Goal: Task Accomplishment & Management: Complete application form

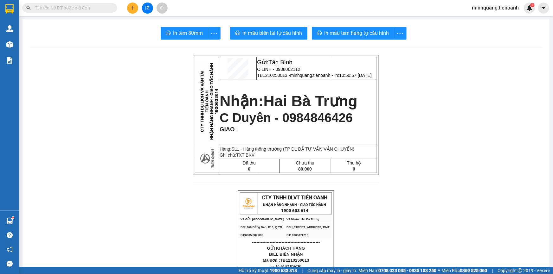
click at [132, 8] on icon "plus" at bounding box center [132, 7] width 0 height 3
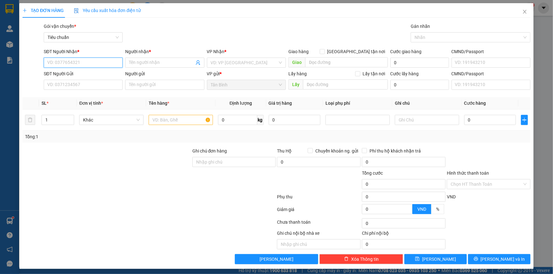
click at [90, 61] on input "SĐT Người Nhận *" at bounding box center [83, 63] width 79 height 10
type input "0889888947"
click at [148, 63] on input "Người nhận *" at bounding box center [161, 62] width 65 height 7
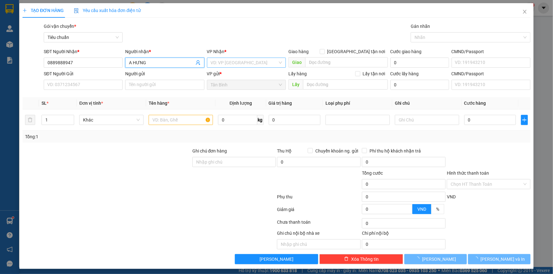
type input "A HƯNG"
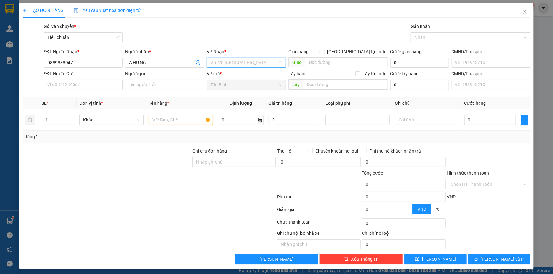
click at [232, 61] on input "search" at bounding box center [244, 63] width 67 height 10
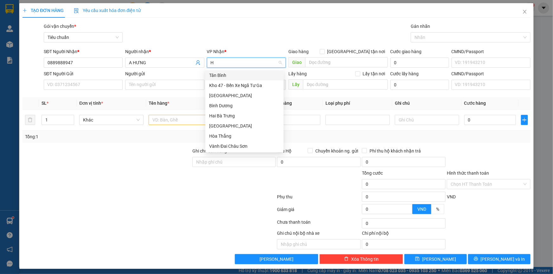
type input "HB"
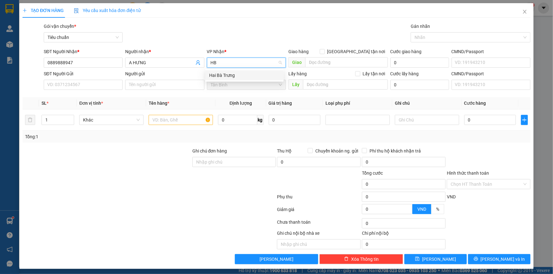
click at [219, 74] on div "Hai Bà Trưng" at bounding box center [244, 75] width 71 height 7
click at [70, 82] on input "SĐT Người Gửi" at bounding box center [83, 85] width 79 height 10
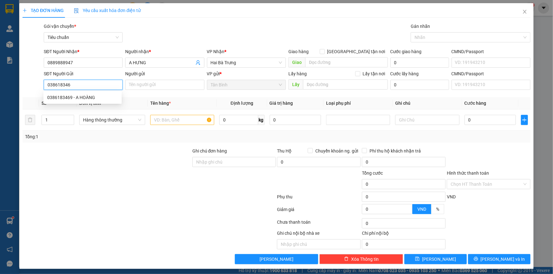
type input "0386183469"
click at [80, 97] on div "0386183469 - A HOÀNG" at bounding box center [82, 97] width 71 height 7
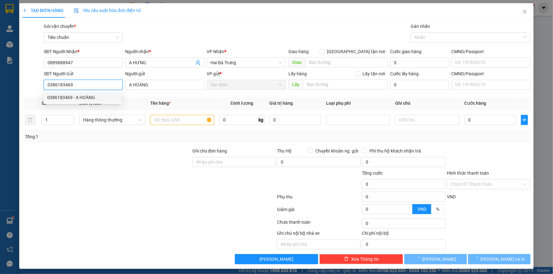
type input "A HOÀNG"
type input "0386183469"
click at [114, 152] on div at bounding box center [107, 159] width 170 height 22
type input "30.000"
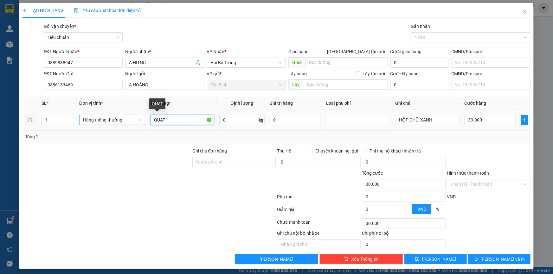
drag, startPoint x: 177, startPoint y: 121, endPoint x: 132, endPoint y: 120, distance: 45.3
click at [133, 120] on tr "1 Hàng thông thường QUẠT 0 kg 0 HỘP CHỮ XANH 30.000" at bounding box center [276, 120] width 508 height 21
click at [176, 120] on input "QUẠT" at bounding box center [182, 120] width 64 height 10
drag, startPoint x: 176, startPoint y: 120, endPoint x: 121, endPoint y: 121, distance: 54.5
click at [124, 120] on tr "1 Hàng thông thường QUẠT 0 kg 0 HỘP CHỮ XANH 30.000" at bounding box center [276, 120] width 508 height 21
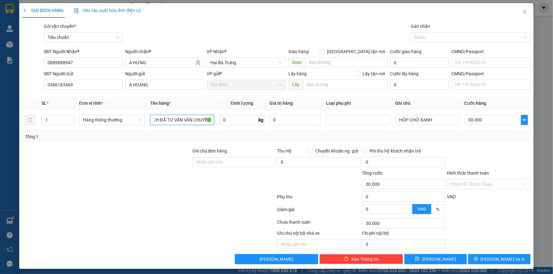
scroll to position [0, 7]
type input "SÁCH ĐÃ TƯ VẤN VÂN CHUYỂN"
drag, startPoint x: 121, startPoint y: 161, endPoint x: 456, endPoint y: 142, distance: 335.4
click at [122, 161] on div at bounding box center [107, 159] width 170 height 22
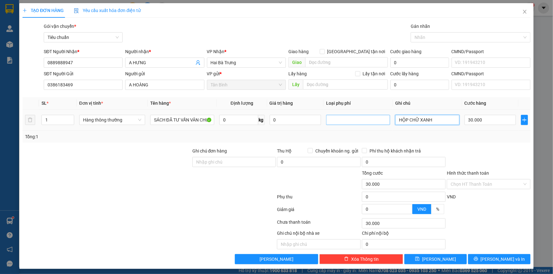
drag, startPoint x: 340, startPoint y: 120, endPoint x: 331, endPoint y: 120, distance: 9.2
click at [331, 120] on tr "1 Hàng thông thường SÁCH ĐÃ TƯ VẤN VÂN CHUYỂN 0 kg 0 HỘP CHỮ XANH 30.000" at bounding box center [276, 120] width 508 height 21
type input "H MÀU BE"
click at [465, 138] on div "Tổng: 1" at bounding box center [276, 136] width 503 height 7
click at [471, 189] on div "Chọn HT Thanh Toán" at bounding box center [489, 184] width 84 height 10
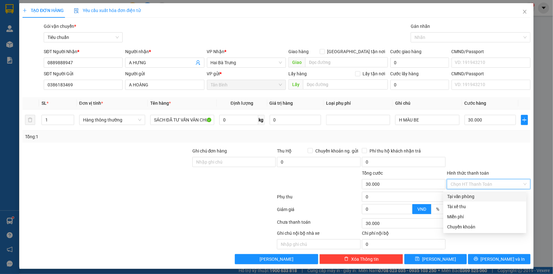
click at [466, 197] on div "Tại văn phòng" at bounding box center [484, 196] width 75 height 7
type input "0"
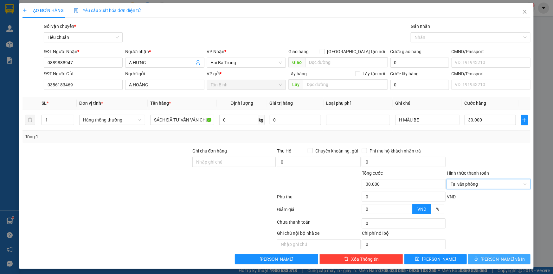
click at [492, 264] on button "[PERSON_NAME] và In" at bounding box center [499, 259] width 62 height 10
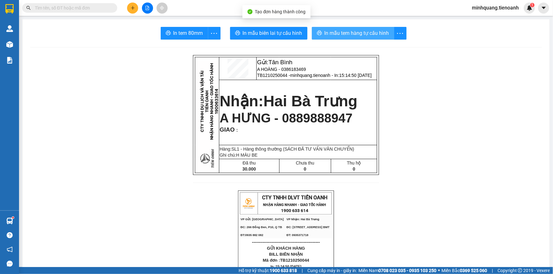
click at [376, 33] on span "In mẫu tem hàng tự cấu hình" at bounding box center [356, 33] width 65 height 8
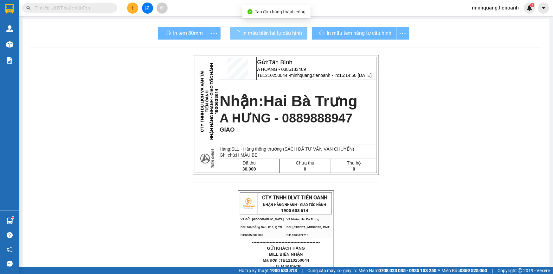
click at [279, 37] on span "In mẫu biên lai tự cấu hình" at bounding box center [273, 33] width 60 height 8
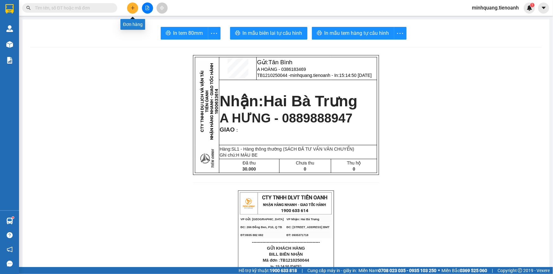
click at [134, 12] on button at bounding box center [132, 8] width 11 height 11
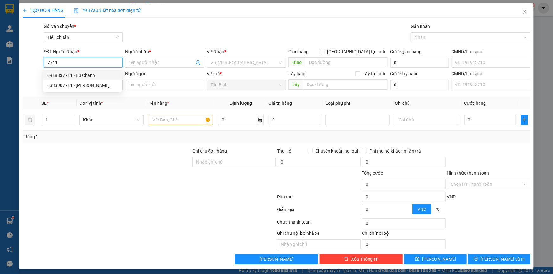
click at [90, 74] on div "0918837711 - BS Chánh" at bounding box center [82, 75] width 71 height 7
type input "0918837711"
type input "BS Chánh"
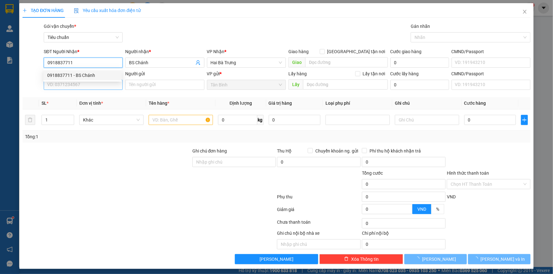
type input "0918837711"
click at [85, 86] on input "SĐT Người Gửi" at bounding box center [83, 85] width 79 height 10
type input "30.000"
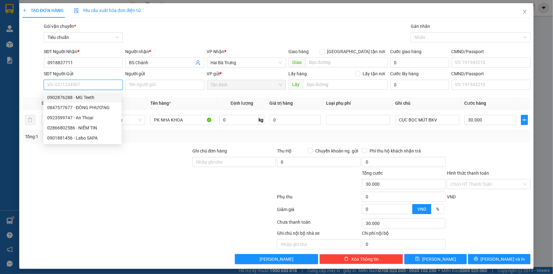
click at [82, 99] on div "0902876288 - MG Teeth" at bounding box center [82, 97] width 71 height 7
type input "0902876288"
type input "MG Teeth"
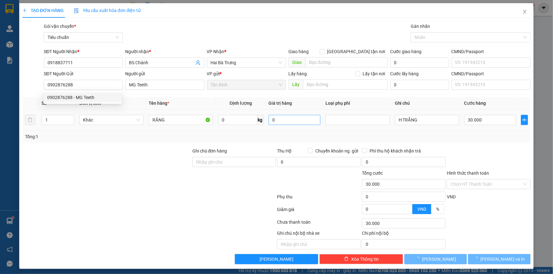
drag, startPoint x: 169, startPoint y: 167, endPoint x: 302, endPoint y: 119, distance: 141.8
click at [172, 167] on div at bounding box center [107, 159] width 170 height 22
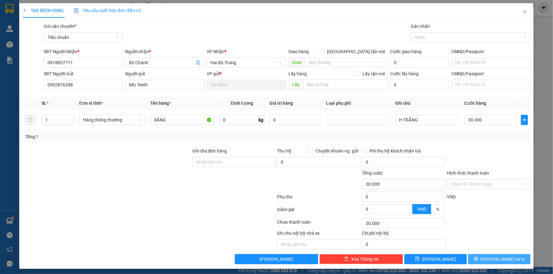
click at [494, 259] on span "[PERSON_NAME] và In" at bounding box center [503, 259] width 44 height 7
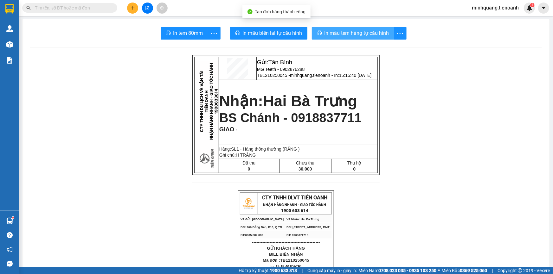
click at [355, 36] on span "In mẫu tem hàng tự cấu hình" at bounding box center [356, 33] width 65 height 8
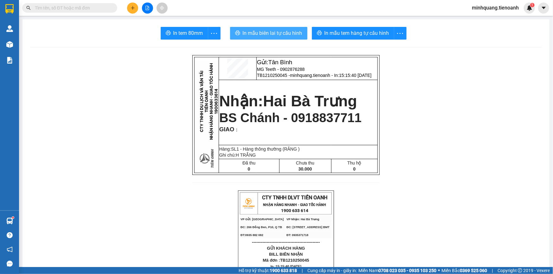
click at [300, 33] on button "In mẫu biên lai tự cấu hình" at bounding box center [268, 33] width 77 height 13
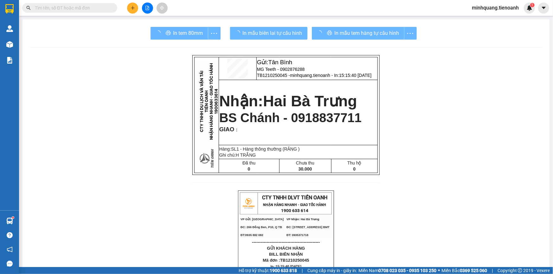
click at [354, 34] on span "In mẫu tem hàng tự cấu hình" at bounding box center [367, 33] width 65 height 8
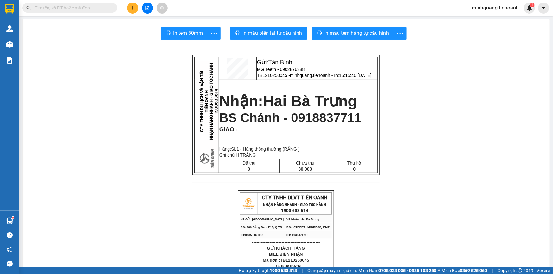
click at [354, 34] on span "In mẫu tem hàng tự cấu hình" at bounding box center [356, 33] width 65 height 8
click at [131, 7] on icon "plus" at bounding box center [133, 8] width 4 height 4
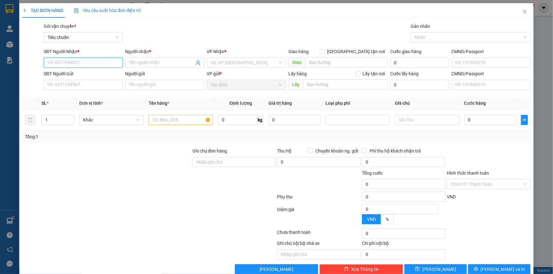
click at [104, 61] on input "SĐT Người Nhận *" at bounding box center [83, 63] width 79 height 10
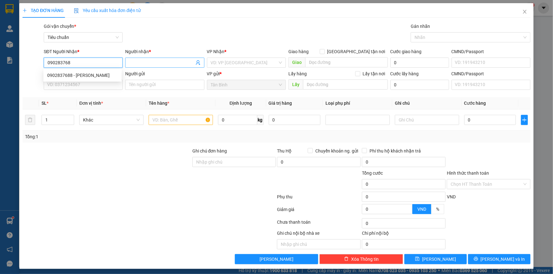
type input "0902837688"
click at [84, 77] on div "0902837688 - CHÚ QUANG" at bounding box center [82, 75] width 71 height 7
type input "CHÚ QUANG"
type input "100.000"
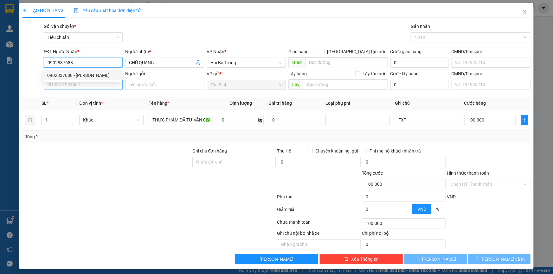
type input "0902837688"
click at [97, 82] on input "SĐT Người Gửi" at bounding box center [83, 85] width 79 height 10
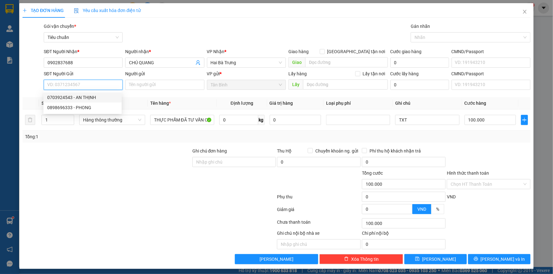
click at [93, 96] on div "0703924543 - AN THỊNH" at bounding box center [82, 97] width 71 height 7
type input "0703924543"
type input "AN THỊNH"
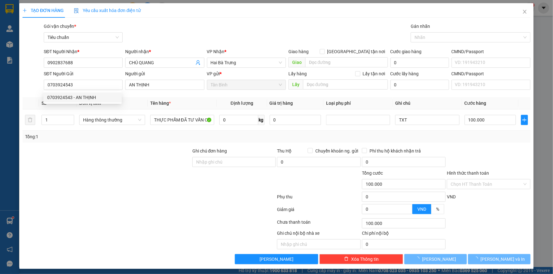
click at [127, 151] on div at bounding box center [107, 159] width 170 height 22
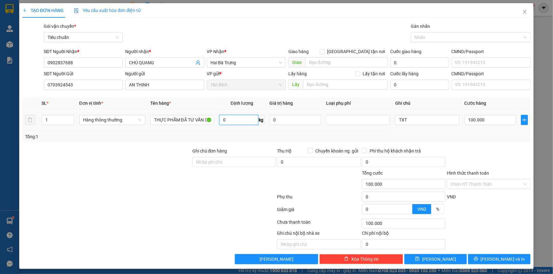
click at [245, 121] on input "0" at bounding box center [238, 120] width 39 height 10
type input "64"
click at [164, 139] on div "Tổng: 1" at bounding box center [119, 136] width 189 height 7
type input "103.600"
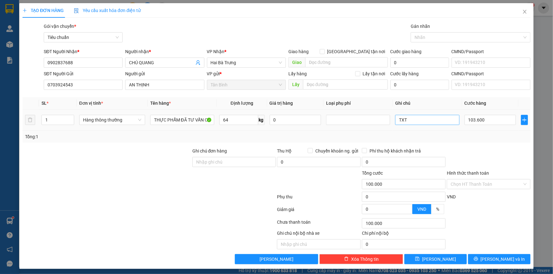
type input "103.600"
click at [477, 118] on input "103.600" at bounding box center [490, 120] width 52 height 10
type input "1"
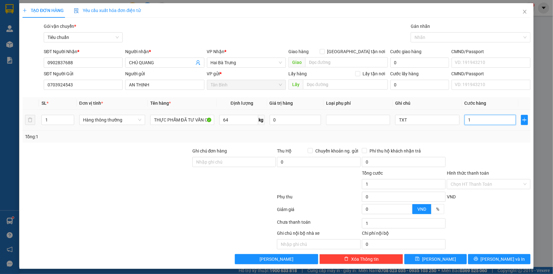
type input "10"
type input "100"
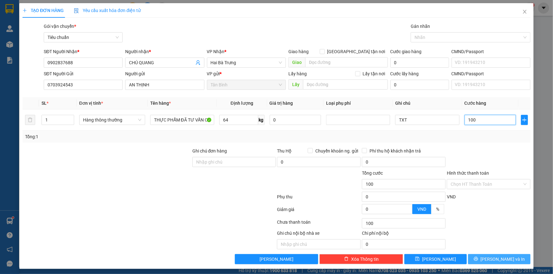
type input "100"
type input "100.000"
click at [492, 259] on span "[PERSON_NAME] và In" at bounding box center [503, 259] width 44 height 7
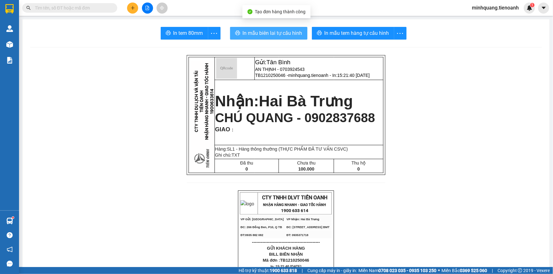
click at [264, 28] on button "In mẫu biên lai tự cấu hình" at bounding box center [268, 33] width 77 height 13
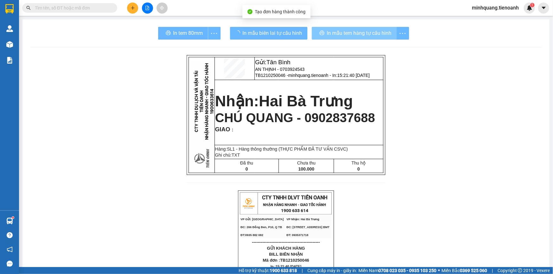
click at [349, 31] on span "In mẫu tem hàng tự cấu hình" at bounding box center [359, 33] width 65 height 8
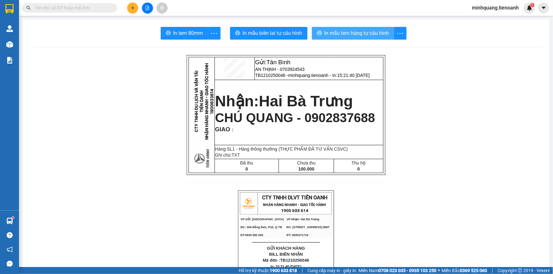
click at [349, 31] on span "In mẫu tem hàng tự cấu hình" at bounding box center [356, 33] width 65 height 8
click at [133, 10] on icon "plus" at bounding box center [133, 8] width 4 height 4
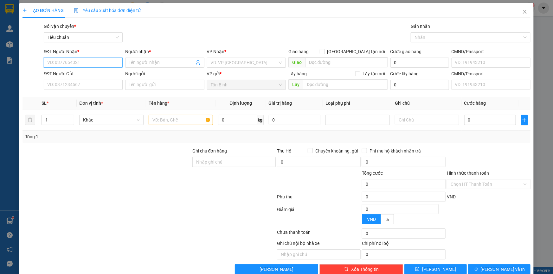
click at [79, 63] on input "SĐT Người Nhận *" at bounding box center [83, 63] width 79 height 10
click at [86, 65] on input "SĐT Người Nhận *" at bounding box center [83, 63] width 79 height 10
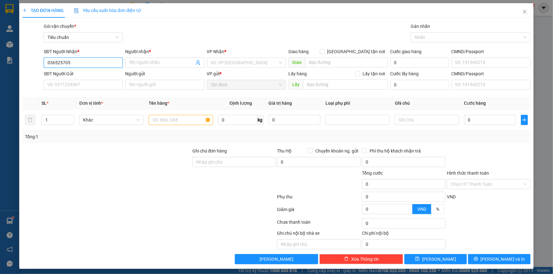
type input "0365257051"
click at [79, 74] on div "0365257051 - C MÓM 0835930479" at bounding box center [82, 75] width 71 height 7
type input "C MÓM 0835930479"
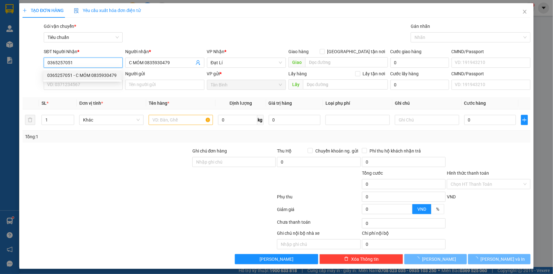
type input "0365257051"
type input "50.000"
click at [75, 82] on body "Kết quả tìm kiếm ( 0 ) Bộ lọc No Data minhquang.tienoanh 1 Quản Lý Quản lý giao…" at bounding box center [276, 137] width 553 height 274
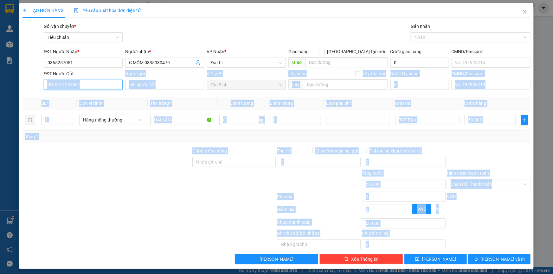
click at [92, 83] on input "SĐT Người Gửi" at bounding box center [83, 85] width 79 height 10
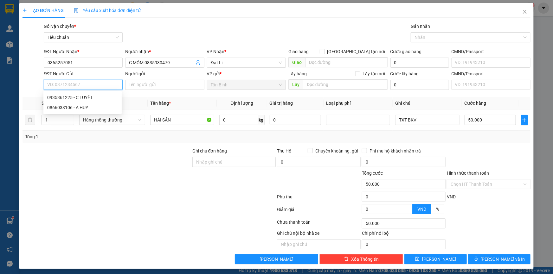
click at [87, 83] on input "SĐT Người Gửi" at bounding box center [83, 85] width 79 height 10
drag, startPoint x: 82, startPoint y: 96, endPoint x: 112, endPoint y: 125, distance: 41.5
click at [82, 96] on div "0935361225 - C TUYẾT" at bounding box center [82, 97] width 71 height 7
type input "0935361225"
type input "C TUYẾT"
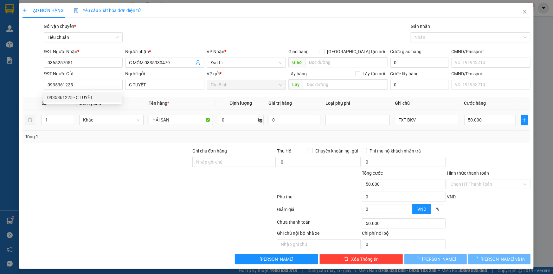
click at [118, 143] on div "Transit Pickup Surcharge Ids Transit Deliver Surcharge Ids Transit Deliver Surc…" at bounding box center [276, 144] width 508 height 242
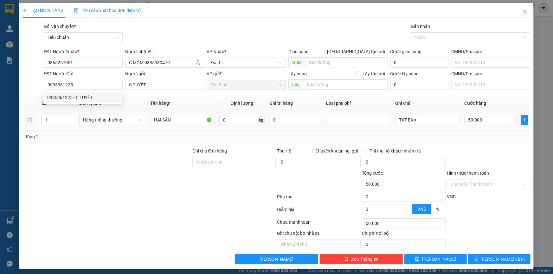
click at [213, 119] on td "HẢI SẢN" at bounding box center [182, 120] width 69 height 21
type input "13"
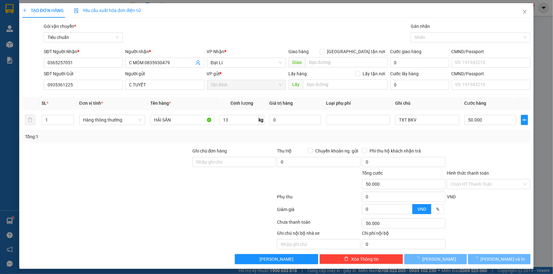
drag, startPoint x: 99, startPoint y: 144, endPoint x: 424, endPoint y: 120, distance: 325.3
click at [100, 145] on div "Transit Pickup Surcharge Ids Transit Deliver Surcharge Ids Transit Deliver Surc…" at bounding box center [276, 144] width 508 height 242
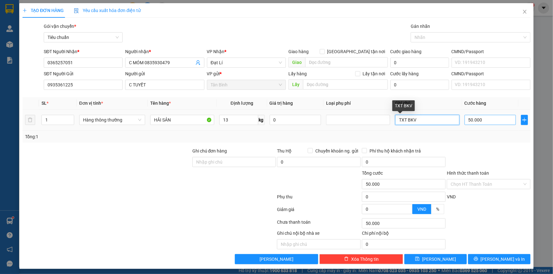
drag, startPoint x: 402, startPoint y: 123, endPoint x: 470, endPoint y: 123, distance: 67.5
click at [458, 123] on tr "1 Hàng thông thường HẢI SẢN 13 kg 0 TXT BKV 50.000" at bounding box center [276, 120] width 508 height 21
type input "TXV"
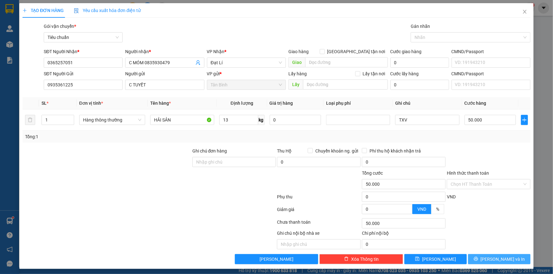
click at [489, 263] on button "Lưu và In" at bounding box center [499, 259] width 62 height 10
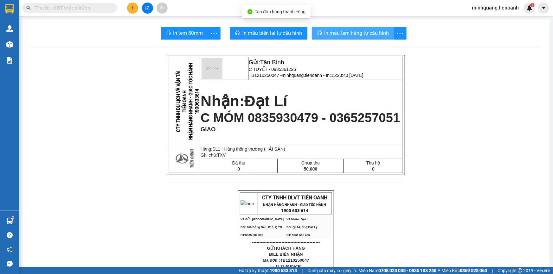
click at [350, 35] on span "In mẫu tem hàng tự cấu hình" at bounding box center [356, 33] width 65 height 8
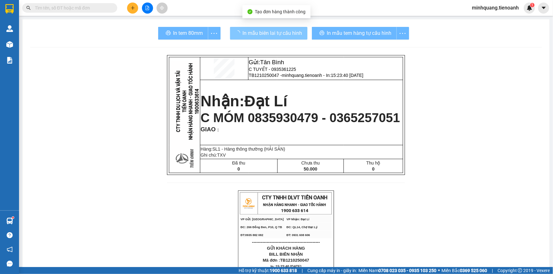
click at [255, 30] on span "In mẫu biên lai tự cấu hình" at bounding box center [273, 33] width 60 height 8
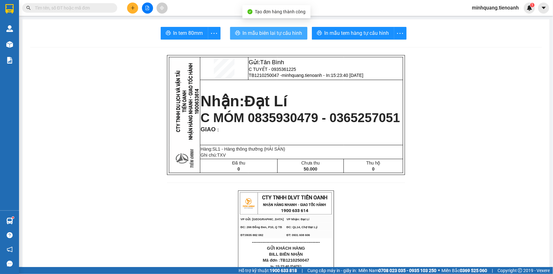
click at [255, 30] on span "In mẫu biên lai tự cấu hình" at bounding box center [273, 33] width 60 height 8
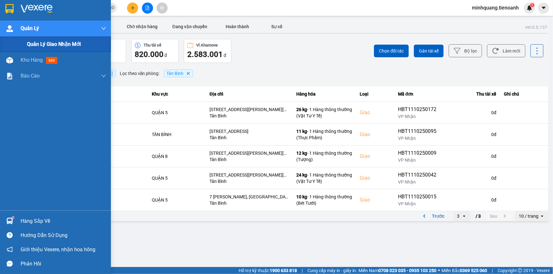
click at [22, 34] on div "Quản Lý" at bounding box center [64, 29] width 86 height 16
click at [31, 43] on span "Kho hàng" at bounding box center [32, 44] width 22 height 6
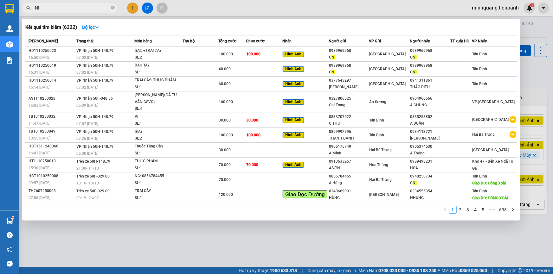
click at [77, 10] on input "NI" at bounding box center [72, 7] width 75 height 7
drag, startPoint x: 112, startPoint y: 7, endPoint x: 85, endPoint y: 7, distance: 27.2
click at [112, 7] on icon "close-circle" at bounding box center [113, 8] width 4 height 4
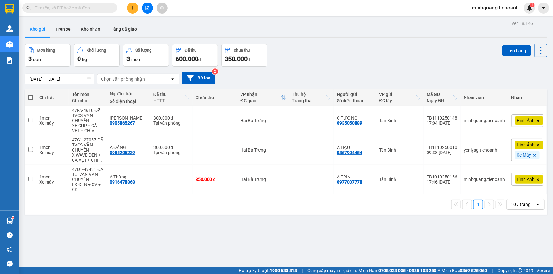
click at [85, 7] on input "text" at bounding box center [72, 7] width 75 height 7
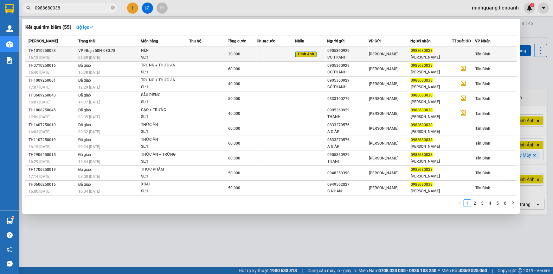
type input "0988680038"
click at [204, 53] on td at bounding box center [208, 54] width 38 height 15
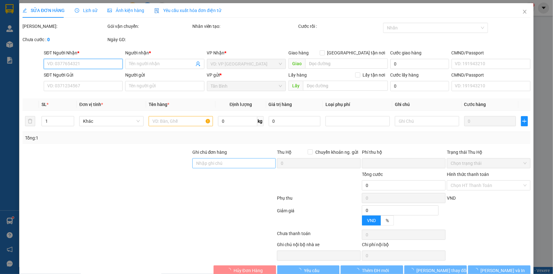
type input "0988680038"
type input "C LINH VŨ"
type input "0905360929"
type input "CÔ THANH"
type input "0"
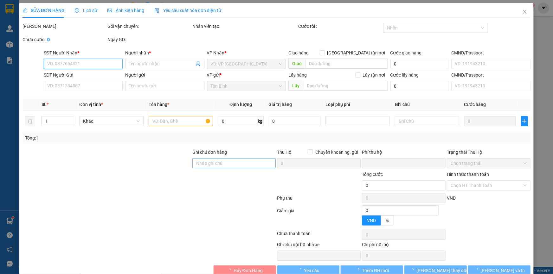
type input "30.000"
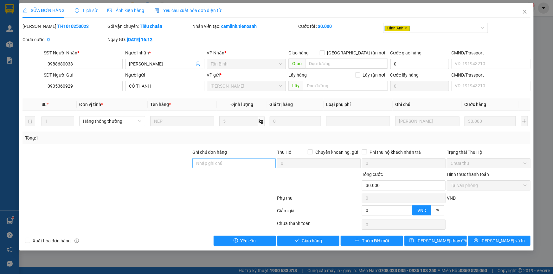
drag, startPoint x: 228, startPoint y: 156, endPoint x: 221, endPoint y: 160, distance: 8.6
click at [227, 156] on div "Ghi chú đơn hàng" at bounding box center [234, 154] width 84 height 10
drag, startPoint x: 199, startPoint y: 167, endPoint x: 120, endPoint y: 174, distance: 79.3
click at [199, 167] on input "Ghi chú đơn hàng" at bounding box center [234, 163] width 84 height 10
drag, startPoint x: 108, startPoint y: 174, endPoint x: 114, endPoint y: 173, distance: 6.1
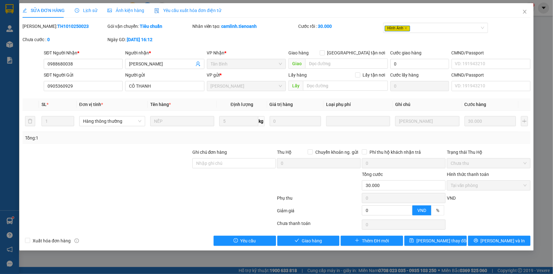
click at [111, 174] on div at bounding box center [107, 182] width 170 height 22
click at [311, 242] on span "Giao hàng" at bounding box center [312, 241] width 20 height 7
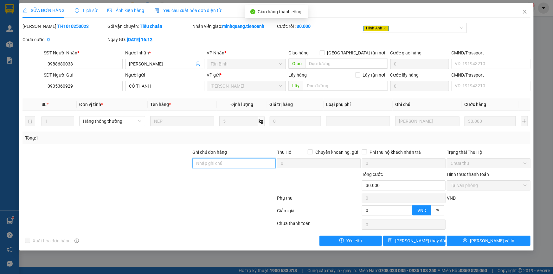
drag, startPoint x: 217, startPoint y: 163, endPoint x: 208, endPoint y: 163, distance: 9.2
click at [213, 163] on input "Ghi chú đơn hàng" at bounding box center [234, 163] width 84 height 10
click at [129, 176] on div at bounding box center [107, 182] width 170 height 22
click at [210, 155] on div "Ghi chú đơn hàng" at bounding box center [234, 154] width 84 height 10
click at [152, 155] on div at bounding box center [107, 160] width 170 height 22
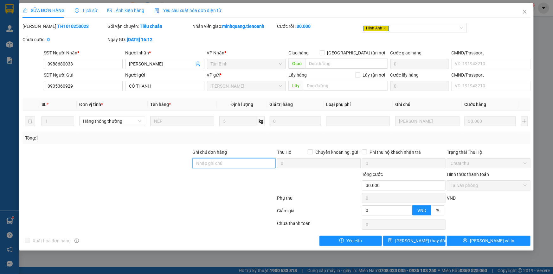
click at [216, 162] on input "Ghi chú đơn hàng" at bounding box center [234, 163] width 84 height 10
click at [152, 161] on div at bounding box center [107, 160] width 170 height 22
click at [527, 13] on icon "close" at bounding box center [524, 11] width 5 height 5
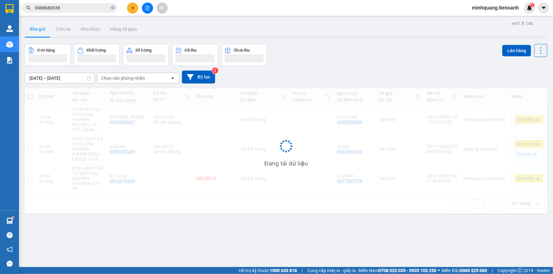
click at [102, 7] on input "0988680038" at bounding box center [72, 7] width 75 height 7
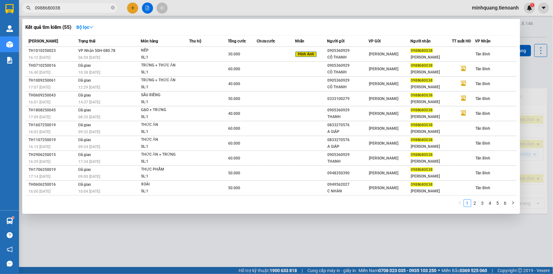
click at [102, 7] on input "0988680038" at bounding box center [72, 7] width 75 height 7
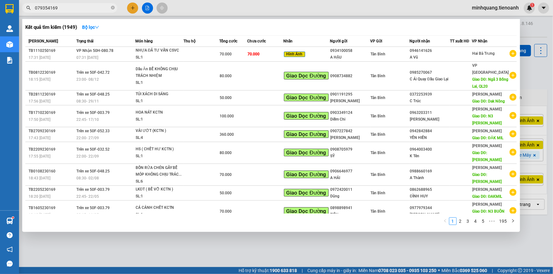
type input "0793545169"
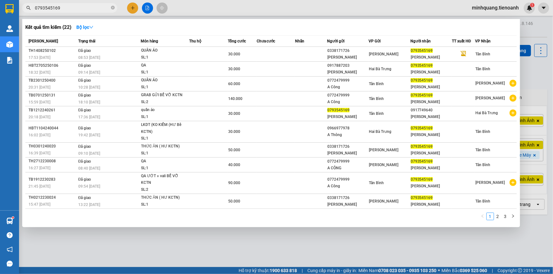
click at [89, 8] on input "0793545169" at bounding box center [72, 7] width 75 height 7
click at [103, 9] on input "0793545169" at bounding box center [72, 7] width 75 height 7
click at [114, 9] on icon "close-circle" at bounding box center [113, 8] width 4 height 4
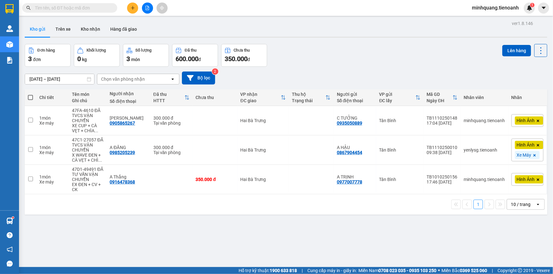
click at [91, 9] on input "text" at bounding box center [72, 7] width 75 height 7
click at [132, 7] on icon "plus" at bounding box center [133, 8] width 4 height 4
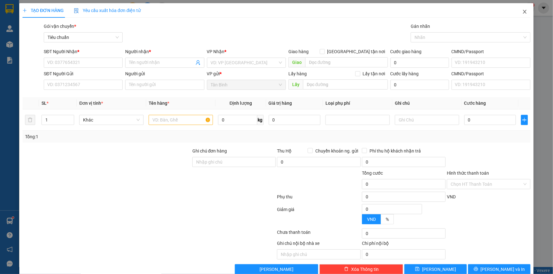
click at [525, 10] on span "Close" at bounding box center [525, 12] width 18 height 18
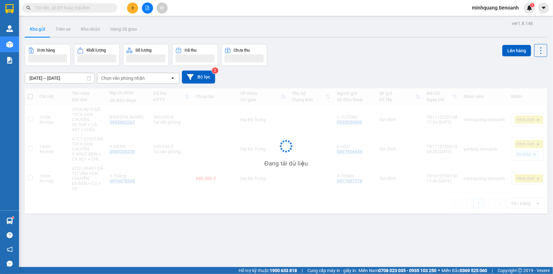
click at [87, 10] on input "text" at bounding box center [72, 7] width 75 height 7
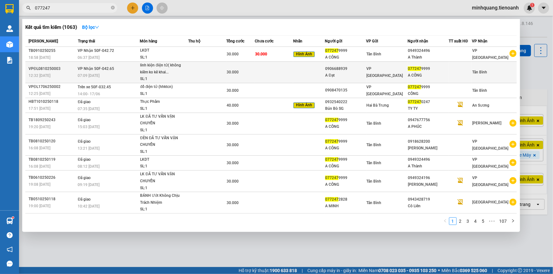
type input "077247"
click at [336, 73] on div "A Đạt" at bounding box center [345, 75] width 41 height 7
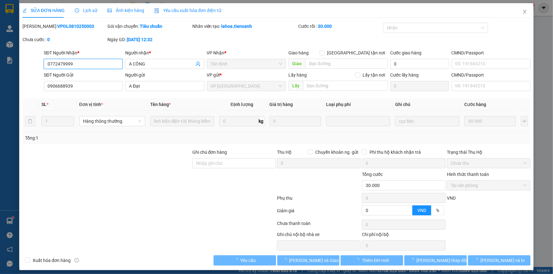
type input "0772479999"
type input "A CÔNG"
type input "0906688939"
type input "A Đạt"
type input "0"
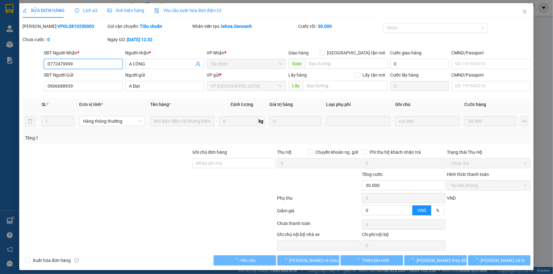
type input "30.000"
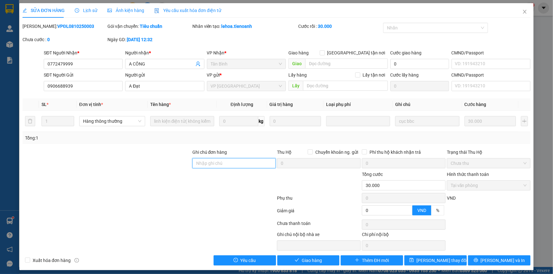
drag, startPoint x: 239, startPoint y: 160, endPoint x: 167, endPoint y: 161, distance: 71.9
click at [237, 160] on input "Ghi chú đơn hàng" at bounding box center [234, 163] width 84 height 10
click at [161, 161] on div at bounding box center [107, 160] width 170 height 22
click at [310, 258] on span "Giao hàng" at bounding box center [312, 260] width 20 height 7
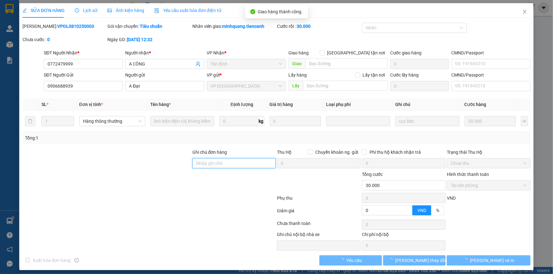
drag, startPoint x: 220, startPoint y: 163, endPoint x: 145, endPoint y: 161, distance: 74.8
click at [220, 163] on input "Ghi chú đơn hàng" at bounding box center [234, 163] width 84 height 10
click at [144, 161] on div at bounding box center [107, 160] width 170 height 22
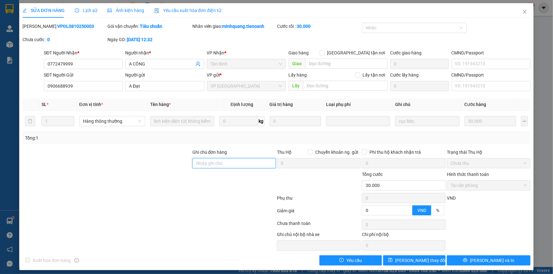
drag, startPoint x: 220, startPoint y: 162, endPoint x: 203, endPoint y: 164, distance: 16.2
click at [220, 162] on input "Ghi chú đơn hàng" at bounding box center [234, 163] width 84 height 10
click at [152, 164] on div at bounding box center [107, 160] width 170 height 22
click at [522, 10] on icon "close" at bounding box center [524, 11] width 5 height 5
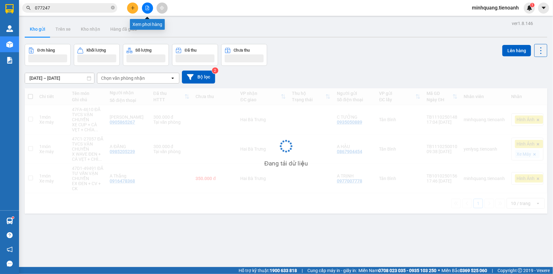
click at [129, 8] on button at bounding box center [132, 8] width 11 height 11
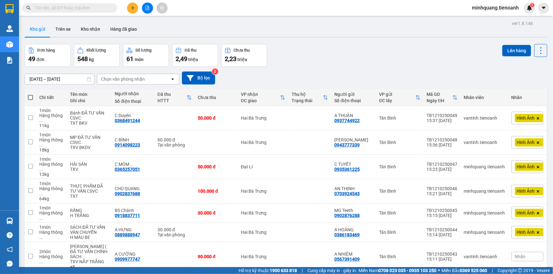
click at [67, 62] on div "49 đơn" at bounding box center [47, 58] width 39 height 9
click at [78, 5] on input "text" at bounding box center [72, 7] width 75 height 7
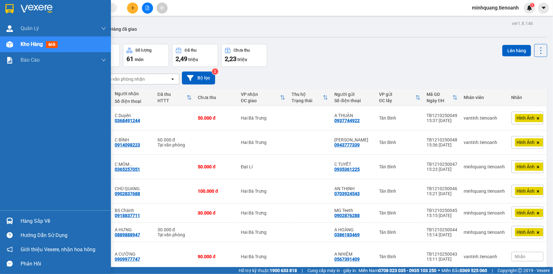
click at [57, 7] on div at bounding box center [64, 9] width 86 height 10
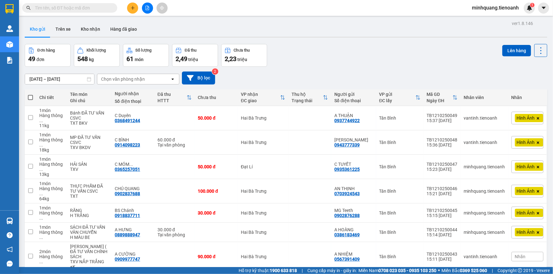
click at [131, 7] on icon "plus" at bounding box center [133, 8] width 4 height 4
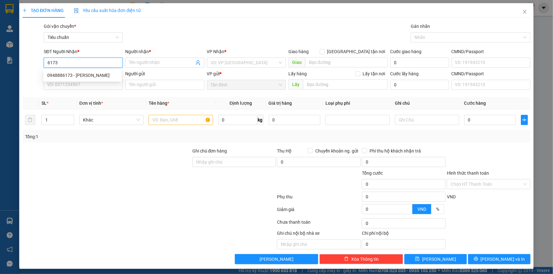
click at [81, 75] on div "0948886173 - C Hà" at bounding box center [82, 75] width 71 height 7
type input "0948886173"
type input "[PERSON_NAME]"
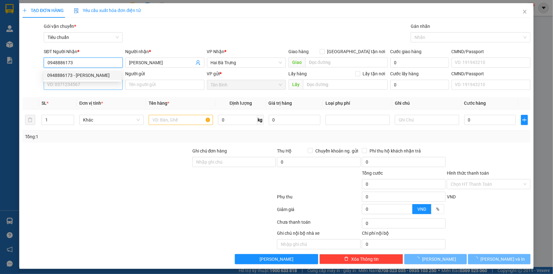
type input "0948886173"
type input "30.000"
click at [80, 85] on input "SĐT Người Gửi" at bounding box center [83, 85] width 79 height 10
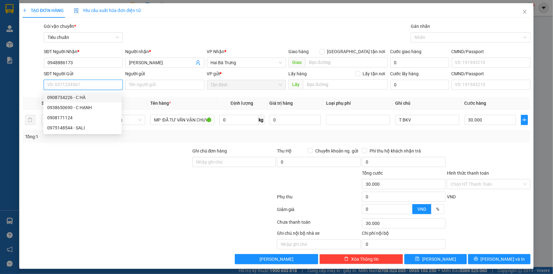
click at [84, 98] on div "0908734226 - C HÀ" at bounding box center [82, 97] width 71 height 7
type input "0908734226"
type input "C HÀ"
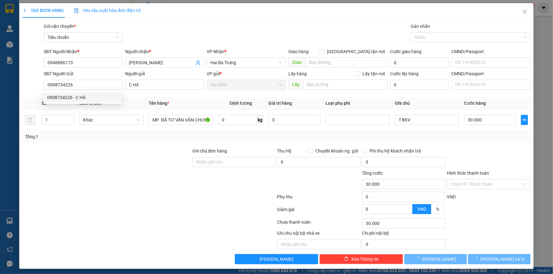
click at [124, 142] on div "Tổng: 1" at bounding box center [276, 137] width 508 height 12
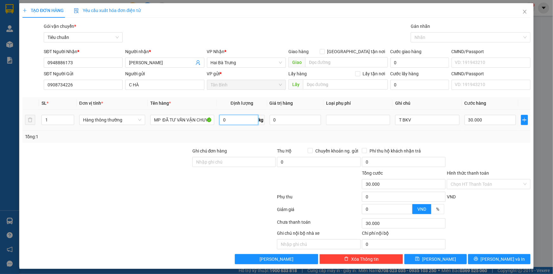
click at [237, 121] on input "0" at bounding box center [238, 120] width 39 height 10
type input "20"
click at [123, 153] on div at bounding box center [107, 159] width 170 height 22
type input "55.000"
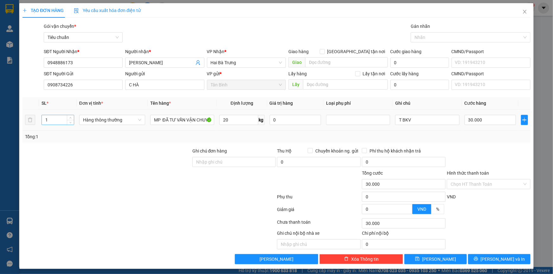
type input "55.000"
drag, startPoint x: 51, startPoint y: 119, endPoint x: 35, endPoint y: 131, distance: 19.9
click at [12, 124] on div "TẠO ĐƠN HÀNG Yêu cầu xuất hóa đơn điện tử Transit Pickup Surcharge Ids Transit …" at bounding box center [276, 137] width 553 height 274
type input "2"
click at [98, 150] on div at bounding box center [107, 159] width 170 height 22
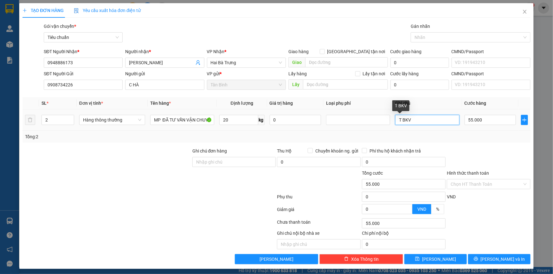
click at [419, 117] on input "T BKV" at bounding box center [427, 120] width 64 height 10
type input "T BKV + T CHỮ ĐỎ BKV"
click at [474, 122] on input "55.000" at bounding box center [490, 120] width 52 height 10
type input "1"
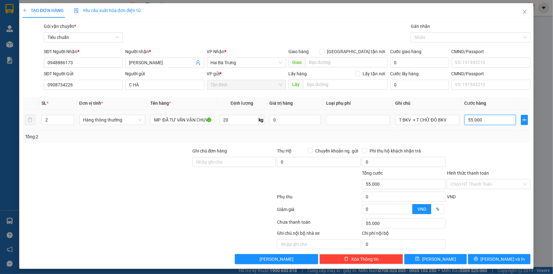
type input "1"
type input "12"
type input "120"
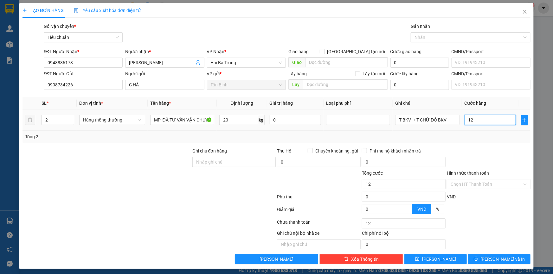
type input "120"
type input "120.000"
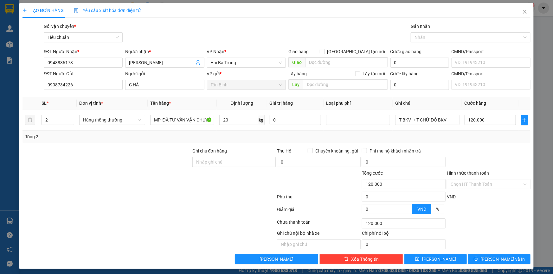
click at [477, 151] on div at bounding box center [488, 159] width 85 height 22
click at [478, 260] on icon "printer" at bounding box center [476, 259] width 4 height 4
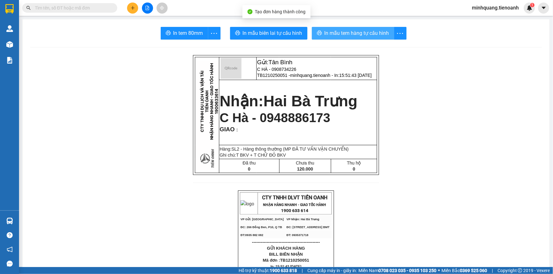
click at [351, 31] on span "In mẫu tem hàng tự cấu hình" at bounding box center [356, 33] width 65 height 8
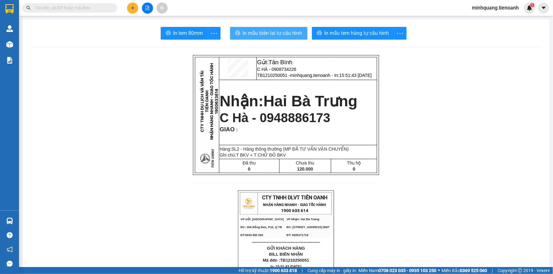
click at [263, 32] on span "In mẫu biên lai tự cấu hình" at bounding box center [273, 33] width 60 height 8
click at [287, 35] on span "In mẫu biên lai tự cấu hình" at bounding box center [273, 33] width 60 height 8
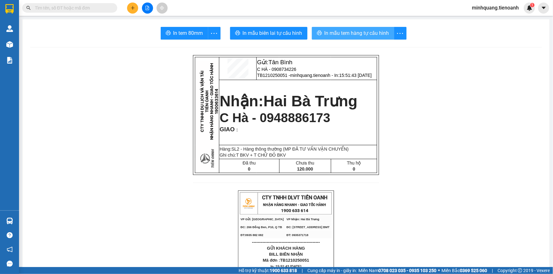
click at [370, 38] on button "In mẫu tem hàng tự cấu hình" at bounding box center [353, 33] width 82 height 13
click at [368, 35] on span "In mẫu tem hàng tự cấu hình" at bounding box center [356, 33] width 65 height 8
click at [85, 9] on input "text" at bounding box center [72, 7] width 75 height 7
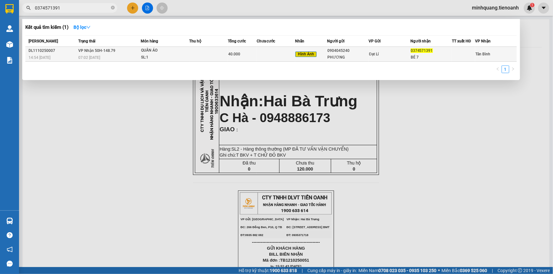
type input "0374571391"
click at [209, 51] on td at bounding box center [208, 54] width 38 height 15
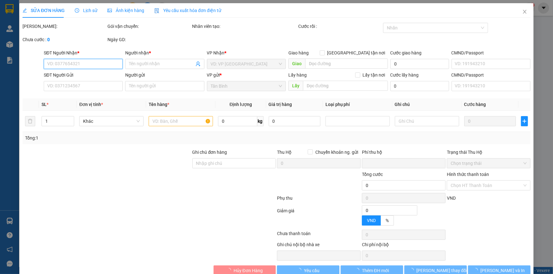
type input "0374571391"
type input "BÉ 7"
type input "0904045240"
type input "PHƯƠNG"
type input "0"
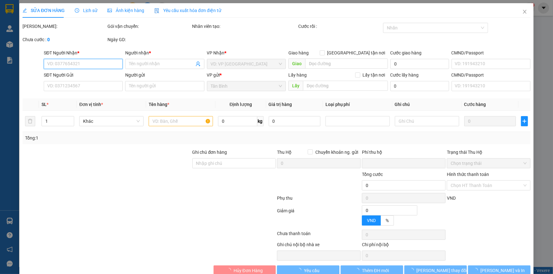
type input "40.000"
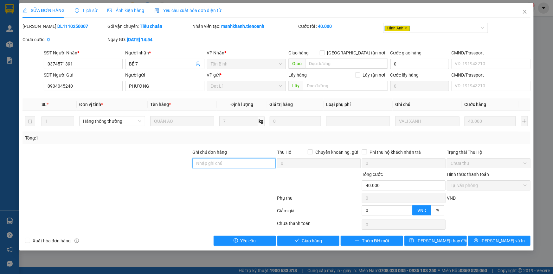
click at [206, 162] on input "Ghi chú đơn hàng" at bounding box center [234, 163] width 84 height 10
click at [153, 162] on div at bounding box center [107, 160] width 170 height 22
click at [307, 237] on button "Giao hàng" at bounding box center [308, 241] width 62 height 10
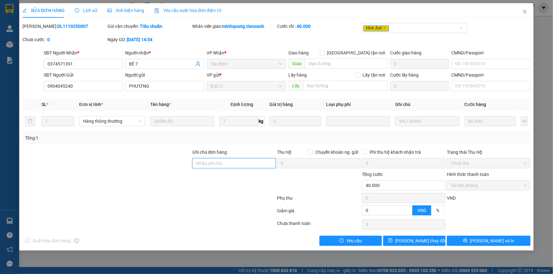
drag, startPoint x: 210, startPoint y: 158, endPoint x: 203, endPoint y: 161, distance: 6.9
click at [208, 158] on input "Ghi chú đơn hàng" at bounding box center [234, 163] width 84 height 10
click at [152, 153] on div at bounding box center [107, 160] width 170 height 22
drag, startPoint x: 525, startPoint y: 13, endPoint x: 518, endPoint y: 20, distance: 10.3
click at [518, 20] on span "Close" at bounding box center [525, 12] width 18 height 18
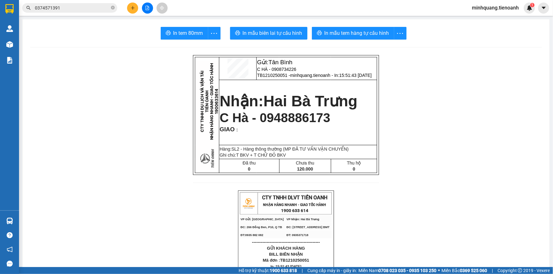
click at [107, 9] on input "0374571391" at bounding box center [72, 7] width 75 height 7
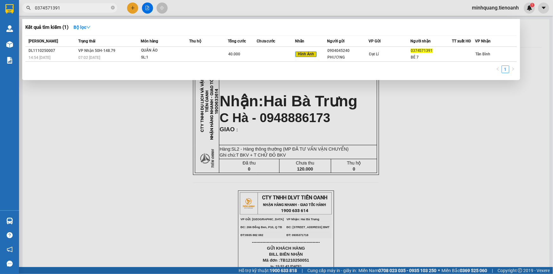
click at [122, 95] on div at bounding box center [276, 137] width 553 height 274
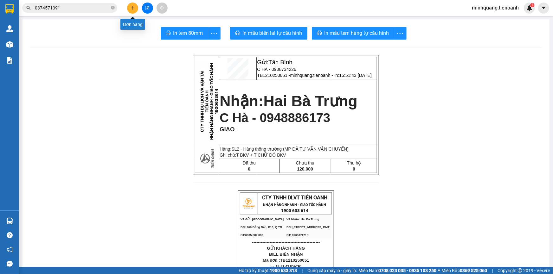
click at [136, 10] on button at bounding box center [132, 8] width 11 height 11
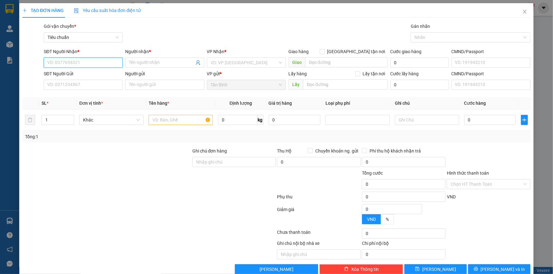
click at [71, 66] on input "SĐT Người Nhận *" at bounding box center [83, 63] width 79 height 10
click at [90, 63] on input "SĐT Người Nhận *" at bounding box center [83, 63] width 79 height 10
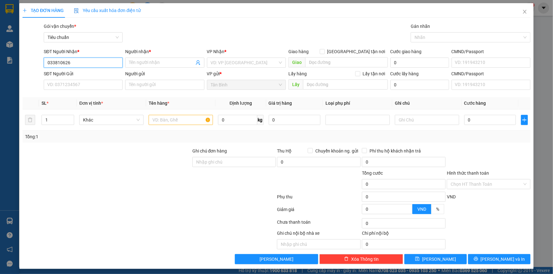
type input "0338106260"
click at [88, 74] on div "0338106260 - THANH THÚY" at bounding box center [82, 75] width 71 height 7
type input "[PERSON_NAME]"
type input "0338106260"
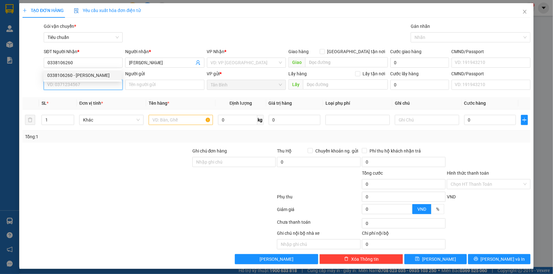
type input "30.000"
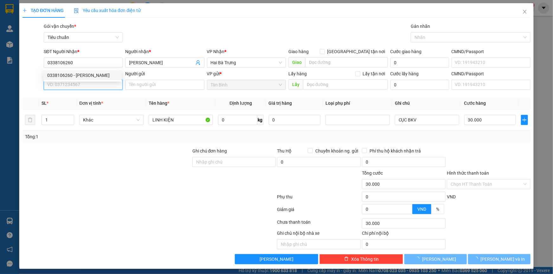
click at [83, 86] on input "SĐT Người Gửi" at bounding box center [83, 85] width 79 height 10
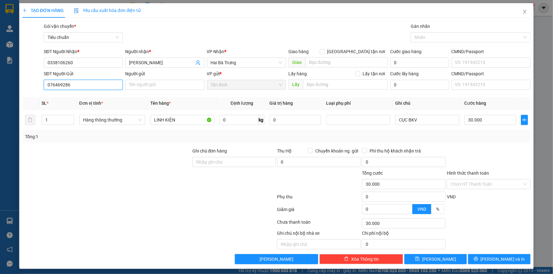
type input "0764692866"
click at [80, 95] on div "0764692866 - C HIỀN" at bounding box center [82, 97] width 71 height 7
type input "C HIỀN"
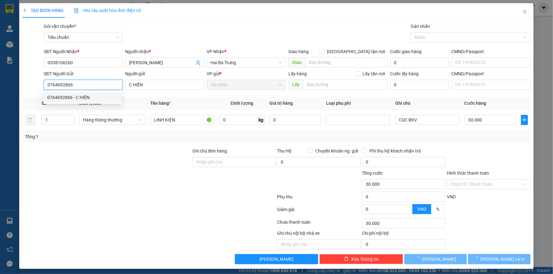
type input "0764692866"
click at [139, 140] on div "Tổng: 1" at bounding box center [276, 137] width 508 height 12
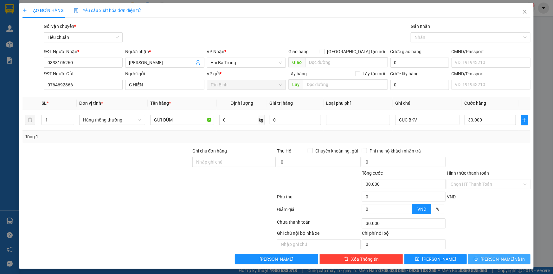
drag, startPoint x: 485, startPoint y: 256, endPoint x: 454, endPoint y: 215, distance: 51.6
click at [485, 257] on button "[PERSON_NAME] và In" at bounding box center [499, 259] width 62 height 10
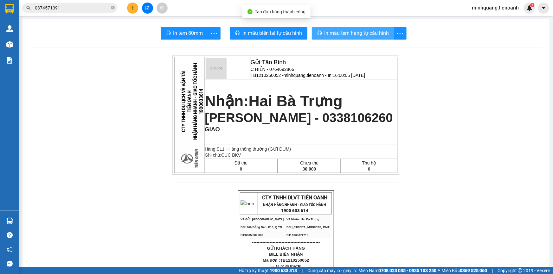
click at [349, 38] on button "In mẫu tem hàng tự cấu hình" at bounding box center [353, 33] width 82 height 13
click at [267, 32] on span "In mẫu biên lai tự cấu hình" at bounding box center [273, 33] width 60 height 8
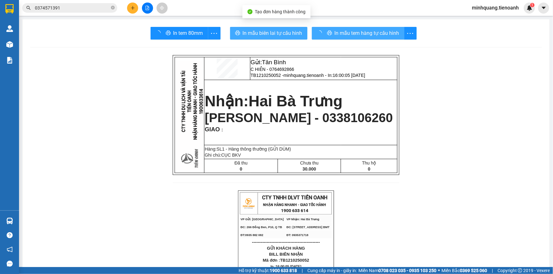
click at [230, 27] on button "In mẫu biên lai tự cấu hình" at bounding box center [268, 33] width 77 height 13
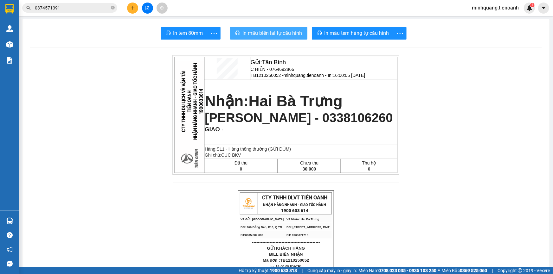
click at [273, 31] on span "In mẫu biên lai tự cấu hình" at bounding box center [273, 33] width 60 height 8
click at [134, 10] on icon "plus" at bounding box center [133, 8] width 4 height 4
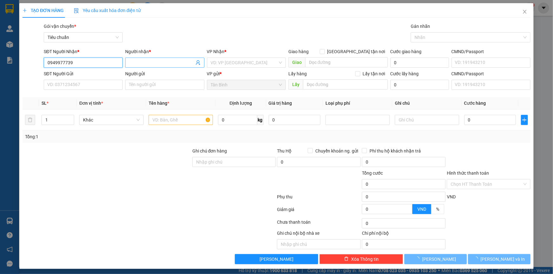
type input "0949977739"
click at [139, 63] on input "Người nhận *" at bounding box center [161, 62] width 65 height 7
click at [122, 63] on div "SĐT Người Nhận * 0949977739 Người nhận * Tên người nhận VP Nhận * VD: VP Sài Gò…" at bounding box center [286, 59] width 489 height 22
click at [110, 65] on input "0949977739" at bounding box center [83, 63] width 79 height 10
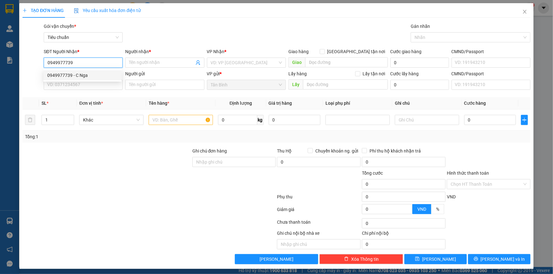
click at [95, 76] on div "0949977739 - C Nga" at bounding box center [82, 75] width 71 height 7
type input "C Nga"
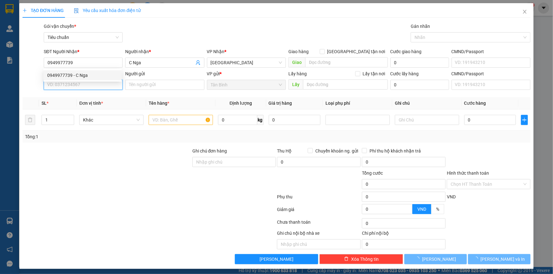
type input "40.000"
click at [85, 89] on input "SĐT Người Gửi" at bounding box center [83, 85] width 79 height 10
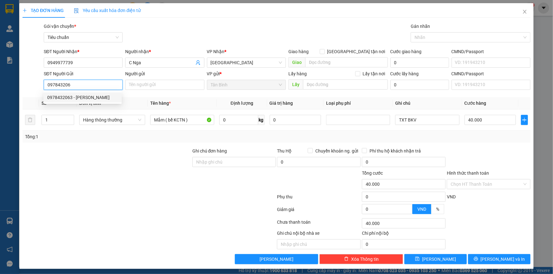
click at [73, 97] on div "0978432063 - C Duyên" at bounding box center [82, 97] width 71 height 7
type input "0978432063"
type input "C Duyên"
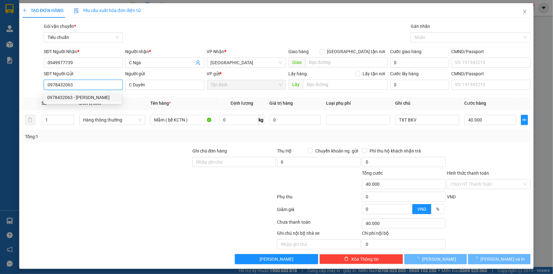
type input "0978432063"
click at [123, 153] on div at bounding box center [107, 159] width 170 height 22
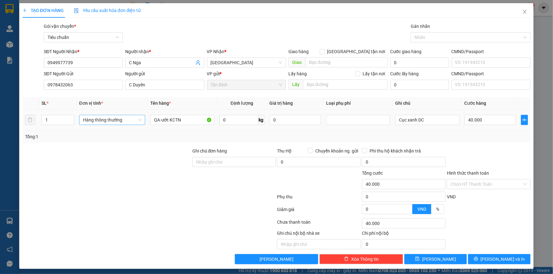
click at [119, 120] on span "Hàng thông thường" at bounding box center [112, 120] width 58 height 10
type input "0"
drag, startPoint x: 189, startPoint y: 122, endPoint x: 160, endPoint y: 125, distance: 29.0
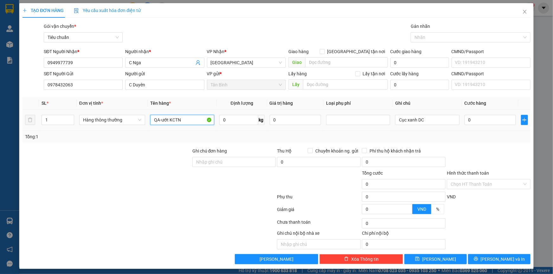
click at [160, 125] on div "QA-ướt KCTN" at bounding box center [182, 120] width 64 height 13
drag, startPoint x: 163, startPoint y: 121, endPoint x: 151, endPoint y: 123, distance: 12.2
click at [151, 123] on input "QA-" at bounding box center [182, 120] width 64 height 10
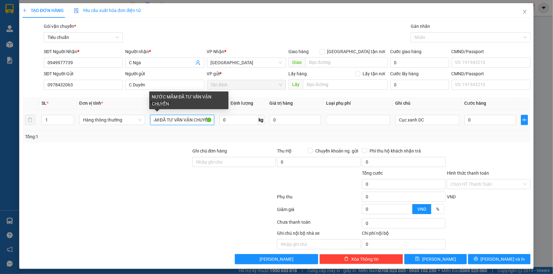
scroll to position [0, 21]
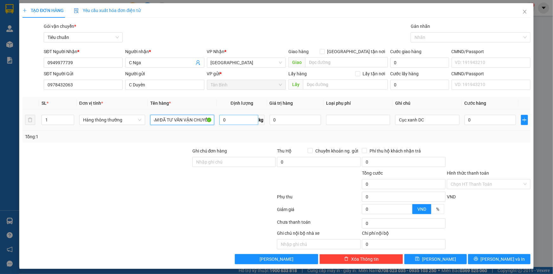
type input "NƯỚC MẮM ĐÃ TƯ VẤN VẬN CHUYỂN"
click at [228, 121] on input "0" at bounding box center [238, 120] width 39 height 10
type input "7"
click at [121, 153] on div at bounding box center [107, 159] width 170 height 22
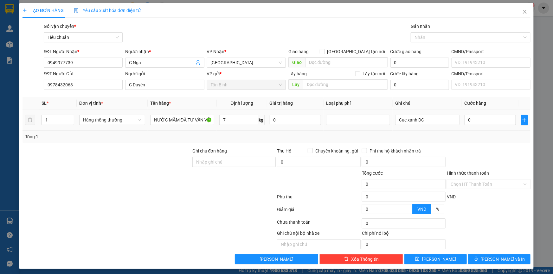
type input "40.000"
drag, startPoint x: 426, startPoint y: 115, endPoint x: 365, endPoint y: 120, distance: 61.9
click at [365, 120] on tr "1 Hàng thông thường NƯỚC MẮM ĐÃ TƯ VẤN VẬN CHUYỂN 7 kg 0 Cục xanh DC 40.000" at bounding box center [276, 120] width 508 height 21
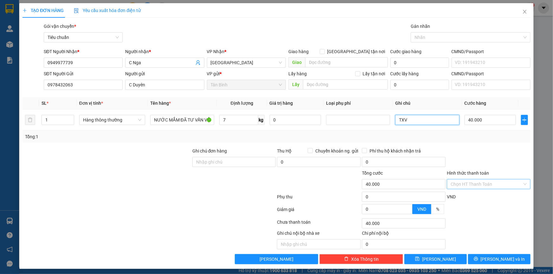
type input "TXV"
click at [481, 181] on input "Hình thức thanh toán" at bounding box center [487, 185] width 72 height 10
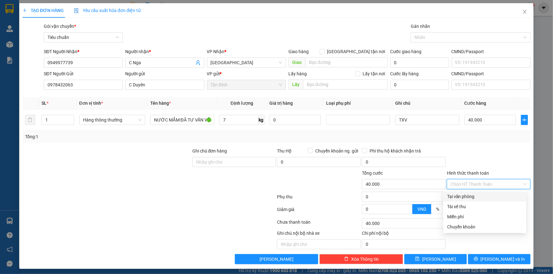
click at [475, 200] on div "Tại văn phòng" at bounding box center [484, 196] width 75 height 7
type input "0"
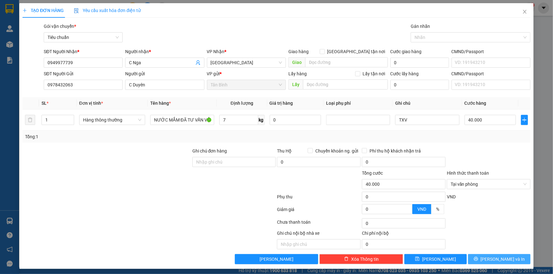
click at [491, 257] on span "[PERSON_NAME] và In" at bounding box center [503, 259] width 44 height 7
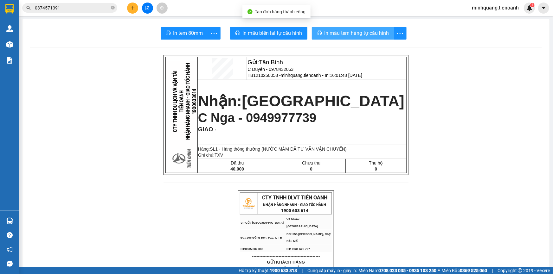
click at [342, 32] on span "In mẫu tem hàng tự cấu hình" at bounding box center [356, 33] width 65 height 8
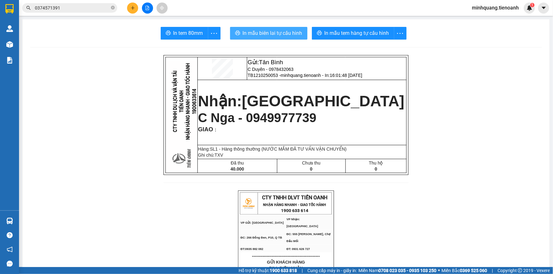
click at [279, 29] on button "In mẫu biên lai tự cấu hình" at bounding box center [268, 33] width 77 height 13
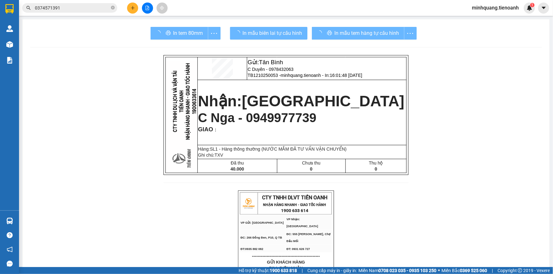
click at [343, 32] on div "In mẫu tem hàng tự cấu hình" at bounding box center [364, 33] width 105 height 13
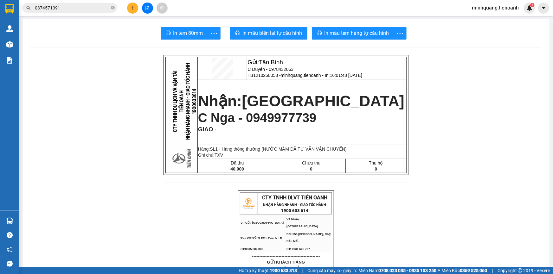
click at [343, 32] on span "In mẫu tem hàng tự cấu hình" at bounding box center [356, 33] width 65 height 8
click at [98, 6] on input "0374571391" at bounding box center [72, 7] width 75 height 7
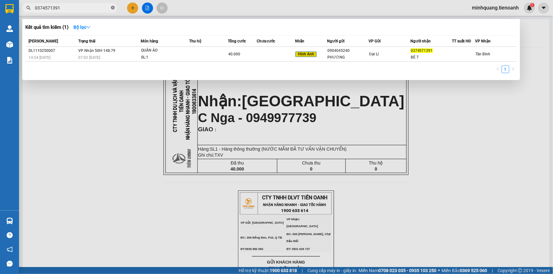
click at [113, 6] on icon "close-circle" at bounding box center [113, 8] width 4 height 4
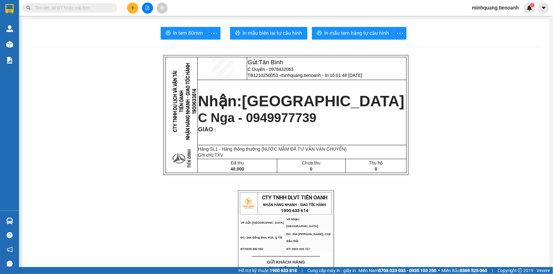
click at [102, 9] on input "text" at bounding box center [72, 7] width 75 height 7
click at [131, 9] on icon "plus" at bounding box center [133, 8] width 4 height 4
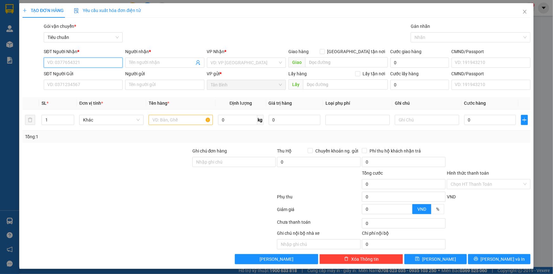
click at [82, 63] on input "SĐT Người Nhận *" at bounding box center [83, 63] width 79 height 10
type input "0979478032"
click at [146, 64] on input "Người nhận *" at bounding box center [161, 62] width 65 height 7
click at [130, 66] on span "+C LY" at bounding box center [164, 63] width 79 height 10
click at [131, 65] on input "+C LY" at bounding box center [161, 62] width 65 height 7
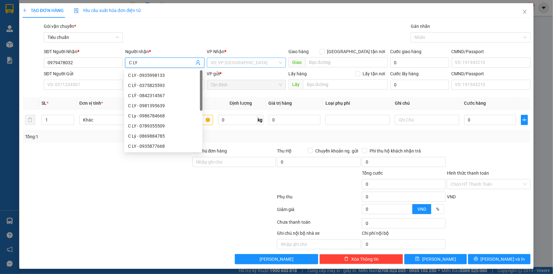
type input "C LY"
click at [233, 64] on input "search" at bounding box center [244, 63] width 67 height 10
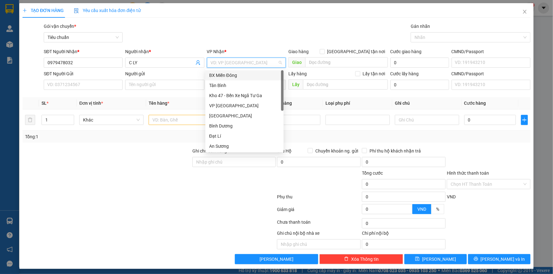
click at [232, 64] on input "search" at bounding box center [244, 63] width 67 height 10
type input "HB"
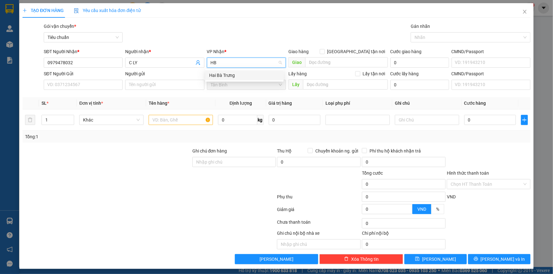
click at [221, 74] on div "Hai Bà Trưng" at bounding box center [244, 75] width 71 height 7
click at [79, 85] on input "SĐT Người Gửi" at bounding box center [83, 85] width 79 height 10
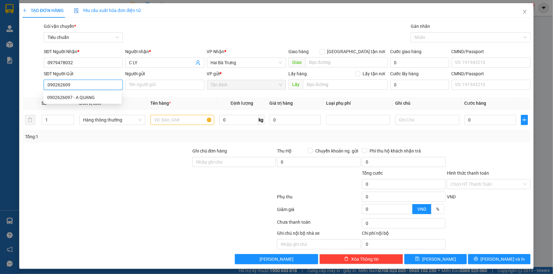
type input "0902626097"
click at [82, 95] on div "0902626097 - A QUANG" at bounding box center [82, 97] width 71 height 7
type input "A QUANG"
type input "50.000"
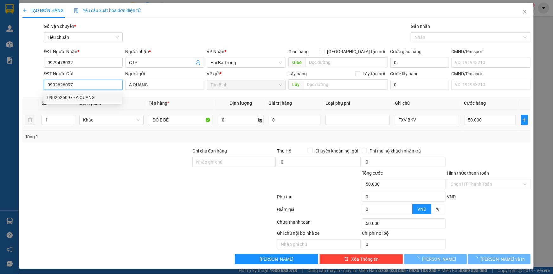
type input "0902626097"
click at [129, 143] on div "Transit Pickup Surcharge Ids Transit Deliver Surcharge Ids Transit Deliver Surc…" at bounding box center [276, 144] width 508 height 242
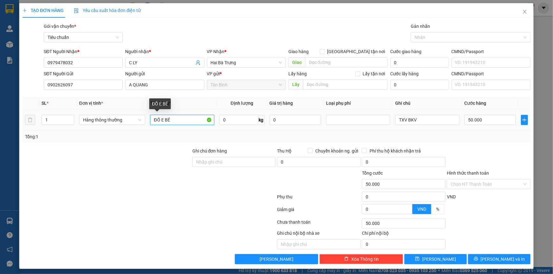
drag, startPoint x: 178, startPoint y: 122, endPoint x: 145, endPoint y: 125, distance: 33.7
click at [148, 124] on td "ĐỒ E BÉ" at bounding box center [182, 120] width 69 height 21
click at [183, 119] on input "ĐỒ E BÉ" at bounding box center [182, 120] width 64 height 10
click at [236, 120] on input "0" at bounding box center [238, 120] width 39 height 10
type input "2"
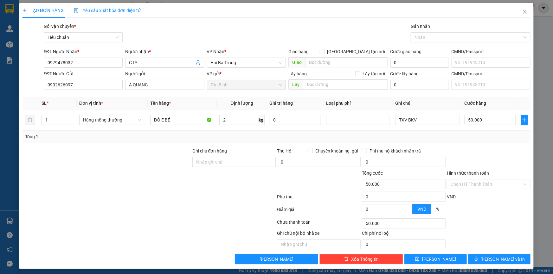
click at [84, 165] on div at bounding box center [107, 159] width 170 height 22
type input "30.000"
drag, startPoint x: 422, startPoint y: 118, endPoint x: 323, endPoint y: 124, distance: 98.4
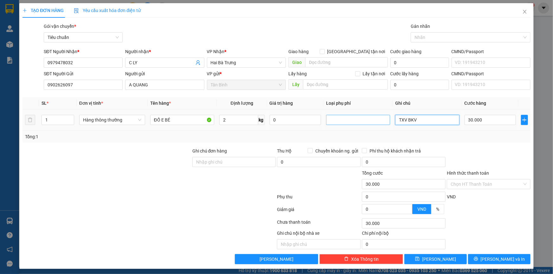
click at [326, 124] on tr "1 Hàng thông thường ĐỒ E BÉ 2 kg 0 TXV BKV 30.000" at bounding box center [276, 120] width 508 height 21
type input "T CHỮ XANH BKV"
click at [499, 141] on div "Tổng: 1" at bounding box center [276, 137] width 508 height 12
click at [466, 184] on input "Hình thức thanh toán" at bounding box center [487, 185] width 72 height 10
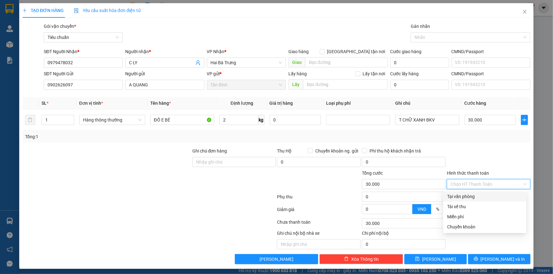
click at [469, 196] on div "Tại văn phòng" at bounding box center [484, 196] width 75 height 7
type input "0"
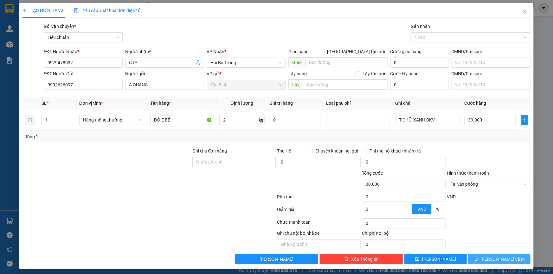
click at [478, 258] on icon "printer" at bounding box center [476, 259] width 4 height 4
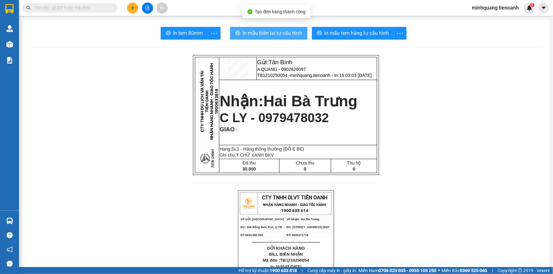
click at [274, 33] on span "In mẫu biên lai tự cấu hình" at bounding box center [273, 33] width 60 height 8
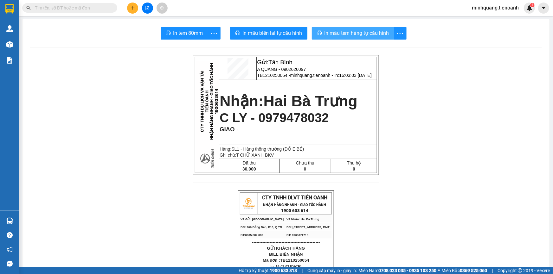
click at [339, 35] on span "In mẫu tem hàng tự cấu hình" at bounding box center [356, 33] width 65 height 8
click at [107, 6] on input "text" at bounding box center [72, 7] width 75 height 7
click at [104, 6] on input "text" at bounding box center [72, 7] width 75 height 7
click at [134, 7] on icon "plus" at bounding box center [133, 8] width 4 height 4
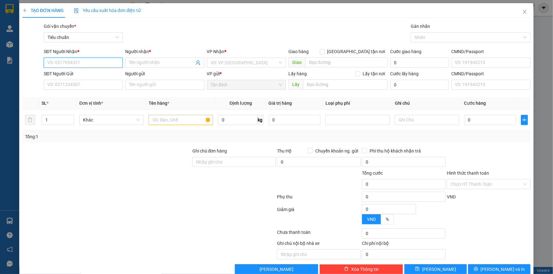
click at [94, 62] on input "SĐT Người Nhận *" at bounding box center [83, 63] width 79 height 10
click at [110, 62] on input "SĐT Người Nhận *" at bounding box center [83, 63] width 79 height 10
click at [90, 61] on input "SĐT Người Nhận *" at bounding box center [83, 63] width 79 height 10
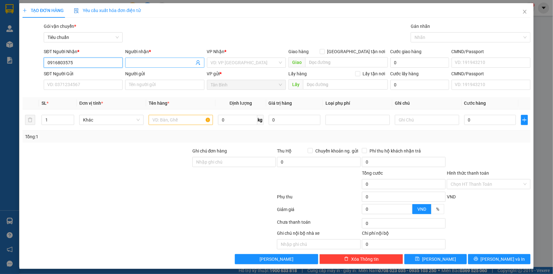
type input "0916803575"
click at [170, 65] on input "Người nhận *" at bounding box center [161, 62] width 65 height 7
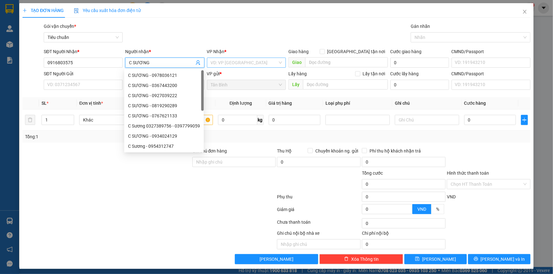
type input "C SƯƠNG"
click at [225, 64] on input "search" at bounding box center [244, 63] width 67 height 10
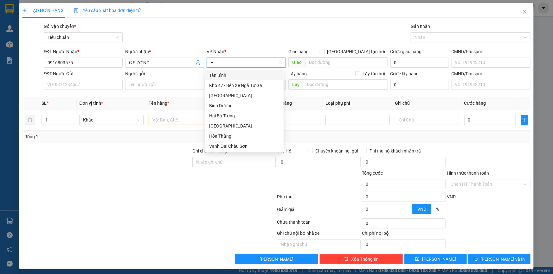
type input "HB"
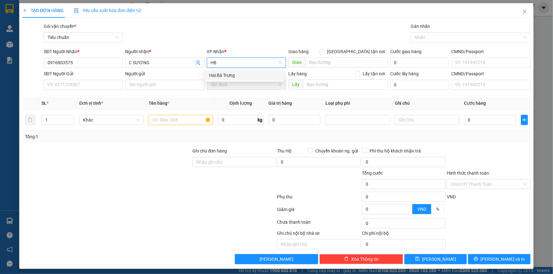
drag, startPoint x: 221, startPoint y: 72, endPoint x: 150, endPoint y: 77, distance: 70.9
click at [221, 72] on div "Hai Bà Trưng" at bounding box center [244, 75] width 71 height 7
click at [73, 85] on input "SĐT Người Gửi" at bounding box center [83, 85] width 79 height 10
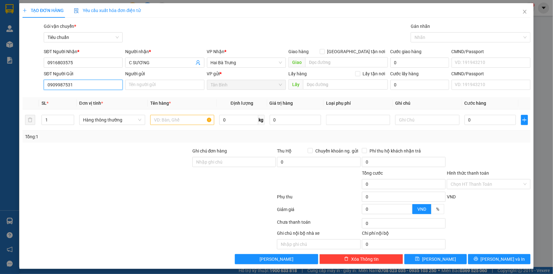
type input "0909987531"
click at [145, 78] on div "Người gửi" at bounding box center [164, 75] width 79 height 10
click at [140, 86] on input "Người gửi" at bounding box center [164, 85] width 79 height 10
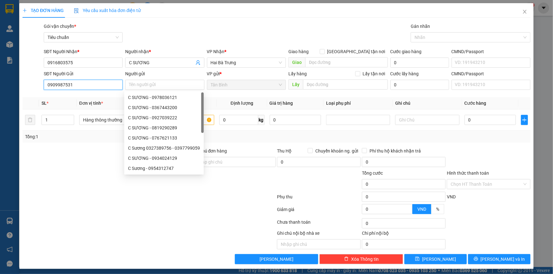
click at [95, 88] on input "0909987531" at bounding box center [83, 85] width 79 height 10
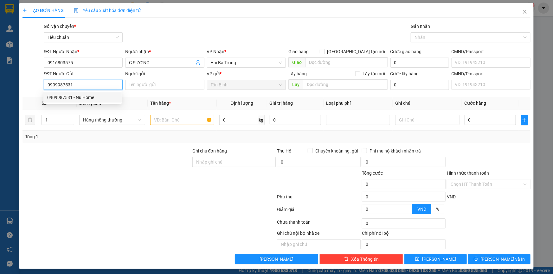
click at [90, 94] on div "0909987531 - Nu Home" at bounding box center [82, 97] width 71 height 7
type input "Nu Home"
click at [114, 149] on div at bounding box center [107, 159] width 170 height 22
type input "30.000"
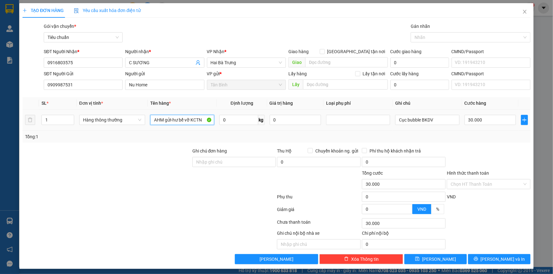
drag, startPoint x: 204, startPoint y: 122, endPoint x: 170, endPoint y: 125, distance: 34.1
click at [170, 125] on div "AHM gửi-hư bể vỡ KCTN" at bounding box center [182, 120] width 64 height 13
type input "AHM GỬI ĐÃ TƯ VẤN VẬN CHUYỂN"
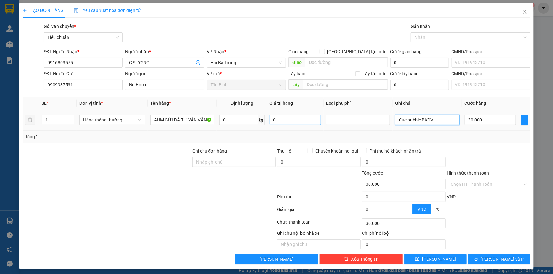
click at [292, 121] on tr "1 Hàng thông thường AHM GỬI ĐÃ TƯ VẤN VẬN CHUYỂN 0 kg 0 Cục bubble BKDV 30.000" at bounding box center [276, 120] width 508 height 21
type input "H TRƠN"
click at [499, 260] on span "[PERSON_NAME] và In" at bounding box center [503, 259] width 44 height 7
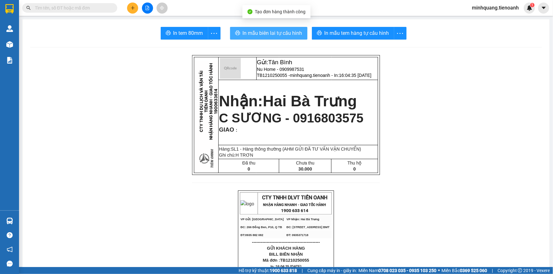
click at [276, 28] on button "In mẫu biên lai tự cấu hình" at bounding box center [268, 33] width 77 height 13
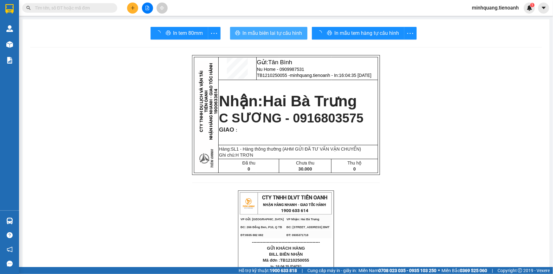
click at [336, 32] on span "In mẫu tem hàng tự cấu hình" at bounding box center [367, 33] width 65 height 8
click at [336, 32] on span "In mẫu tem hàng tự cấu hình" at bounding box center [356, 33] width 65 height 8
click at [134, 6] on icon "plus" at bounding box center [133, 8] width 4 height 4
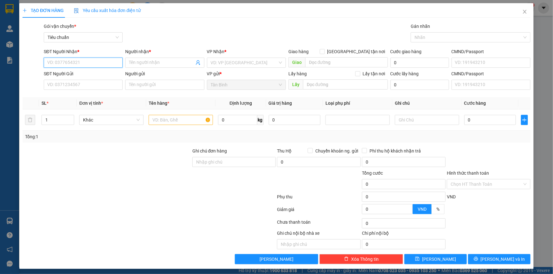
click at [67, 61] on input "SĐT Người Nhận *" at bounding box center [83, 63] width 79 height 10
click at [94, 76] on div "0913496626 - A GIÁC" at bounding box center [82, 75] width 71 height 7
type input "0913496626"
type input "A GIÁC"
type input "123456789"
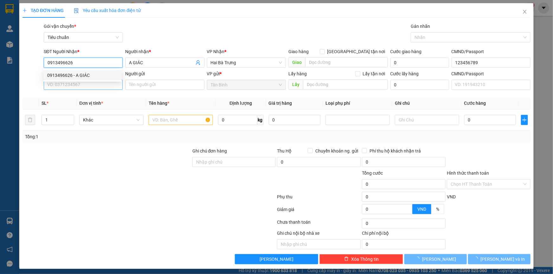
type input "0913496626"
click at [87, 84] on input "SĐT Người Gửi" at bounding box center [83, 85] width 79 height 10
type input "30.000"
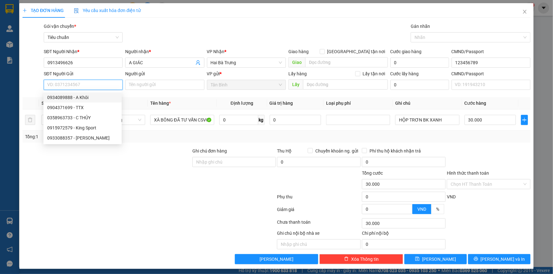
click at [92, 96] on div "0934089888 - A Khôi" at bounding box center [82, 97] width 71 height 7
type input "0934089888"
type input "A Khôi"
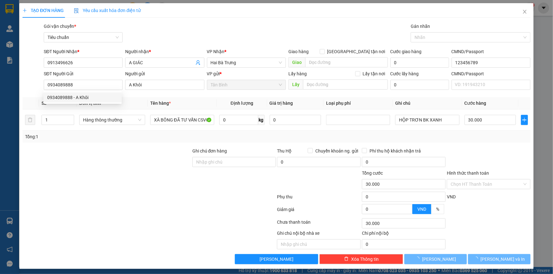
drag, startPoint x: 156, startPoint y: 181, endPoint x: 156, endPoint y: 170, distance: 10.5
click at [156, 179] on div at bounding box center [107, 181] width 170 height 22
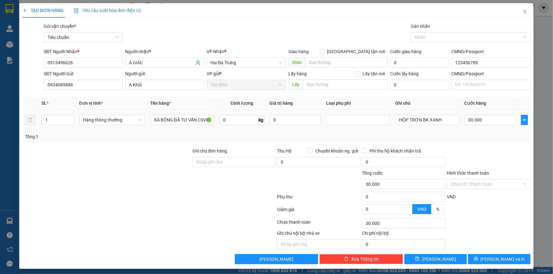
click at [31, 118] on tr "1 Hàng thông thường XÀ BÔNG ĐÃ TƯ VẤN CSVC 0 kg 0 HỘP TRƠN BK XANH 30.000" at bounding box center [276, 120] width 508 height 21
type input "2"
drag, startPoint x: 100, startPoint y: 159, endPoint x: 158, endPoint y: 128, distance: 65.8
click at [101, 159] on div at bounding box center [107, 159] width 170 height 22
type input "0"
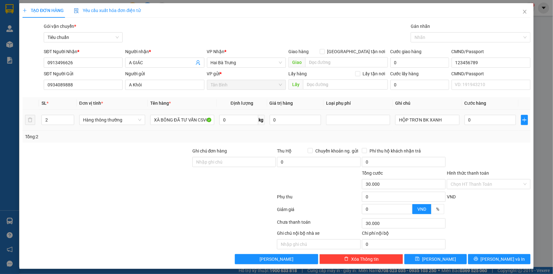
type input "0"
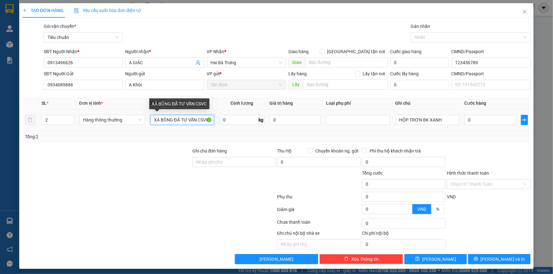
drag, startPoint x: 172, startPoint y: 123, endPoint x: 147, endPoint y: 123, distance: 25.3
click at [150, 123] on input "XÀ BÔNG ĐÃ TƯ VẤN CSVC" at bounding box center [182, 120] width 64 height 10
type input "PK TT ĐÃ TƯ VẤN CSVC"
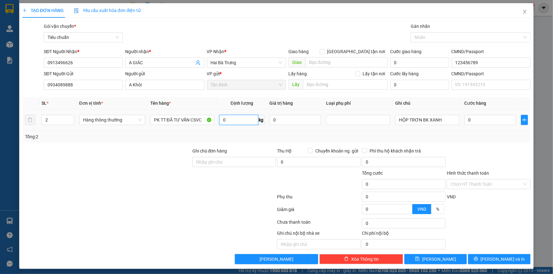
click at [228, 119] on input "0" at bounding box center [238, 120] width 39 height 10
type input "11"
click at [102, 181] on div at bounding box center [107, 181] width 170 height 22
type input "50.000"
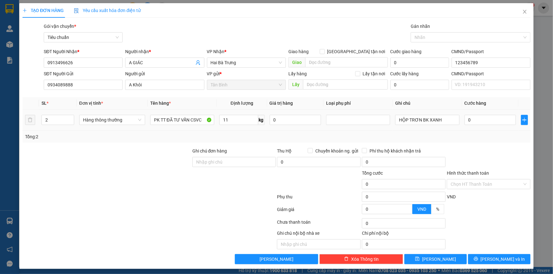
type input "50.000"
drag, startPoint x: 442, startPoint y: 120, endPoint x: 324, endPoint y: 121, distance: 118.2
click at [328, 121] on tr "2 Hàng thông thường PK TT ĐÃ TƯ VẤN CSVC 11 kg 0 HỘP TRƠN BK XANH 50.000" at bounding box center [276, 120] width 508 height 21
type input "2T TRƠN"
click at [484, 122] on input "50.000" at bounding box center [490, 120] width 52 height 10
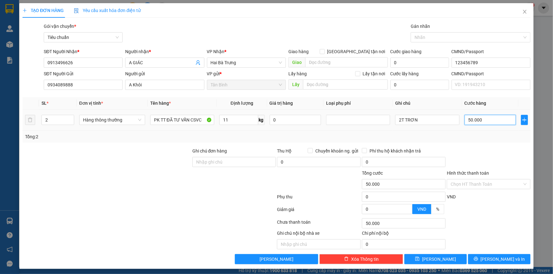
type input "1"
type input "10"
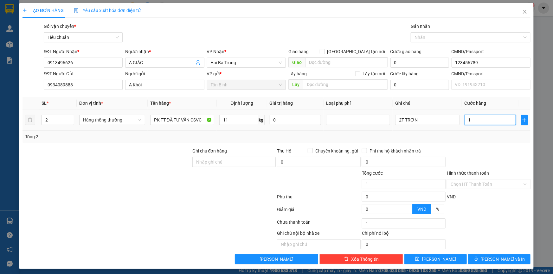
type input "10"
type input "100"
type input "100.000"
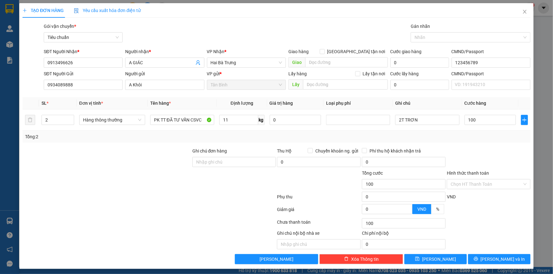
type input "100.000"
drag, startPoint x: 476, startPoint y: 141, endPoint x: 487, endPoint y: 207, distance: 67.6
click at [476, 144] on div "Transit Pickup Surcharge Ids Transit Deliver Surcharge Ids Transit Deliver Surc…" at bounding box center [276, 144] width 508 height 242
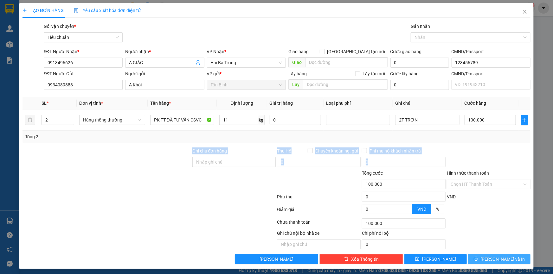
click at [493, 258] on span "[PERSON_NAME] và In" at bounding box center [503, 259] width 44 height 7
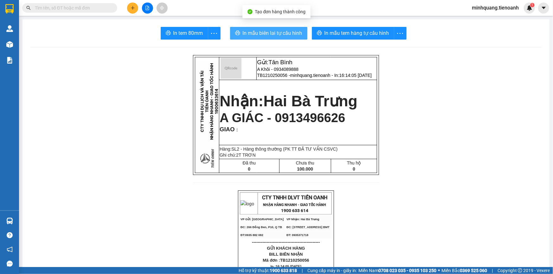
click at [290, 31] on span "In mẫu biên lai tự cấu hình" at bounding box center [273, 33] width 60 height 8
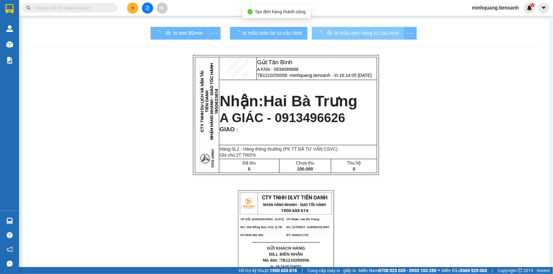
click at [341, 29] on div "In mẫu tem hàng tự cấu hình" at bounding box center [364, 33] width 105 height 13
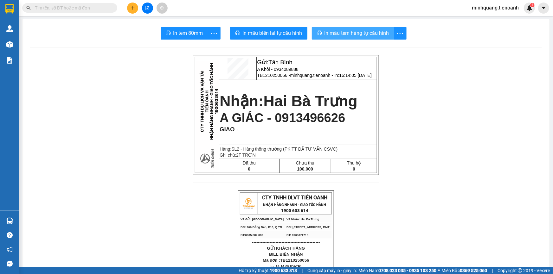
click at [341, 39] on button "In mẫu tem hàng tự cấu hình" at bounding box center [353, 33] width 82 height 13
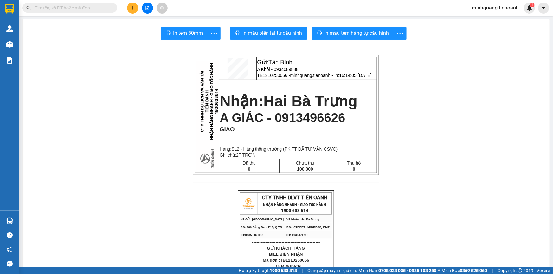
click at [136, 9] on button at bounding box center [132, 8] width 11 height 11
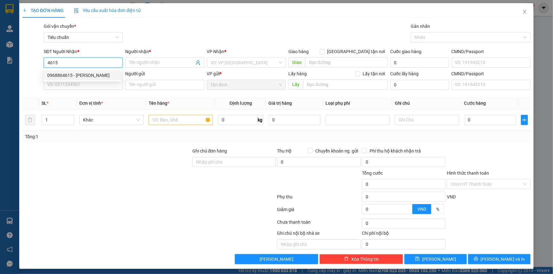
click at [89, 76] on div "0968864615 - C Trang" at bounding box center [82, 75] width 71 height 7
type input "0968864615"
type input "C Trang"
type input "0968864615"
type input "400.000"
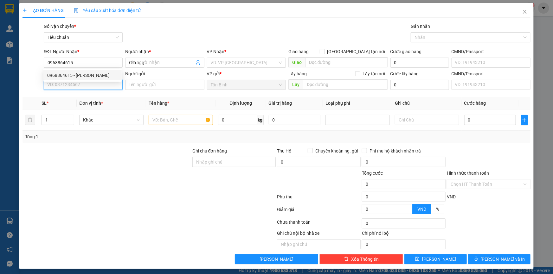
type input "400.000"
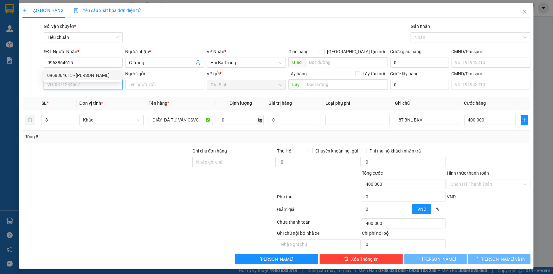
click at [77, 86] on input "SĐT Người Gửi" at bounding box center [83, 85] width 79 height 10
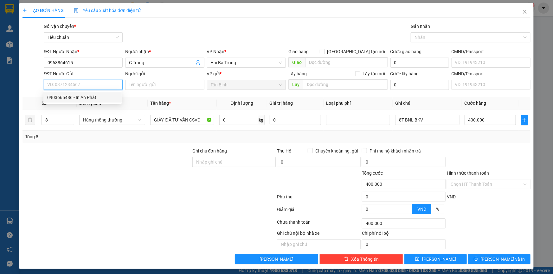
click at [84, 99] on div "0903665486 - In An Phát" at bounding box center [82, 97] width 71 height 7
type input "0903665486"
type input "In An Phát"
drag, startPoint x: 63, startPoint y: 120, endPoint x: 13, endPoint y: 119, distance: 50.4
click at [13, 119] on div "TẠO ĐƠN HÀNG Yêu cầu xuất hóa đơn điện tử Transit Pickup Surcharge Ids Transit …" at bounding box center [276, 137] width 553 height 274
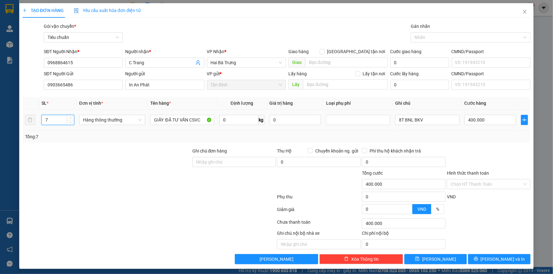
click at [29, 121] on tr "7 Hàng thông thường GIẤY ĐÃ TƯ VẤN CSVC 0 kg 0 8T BNL BKV 400.000" at bounding box center [276, 120] width 508 height 21
type input "4"
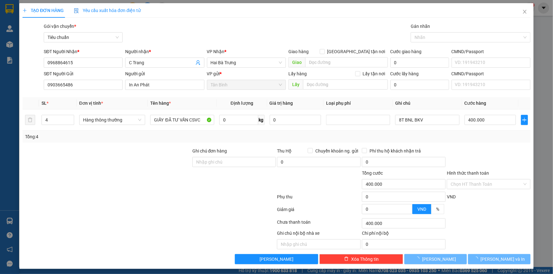
drag, startPoint x: 114, startPoint y: 155, endPoint x: 413, endPoint y: 131, distance: 300.0
click at [125, 156] on div at bounding box center [107, 159] width 170 height 22
type input "0"
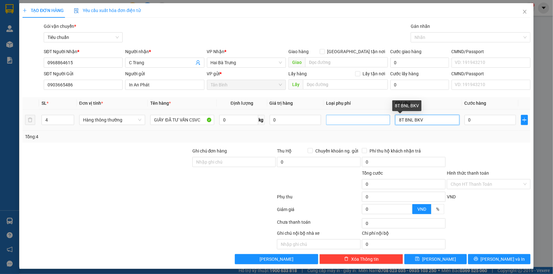
drag, startPoint x: 399, startPoint y: 122, endPoint x: 372, endPoint y: 122, distance: 26.9
click at [372, 122] on tr "4 Hàng thông thường GIẤY ĐÃ TƯ VẤN CSVC 0 kg 0 8T BNL BKV 0" at bounding box center [276, 120] width 508 height 21
type input "4T BNL BKV"
click at [485, 121] on input "0" at bounding box center [490, 120] width 52 height 10
type input "2"
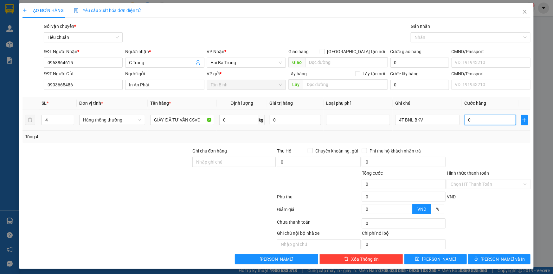
type input "2"
type input "20"
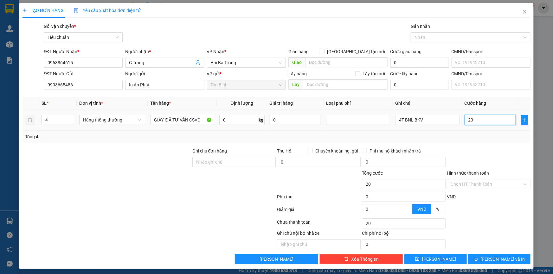
type input "200"
type input "200.000"
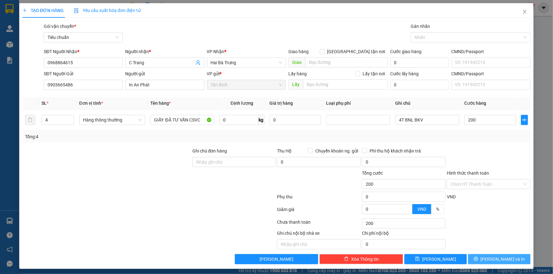
type input "200.000"
click at [504, 262] on span "[PERSON_NAME] và In" at bounding box center [503, 259] width 44 height 7
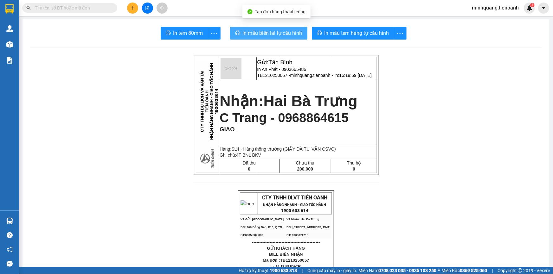
click at [255, 28] on button "In mẫu biên lai tự cấu hình" at bounding box center [268, 33] width 77 height 13
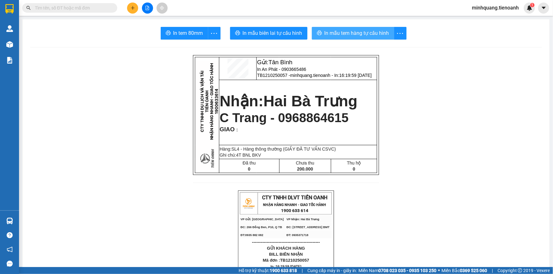
click at [339, 32] on span "In mẫu tem hàng tự cấu hình" at bounding box center [356, 33] width 65 height 8
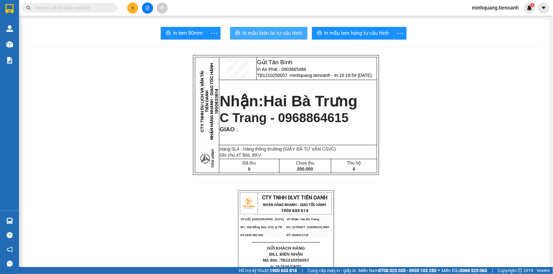
click at [282, 27] on button "In mẫu biên lai tự cấu hình" at bounding box center [268, 33] width 77 height 13
click at [130, 6] on button at bounding box center [132, 8] width 11 height 11
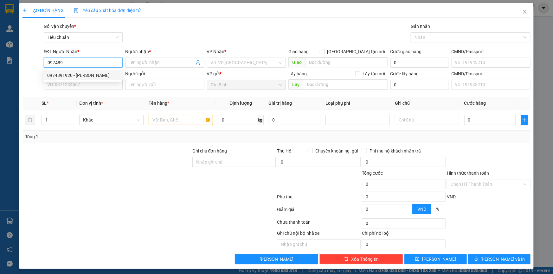
click at [82, 74] on div "0974891920 - C Hà" at bounding box center [82, 75] width 71 height 7
type input "0974891920"
type input "C Hà"
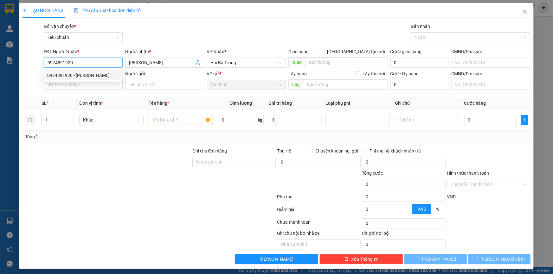
type input "50.000"
click at [79, 80] on body "Kết quả tìm kiếm ( 1 ) Bộ lọc Mã ĐH Trạng thái Món hàng Thu hộ Tổng cước Chưa c…" at bounding box center [276, 137] width 553 height 274
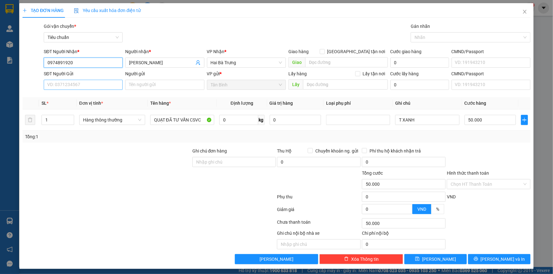
type input "0974891920"
click at [80, 81] on input "SĐT Người Gửi" at bounding box center [83, 85] width 79 height 10
type input "0336440194"
click at [75, 95] on div "0336440194 - A Sang" at bounding box center [82, 97] width 71 height 7
type input "A Sang"
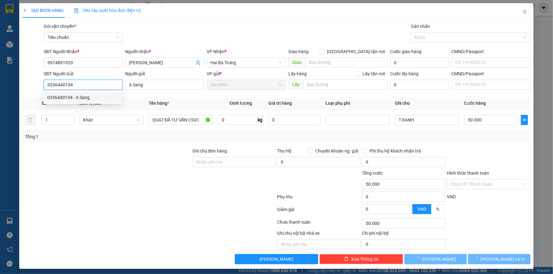
type input "0336440194"
click at [104, 149] on div at bounding box center [107, 159] width 170 height 22
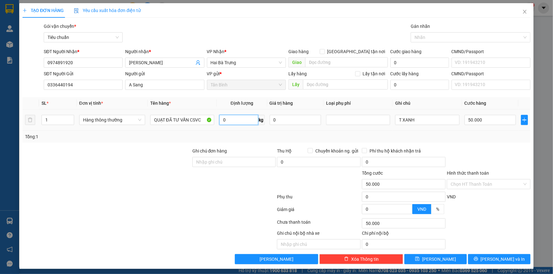
click at [234, 119] on input "0" at bounding box center [238, 120] width 39 height 10
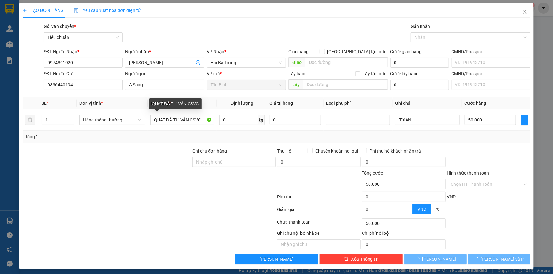
click at [168, 142] on div "Tổng: 1" at bounding box center [276, 137] width 508 height 12
type input "0"
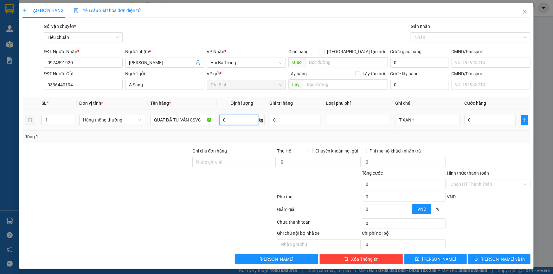
click at [235, 119] on input "0" at bounding box center [238, 120] width 39 height 10
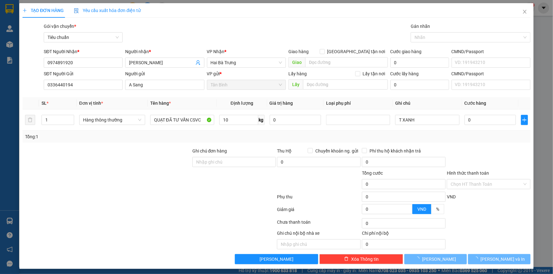
drag, startPoint x: 118, startPoint y: 168, endPoint x: 445, endPoint y: 132, distance: 329.8
click at [123, 168] on div at bounding box center [107, 159] width 170 height 22
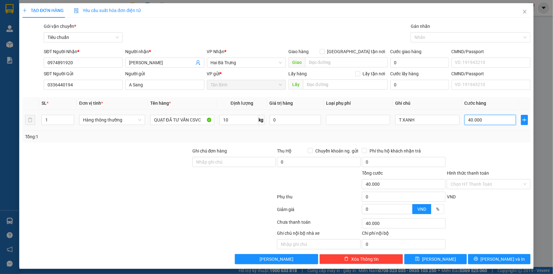
click at [482, 124] on input "40.000" at bounding box center [490, 120] width 52 height 10
click at [495, 254] on button "[PERSON_NAME] và In" at bounding box center [499, 259] width 62 height 10
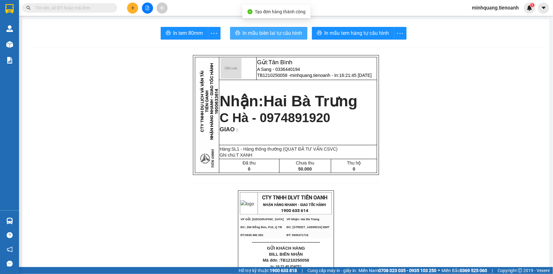
click at [276, 33] on span "In mẫu biên lai tự cấu hình" at bounding box center [273, 33] width 60 height 8
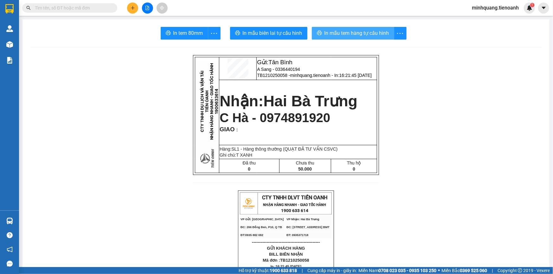
click at [352, 33] on span "In mẫu tem hàng tự cấu hình" at bounding box center [356, 33] width 65 height 8
click at [109, 5] on input "text" at bounding box center [72, 7] width 75 height 7
click at [130, 7] on button at bounding box center [132, 8] width 11 height 11
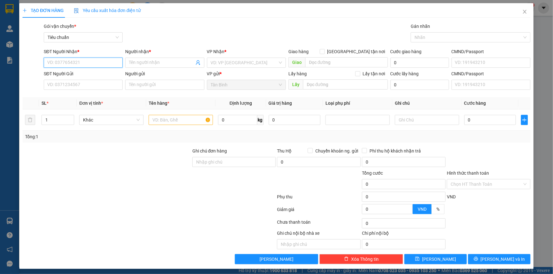
click at [86, 66] on input "SĐT Người Nhận *" at bounding box center [83, 63] width 79 height 10
click at [86, 65] on input "SĐT Người Nhận *" at bounding box center [83, 63] width 79 height 10
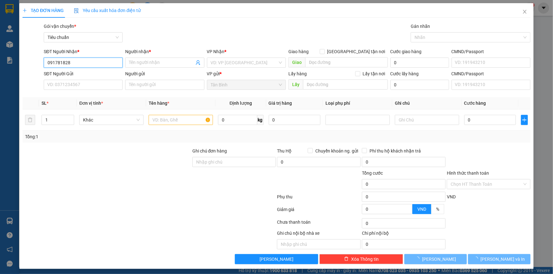
type input "0917818283"
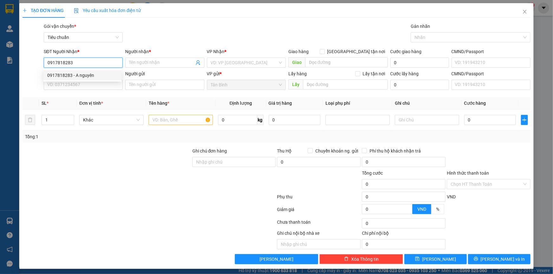
click at [79, 76] on div "0917818283 - A nguyên" at bounding box center [82, 75] width 71 height 7
type input "A nguyên"
type input "0917818283"
type input "20.000"
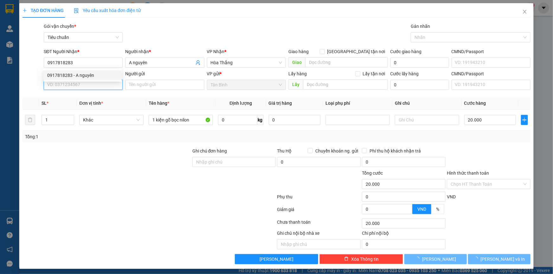
drag, startPoint x: 79, startPoint y: 85, endPoint x: 82, endPoint y: 81, distance: 5.2
click at [79, 86] on input "SĐT Người Gửi" at bounding box center [83, 85] width 79 height 10
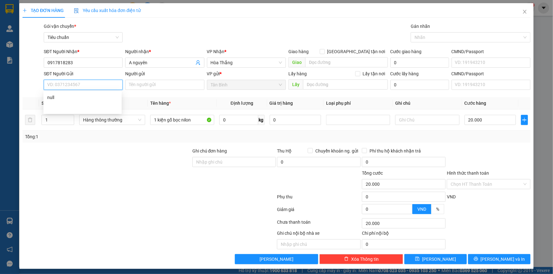
click at [71, 82] on input "SĐT Người Gửi" at bounding box center [83, 85] width 79 height 10
type input "0902628117"
click at [89, 99] on div "0902628117 - Thùy" at bounding box center [82, 97] width 71 height 7
type input "Thùy"
type input "250.000"
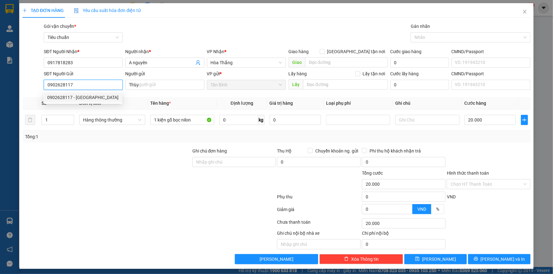
type input "250.000"
type input "0902628117"
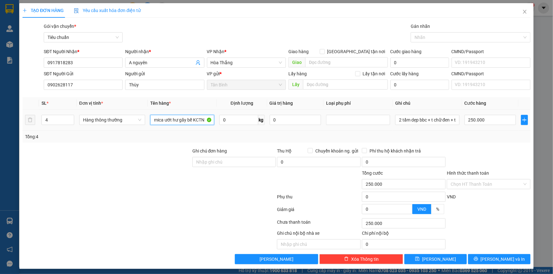
click at [173, 123] on input "mica ướt hư gãy bể KCTN" at bounding box center [182, 120] width 64 height 10
type input "A"
type input "ÁO MƯA ĐÃ TƯ VẤN VẬN CHUYỂN"
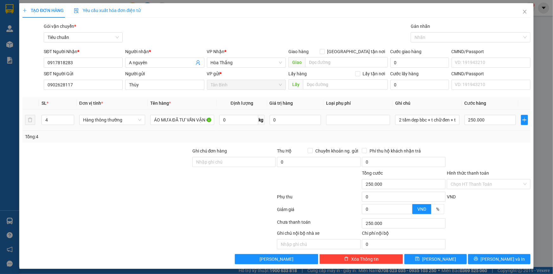
drag, startPoint x: 49, startPoint y: 123, endPoint x: 37, endPoint y: 122, distance: 12.1
click at [38, 122] on tr "4 Hàng thông thường ÁO MƯA ĐÃ TƯ VẤN VẬN CHUYỂN 0 kg 0 2 tấm dẹp bbc + t chữ đe…" at bounding box center [276, 120] width 508 height 21
type input "2"
click at [103, 173] on div at bounding box center [107, 181] width 170 height 22
type input "0"
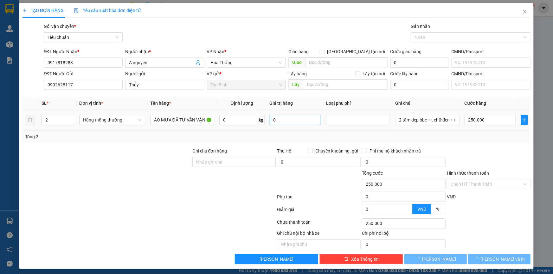
type input "0"
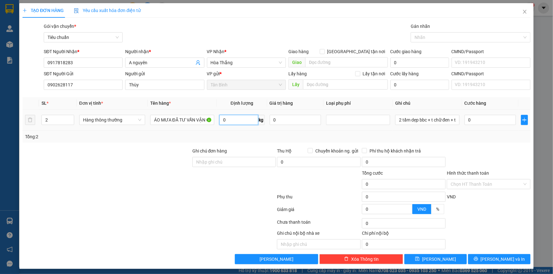
click at [234, 120] on input "0" at bounding box center [238, 120] width 39 height 10
type input "27"
click at [189, 131] on div "Tổng: 2" at bounding box center [276, 137] width 508 height 12
type input "65.000"
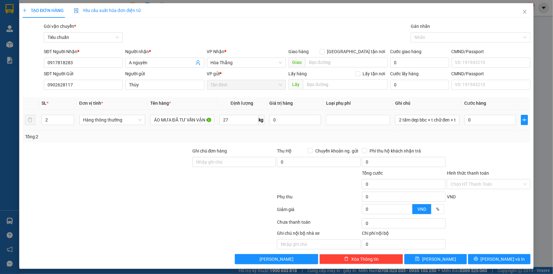
type input "65.000"
click at [414, 120] on input "2 tấm dẹp bbc + t chữ đen + t đen bbc" at bounding box center [427, 120] width 64 height 10
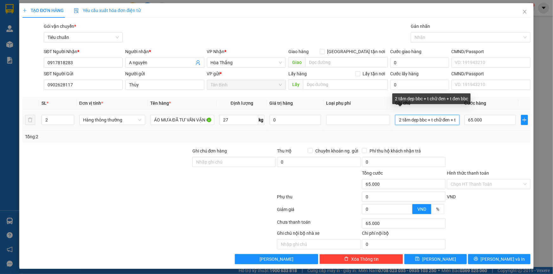
click at [414, 120] on input "2 tấm dẹp bbc + t chữ đen + t đen bbc" at bounding box center [427, 120] width 64 height 10
type input "2B XANH"
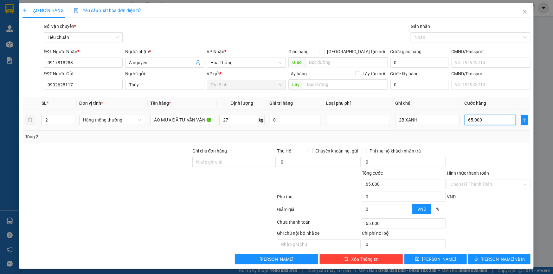
click at [478, 119] on input "65.000" at bounding box center [490, 120] width 52 height 10
click at [463, 156] on div at bounding box center [488, 159] width 85 height 22
drag, startPoint x: 466, startPoint y: 185, endPoint x: 466, endPoint y: 189, distance: 3.8
click at [466, 185] on input "Hình thức thanh toán" at bounding box center [487, 185] width 72 height 10
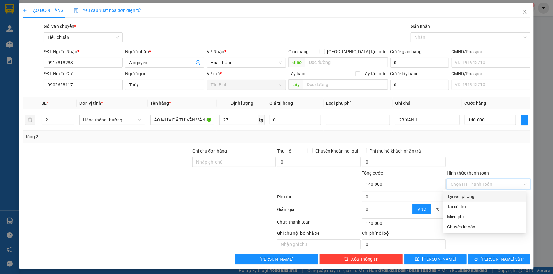
click at [464, 195] on div "Tại văn phòng" at bounding box center [484, 196] width 75 height 7
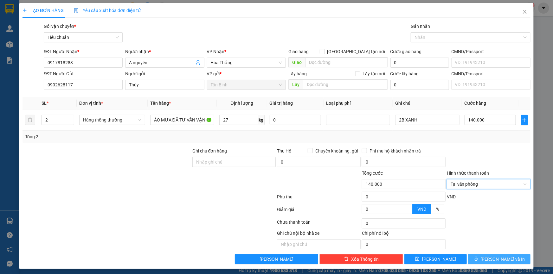
click at [488, 257] on button "[PERSON_NAME] và In" at bounding box center [499, 259] width 62 height 10
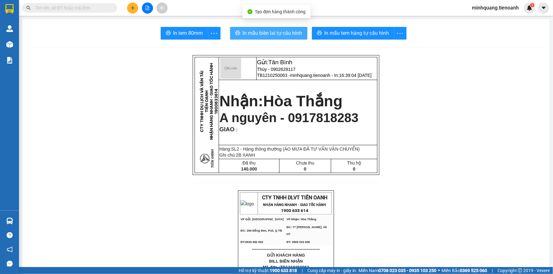
click at [290, 28] on button "In mẫu biên lai tự cấu hình" at bounding box center [268, 33] width 77 height 13
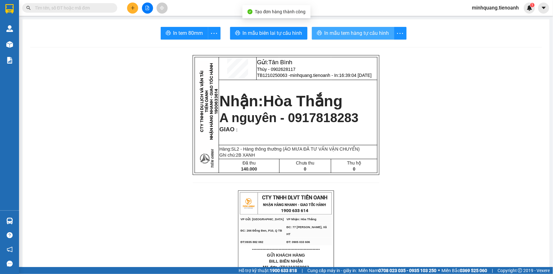
click at [334, 35] on span "In mẫu tem hàng tự cấu hình" at bounding box center [356, 33] width 65 height 8
click at [81, 10] on input "text" at bounding box center [72, 7] width 75 height 7
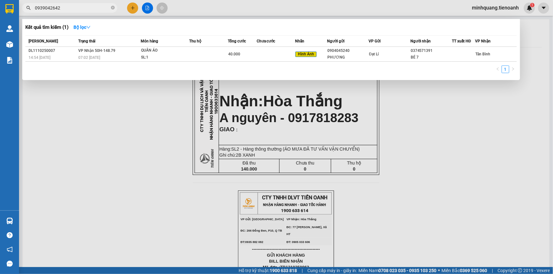
drag, startPoint x: 51, startPoint y: 9, endPoint x: 55, endPoint y: 9, distance: 4.8
click at [51, 9] on input "0939042642" at bounding box center [72, 7] width 75 height 7
click at [55, 9] on input "0939042642" at bounding box center [72, 7] width 75 height 7
type input "0939042042"
click at [438, 229] on div at bounding box center [276, 137] width 553 height 274
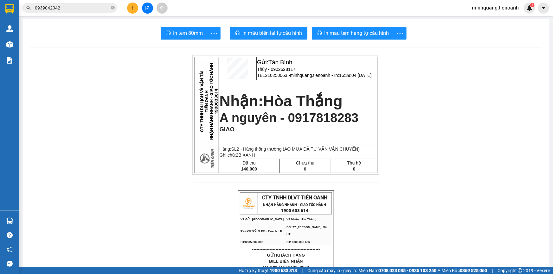
click at [375, 175] on div "Gửi: Tân Bình Thùy - 0902628117 TB1210250063 - minhquang.tienoanh - In: 16:39:0…" at bounding box center [286, 115] width 187 height 120
click at [127, 7] on button at bounding box center [132, 8] width 11 height 11
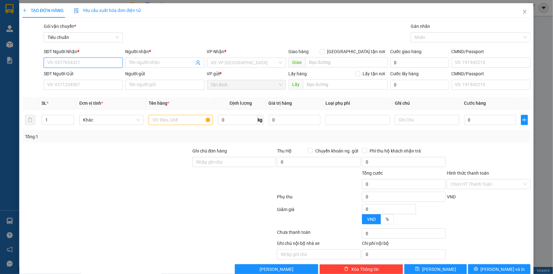
click at [85, 65] on input "SĐT Người Nhận *" at bounding box center [83, 63] width 79 height 10
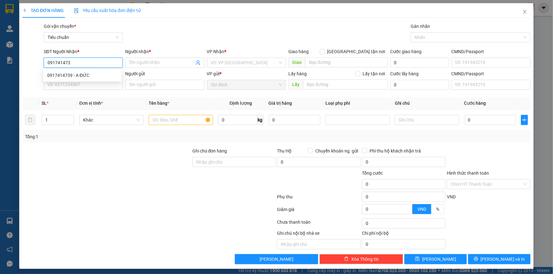
type input "0917414739"
click at [76, 78] on div "0917414739 - A ĐỨC" at bounding box center [82, 75] width 71 height 7
type input "A ĐỨC"
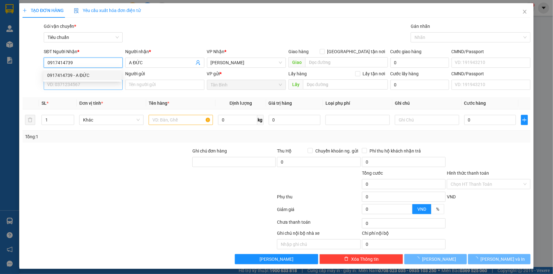
type input "0917414739"
click at [78, 85] on input "SĐT Người Gửi" at bounding box center [83, 85] width 79 height 10
type input "50.000"
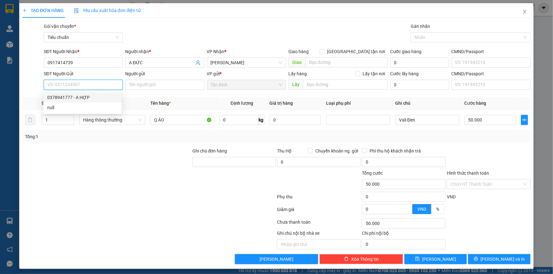
click at [84, 86] on input "SĐT Người Gửi" at bounding box center [83, 85] width 79 height 10
click at [75, 98] on div "0378941777 - A HỢP" at bounding box center [82, 97] width 71 height 7
type input "0378941777"
type input "A HỢP"
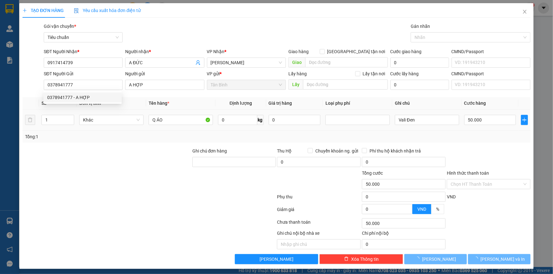
click at [108, 153] on div at bounding box center [107, 159] width 170 height 22
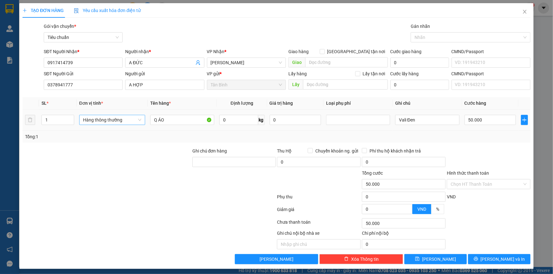
click at [111, 117] on span "Hàng thông thường" at bounding box center [112, 120] width 58 height 10
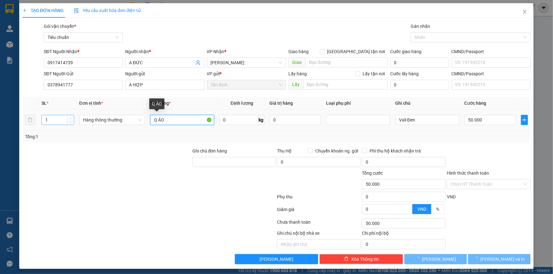
drag, startPoint x: 169, startPoint y: 119, endPoint x: 73, endPoint y: 118, distance: 96.0
click at [74, 118] on tr "1 Hàng thông thường Q ÁO 0 kg 0 Vali Đen 50.000" at bounding box center [276, 120] width 508 height 21
type input "0"
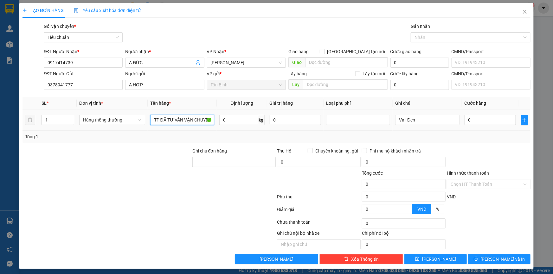
type input "TP ĐÃ TƯ VẤN VẬN CHUYỂN"
drag, startPoint x: 66, startPoint y: 154, endPoint x: 252, endPoint y: 123, distance: 188.6
click at [78, 153] on div at bounding box center [107, 159] width 170 height 22
click at [233, 123] on input "0" at bounding box center [238, 120] width 39 height 10
type input "17"
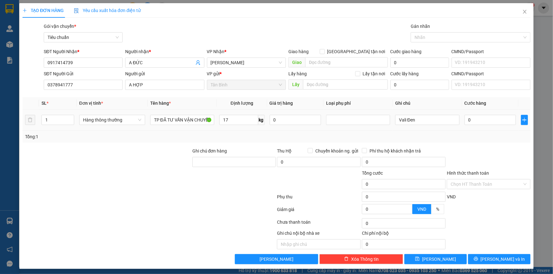
drag, startPoint x: 122, startPoint y: 180, endPoint x: 443, endPoint y: 132, distance: 325.1
click at [130, 180] on div at bounding box center [107, 181] width 170 height 22
type input "55.000"
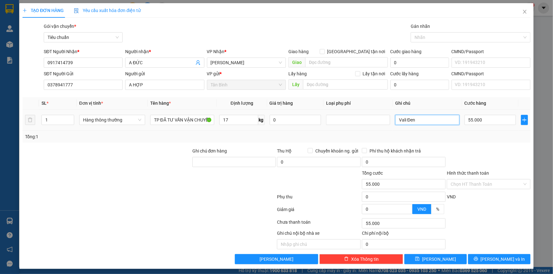
drag, startPoint x: 419, startPoint y: 120, endPoint x: 261, endPoint y: 115, distance: 158.2
click at [295, 118] on tr "1 Hàng thông thường TP ĐÃ TƯ VẤN VẬN CHUYỂN 17 kg 0 Vali Đen 55.000" at bounding box center [276, 120] width 508 height 21
type input "TXV"
click at [480, 117] on input "55.000" at bounding box center [490, 120] width 52 height 10
click at [472, 180] on input "Hình thức thanh toán" at bounding box center [487, 185] width 72 height 10
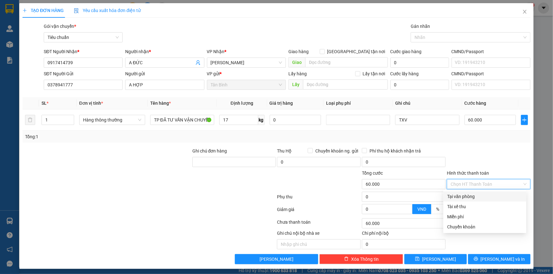
click at [470, 196] on div "Tại văn phòng" at bounding box center [484, 196] width 75 height 7
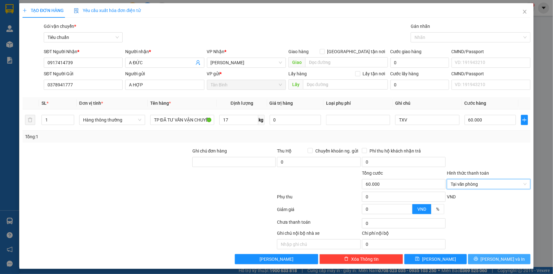
click at [499, 256] on span "[PERSON_NAME] và In" at bounding box center [503, 259] width 44 height 7
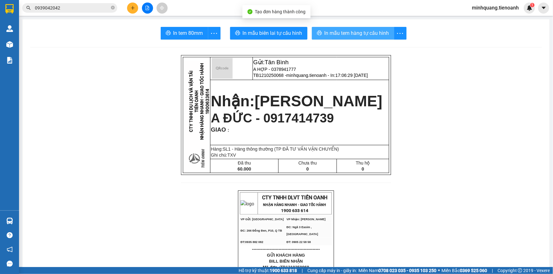
click at [349, 29] on button "In mẫu tem hàng tự cấu hình" at bounding box center [353, 33] width 82 height 13
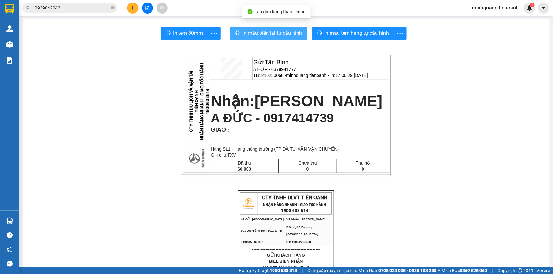
click at [266, 28] on button "In mẫu biên lai tự cấu hình" at bounding box center [268, 33] width 77 height 13
click at [86, 8] on input "0939042042" at bounding box center [72, 7] width 75 height 7
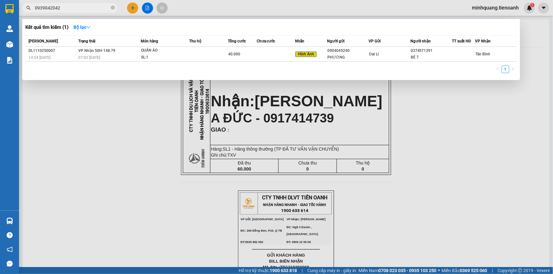
click at [86, 8] on input "0939042042" at bounding box center [72, 7] width 75 height 7
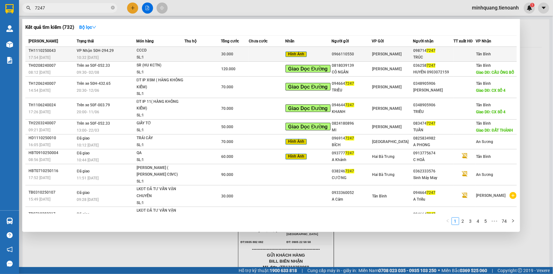
type input "7247"
click at [230, 54] on span "30.000" at bounding box center [227, 54] width 12 height 4
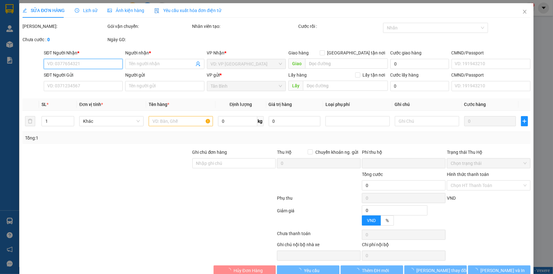
type input "0987147247"
type input "TRÚC"
type input "0966110550"
type input "0"
type input "30.000"
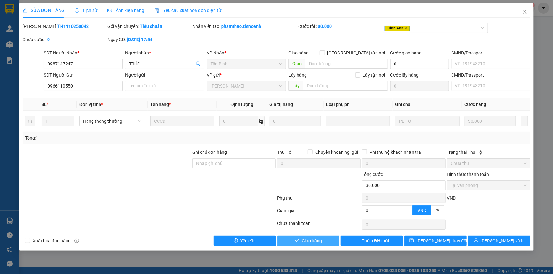
click at [317, 240] on span "Giao hàng" at bounding box center [312, 241] width 20 height 7
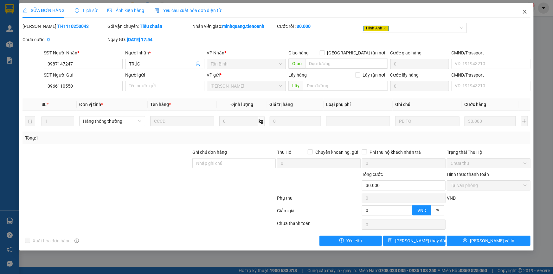
click at [525, 13] on icon "close" at bounding box center [524, 11] width 5 height 5
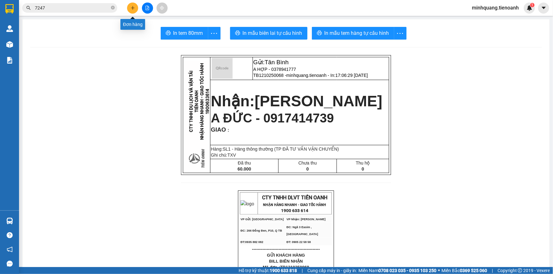
click at [133, 7] on icon "plus" at bounding box center [133, 8] width 4 height 4
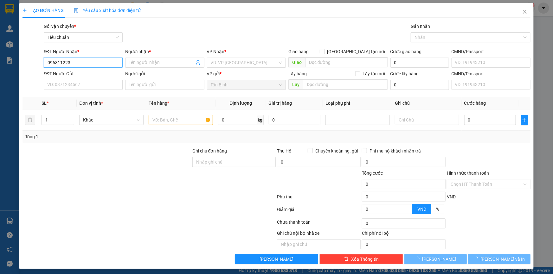
type input "0963112238"
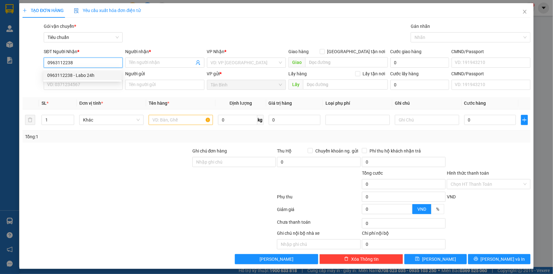
click at [102, 75] on div "0963112238 - Labo 24h" at bounding box center [82, 75] width 71 height 7
type input "Labo 24h"
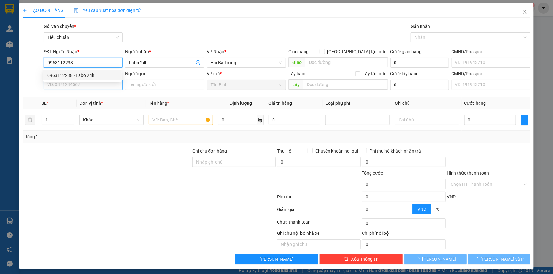
type input "0963112238"
type input "30.000"
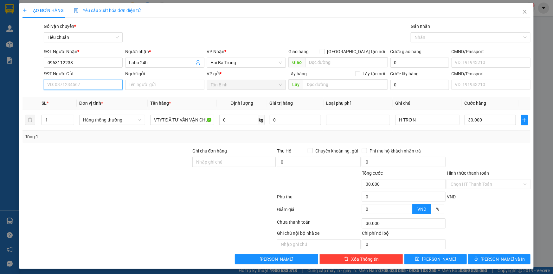
click at [103, 83] on input "SĐT Người Gửi" at bounding box center [83, 85] width 79 height 10
click at [105, 96] on div "0962112239 - Lab Miền Nam" at bounding box center [87, 97] width 80 height 7
type input "0962112239"
click at [469, 157] on div at bounding box center [488, 159] width 85 height 22
drag, startPoint x: 476, startPoint y: 175, endPoint x: 477, endPoint y: 186, distance: 10.8
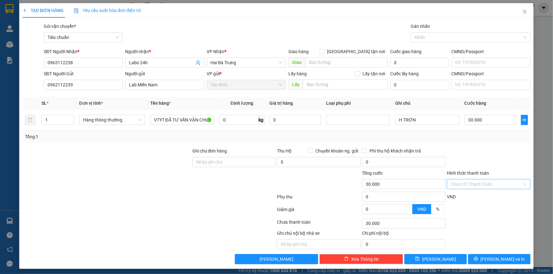
click at [477, 180] on div "Hình thức thanh toán Chọn HT Thanh Toán" at bounding box center [489, 181] width 84 height 22
click at [477, 186] on input "Hình thức thanh toán" at bounding box center [487, 185] width 72 height 10
click at [478, 192] on div "Tại văn phòng" at bounding box center [484, 197] width 83 height 10
click at [491, 254] on button "[PERSON_NAME] và In" at bounding box center [499, 259] width 62 height 10
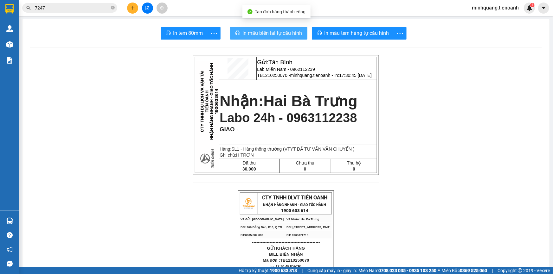
click at [273, 38] on button "In mẫu biên lai tự cấu hình" at bounding box center [268, 33] width 77 height 13
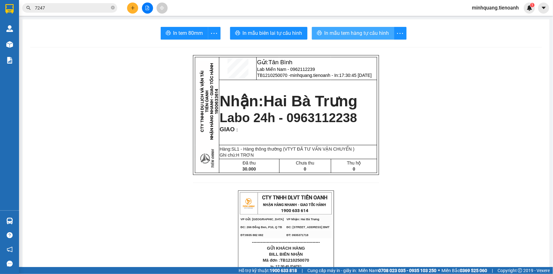
click at [364, 31] on span "In mẫu tem hàng tự cấu hình" at bounding box center [356, 33] width 65 height 8
click at [136, 3] on button at bounding box center [132, 8] width 11 height 11
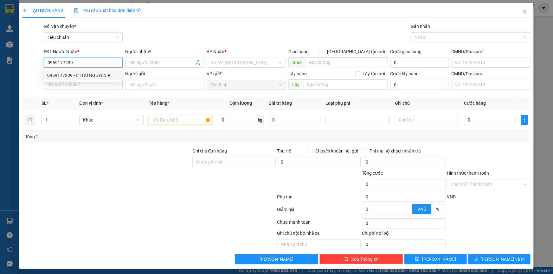
click at [91, 77] on div "0969177239 - C THU NGUYÊN ♥" at bounding box center [82, 75] width 71 height 7
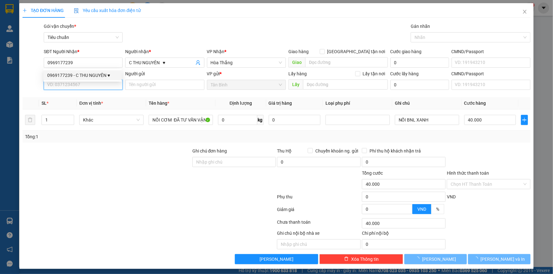
click at [92, 87] on input "SĐT Người Gửi" at bounding box center [83, 85] width 79 height 10
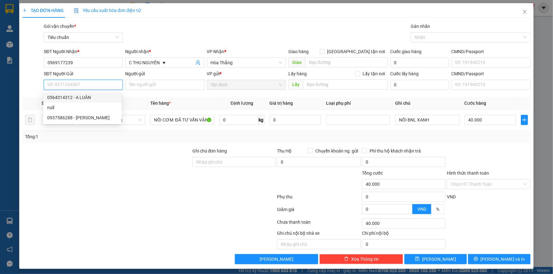
click at [93, 93] on div "0564314312 - A LUÂN" at bounding box center [82, 98] width 78 height 10
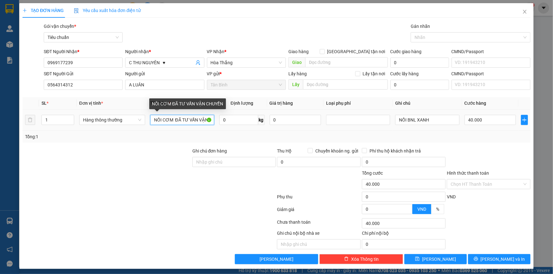
click at [172, 123] on input "NỒI CƠM ĐÃ TƯ VẤN VẬN CHUYỂN" at bounding box center [182, 120] width 64 height 10
click at [174, 121] on input "NỒI CƠM ĐÃ TƯ VẤN VẬN CHUYỂN" at bounding box center [182, 120] width 64 height 10
drag, startPoint x: 175, startPoint y: 121, endPoint x: 133, endPoint y: 127, distance: 41.7
click at [133, 127] on tr "1 Hàng thông thường NỒI CƠM ĐÃ TƯ VẤN VẬN CHUYỂN 0 kg 0 NỒI BNL XANH 40.000" at bounding box center [276, 120] width 508 height 21
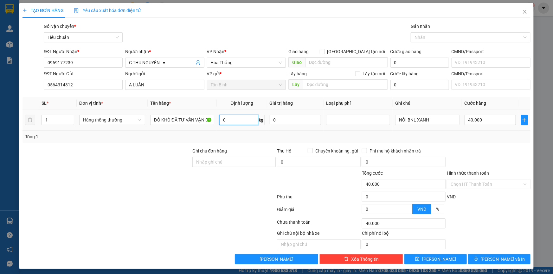
click at [235, 119] on input "0" at bounding box center [238, 120] width 39 height 10
click at [402, 121] on input "NỒI BNL XANH" at bounding box center [427, 120] width 64 height 10
click at [515, 254] on button "[PERSON_NAME] và In" at bounding box center [499, 259] width 62 height 10
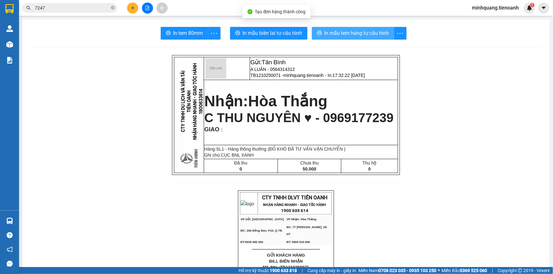
click at [368, 32] on span "In mẫu tem hàng tự cấu hình" at bounding box center [356, 33] width 65 height 8
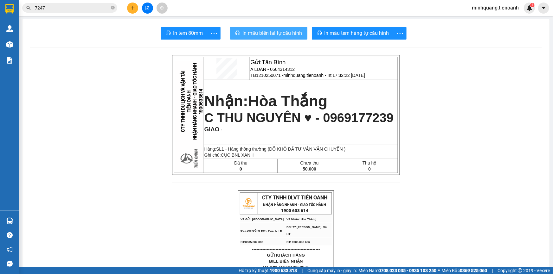
click at [300, 32] on button "In mẫu biên lai tự cấu hình" at bounding box center [268, 33] width 77 height 13
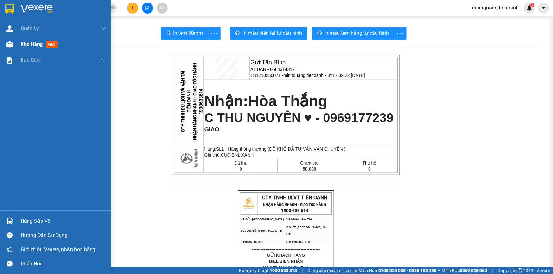
click at [36, 43] on span "Kho hàng" at bounding box center [32, 44] width 22 height 6
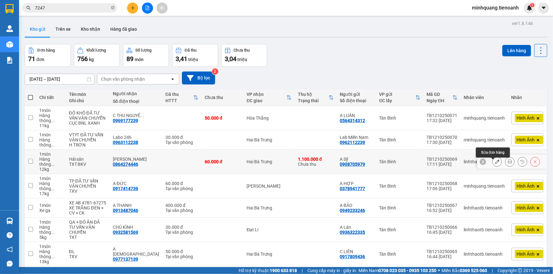
click at [495, 160] on icon at bounding box center [497, 162] width 4 height 4
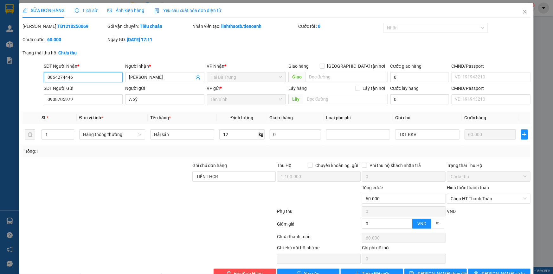
click at [53, 80] on input "0864274446" at bounding box center [83, 77] width 79 height 10
click at [445, 264] on span "[PERSON_NAME] thay đổi" at bounding box center [441, 274] width 51 height 7
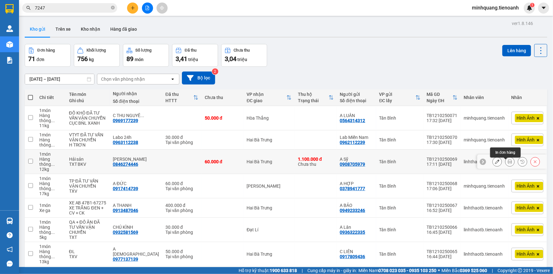
click at [505, 163] on button at bounding box center [509, 162] width 9 height 11
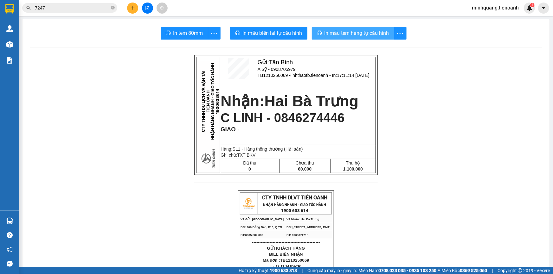
click at [383, 29] on button "In mẫu tem hàng tự cấu hình" at bounding box center [353, 33] width 82 height 13
click at [130, 13] on button at bounding box center [132, 8] width 11 height 11
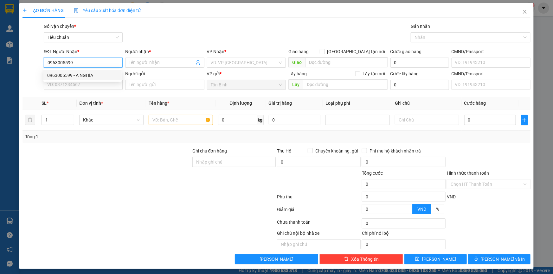
click at [109, 73] on div "0963005599 - A NGHĨA" at bounding box center [82, 75] width 71 height 7
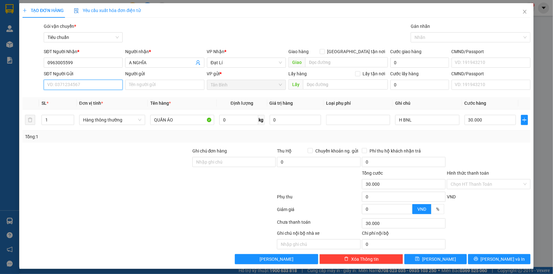
click at [108, 82] on input "SĐT Người Gửi" at bounding box center [83, 85] width 79 height 10
click at [106, 97] on div "0968357143 - C Thủy" at bounding box center [82, 97] width 71 height 7
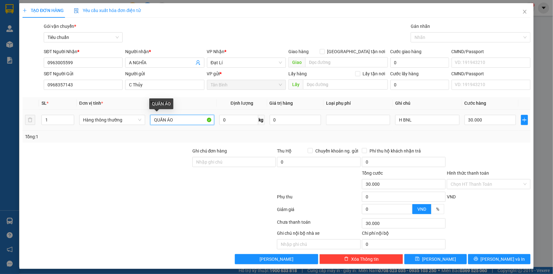
click at [171, 117] on input "QUẦN ÁO" at bounding box center [182, 120] width 64 height 10
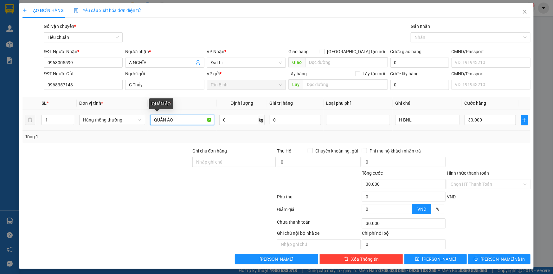
click at [171, 117] on input "QUẦN ÁO" at bounding box center [182, 120] width 64 height 10
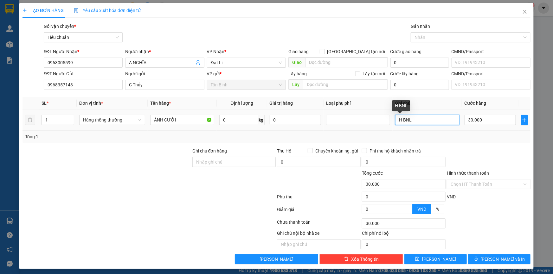
click at [417, 123] on input "H BNL" at bounding box center [427, 120] width 64 height 10
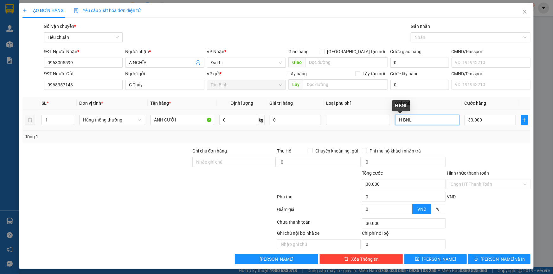
click at [417, 123] on input "H BNL" at bounding box center [427, 120] width 64 height 10
click at [475, 122] on input "30.000" at bounding box center [490, 120] width 52 height 10
click at [415, 122] on input "H BNL" at bounding box center [427, 120] width 64 height 10
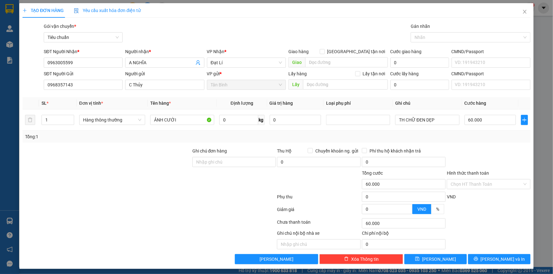
drag, startPoint x: 466, startPoint y: 151, endPoint x: 478, endPoint y: 178, distance: 29.2
click at [466, 152] on div at bounding box center [488, 159] width 85 height 22
click at [478, 181] on input "Hình thức thanh toán" at bounding box center [487, 185] width 72 height 10
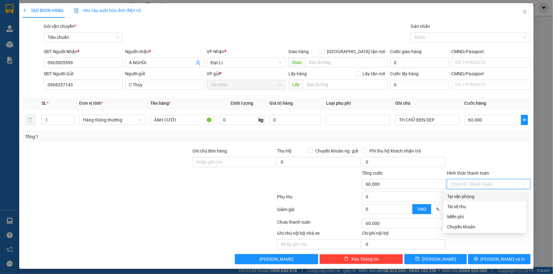
click at [482, 195] on div "Tại văn phòng" at bounding box center [484, 196] width 75 height 7
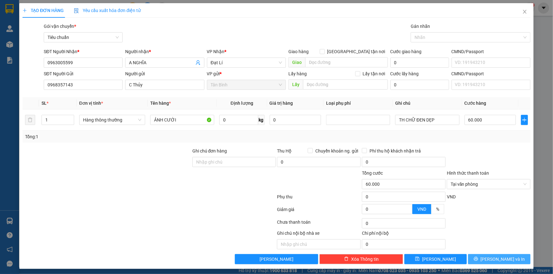
click at [498, 260] on span "[PERSON_NAME] và In" at bounding box center [503, 259] width 44 height 7
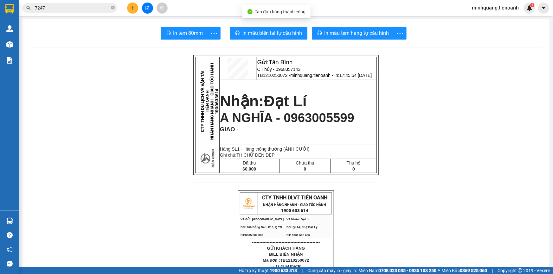
click at [277, 31] on span "In mẫu biên lai tự cấu hình" at bounding box center [273, 33] width 60 height 8
click at [332, 37] on button "In mẫu tem hàng tự cấu hình" at bounding box center [353, 33] width 82 height 13
click at [264, 38] on button "In mẫu biên lai tự cấu hình" at bounding box center [268, 33] width 77 height 13
click at [135, 4] on button at bounding box center [132, 8] width 11 height 11
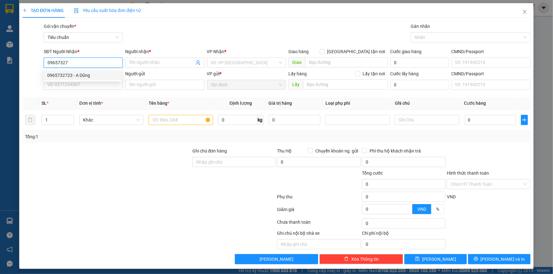
click at [108, 77] on div "0965732723 - A Dũng" at bounding box center [82, 75] width 71 height 7
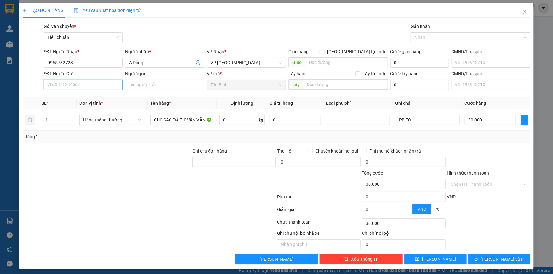
click at [112, 82] on input "SĐT Người Gửi" at bounding box center [83, 85] width 79 height 10
click at [105, 98] on div "0333878836 - A hùng" at bounding box center [82, 97] width 71 height 7
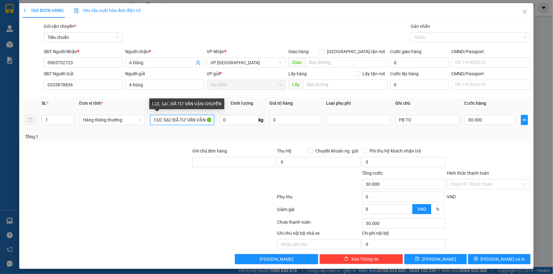
drag, startPoint x: 171, startPoint y: 122, endPoint x: 117, endPoint y: 132, distance: 55.1
click at [117, 132] on div "SL * Đơn vị tính * Tên hàng * Định lượng Giá trị hàng Loại phụ phí Ghi chú Cước…" at bounding box center [276, 120] width 508 height 46
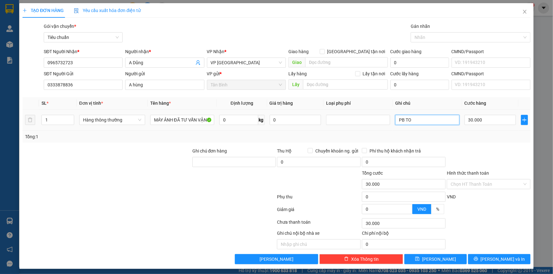
click at [433, 120] on input "PB TO" at bounding box center [427, 120] width 64 height 10
click at [481, 119] on input "30.000" at bounding box center [490, 120] width 52 height 10
click at [482, 130] on td "50.000" at bounding box center [490, 120] width 57 height 21
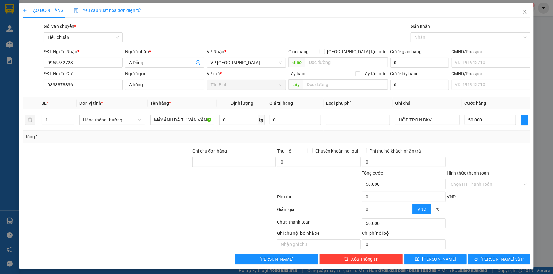
click at [493, 178] on div "Hình thức thanh toán" at bounding box center [489, 175] width 84 height 10
click at [494, 184] on input "Hình thức thanh toán" at bounding box center [487, 185] width 72 height 10
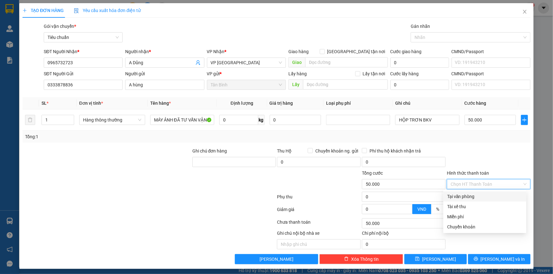
click at [492, 192] on div "Tại văn phòng" at bounding box center [484, 197] width 83 height 10
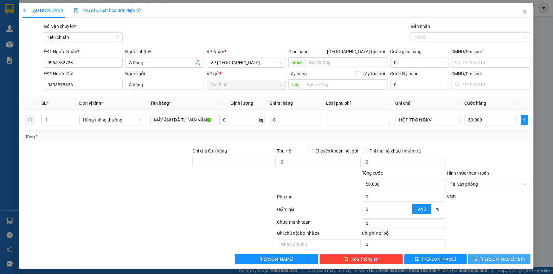
click at [505, 260] on span "[PERSON_NAME] và In" at bounding box center [503, 259] width 44 height 7
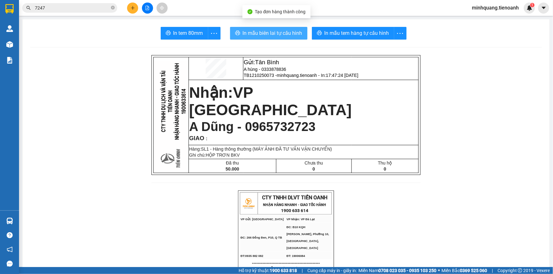
click at [280, 35] on span "In mẫu biên lai tự cấu hình" at bounding box center [273, 33] width 60 height 8
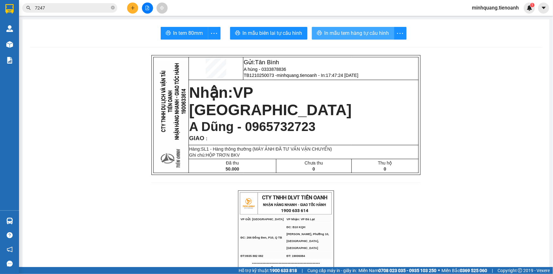
click at [362, 30] on span "In mẫu tem hàng tự cấu hình" at bounding box center [356, 33] width 65 height 8
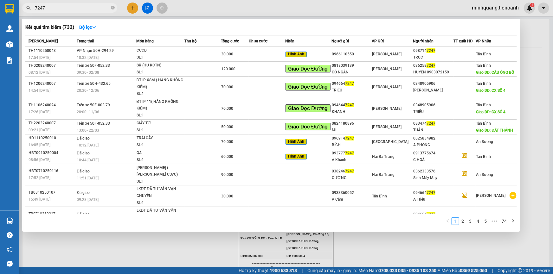
click at [103, 5] on input "7247" at bounding box center [72, 7] width 75 height 7
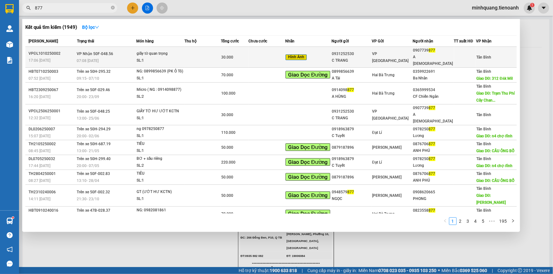
click at [234, 54] on div "30.000" at bounding box center [234, 57] width 27 height 7
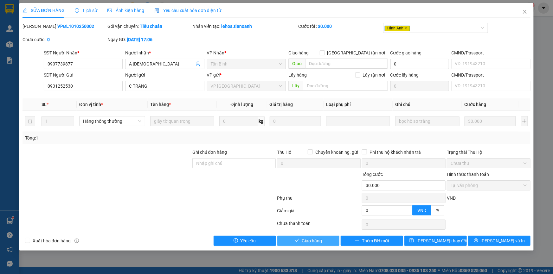
click at [321, 240] on span "Giao hàng" at bounding box center [312, 241] width 20 height 7
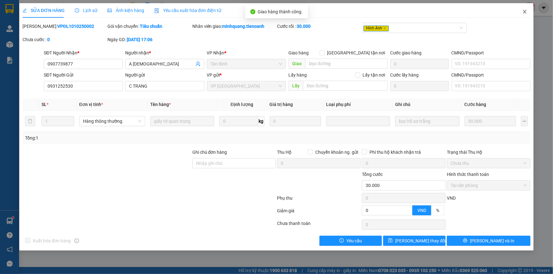
click at [525, 10] on span "Close" at bounding box center [525, 12] width 18 height 18
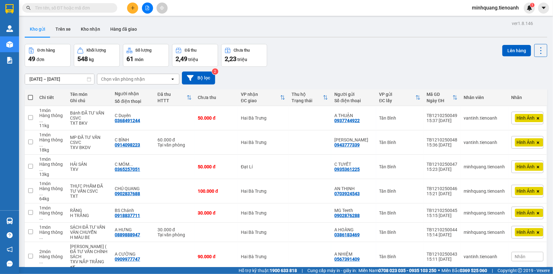
click at [67, 8] on input "text" at bounding box center [72, 7] width 75 height 7
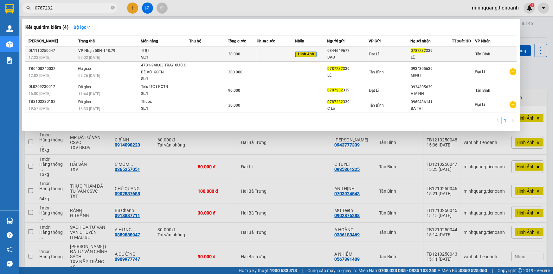
type input "0787232"
click at [195, 55] on td at bounding box center [208, 54] width 38 height 15
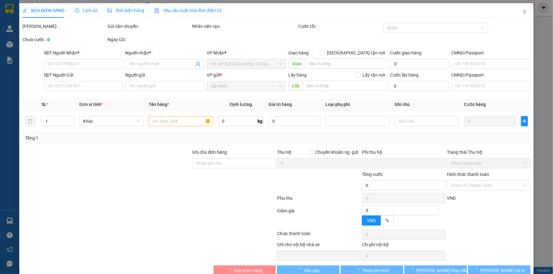
type input "0787232339"
type input "LỆ"
type input "0344649677"
type input "BẢO"
type input "0"
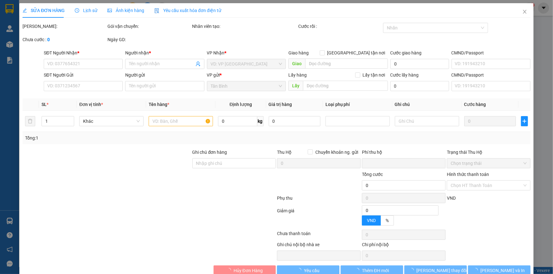
type input "30.000"
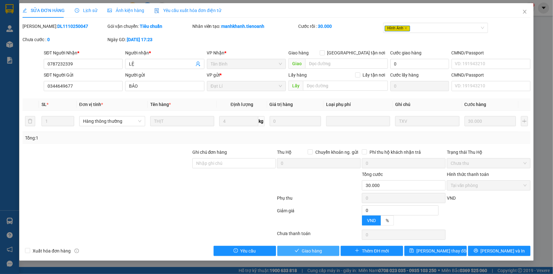
click at [317, 249] on span "Giao hàng" at bounding box center [312, 251] width 20 height 7
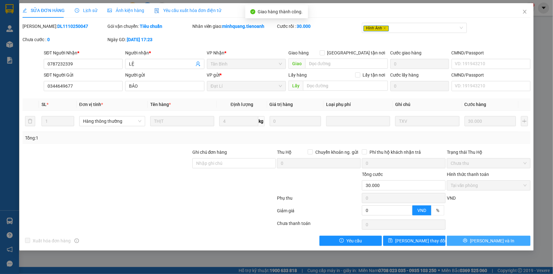
click at [484, 241] on span "[PERSON_NAME] và In" at bounding box center [492, 241] width 44 height 7
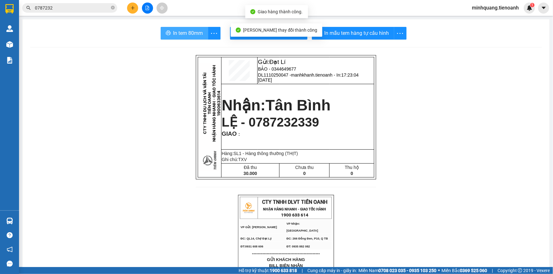
click at [177, 31] on span "In tem 80mm" at bounding box center [188, 33] width 30 height 8
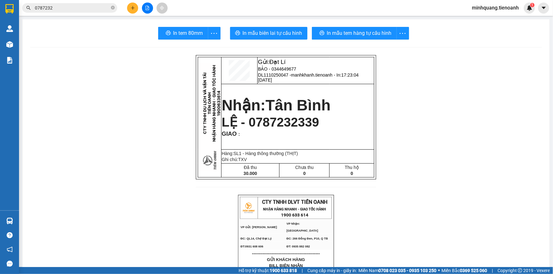
click at [100, 8] on input "0787232" at bounding box center [72, 7] width 75 height 7
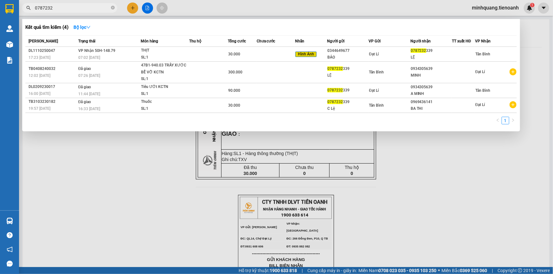
click at [113, 6] on icon "close-circle" at bounding box center [113, 8] width 4 height 4
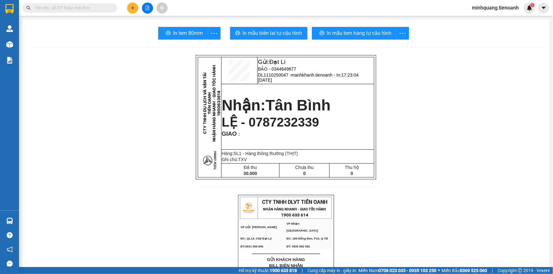
drag, startPoint x: 93, startPoint y: 8, endPoint x: 134, endPoint y: 0, distance: 41.6
click at [95, 7] on input "text" at bounding box center [72, 7] width 75 height 7
click at [56, 12] on span at bounding box center [69, 8] width 95 height 10
click at [57, 9] on input "text" at bounding box center [72, 7] width 75 height 7
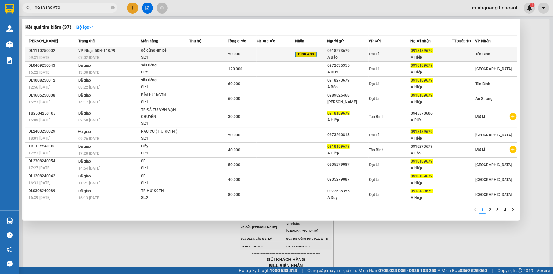
type input "0918189679"
click at [193, 54] on td at bounding box center [208, 54] width 38 height 15
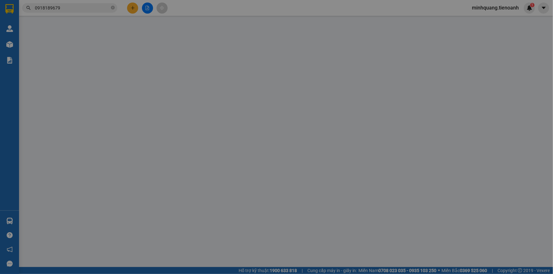
type input "0918189679"
type input "A Hiệp"
type input "0918273679"
type input "A Bảo"
type input "0"
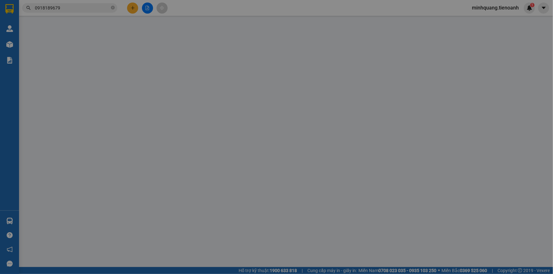
type input "50.000"
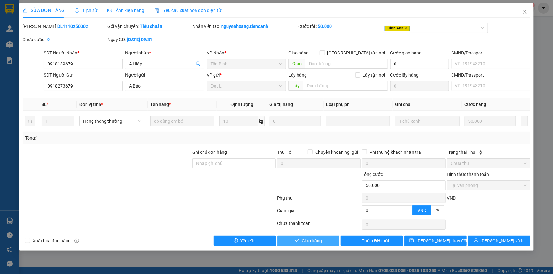
click at [306, 239] on span "Giao hàng" at bounding box center [312, 241] width 20 height 7
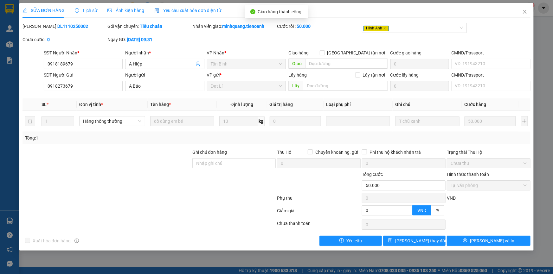
click at [142, 11] on span "Ảnh kiện hàng" at bounding box center [125, 10] width 37 height 5
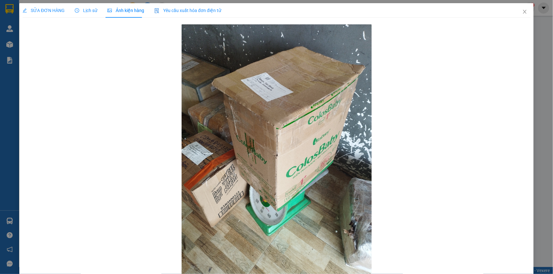
click at [48, 9] on span "SỬA ĐƠN HÀNG" at bounding box center [43, 10] width 42 height 5
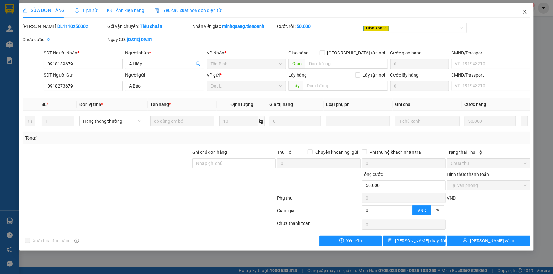
click at [523, 13] on icon "close" at bounding box center [524, 11] width 5 height 5
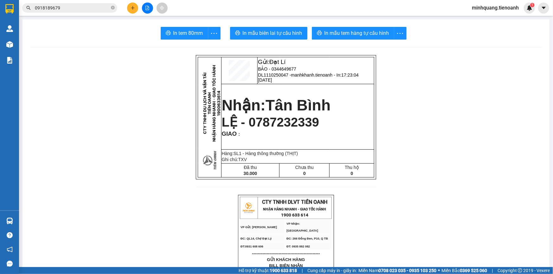
click at [96, 3] on div "Kết quả tìm kiếm ( 37 ) Bộ lọc Mã ĐH Trạng thái Món hàng Thu hộ Tổng cước Chưa …" at bounding box center [62, 8] width 124 height 11
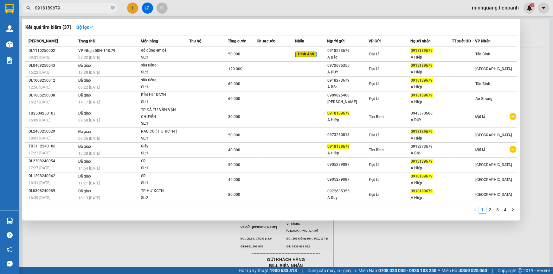
click at [105, 6] on input "0918189679" at bounding box center [72, 7] width 75 height 7
click at [111, 7] on icon "close-circle" at bounding box center [113, 8] width 4 height 4
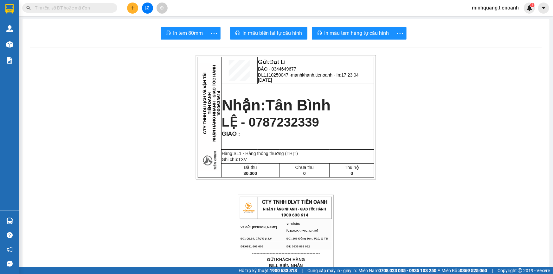
click at [99, 10] on input "text" at bounding box center [72, 7] width 75 height 7
click at [137, 8] on button at bounding box center [132, 8] width 11 height 11
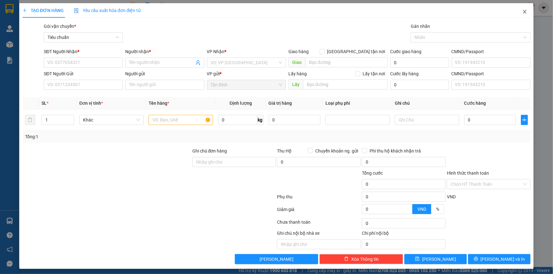
click at [522, 10] on icon "close" at bounding box center [524, 11] width 5 height 5
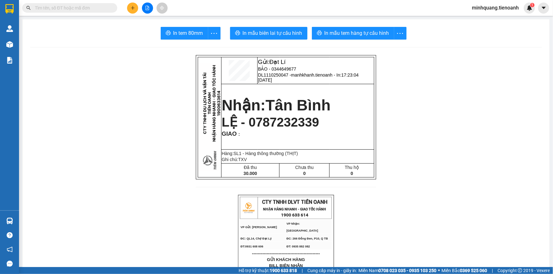
click at [89, 8] on input "text" at bounding box center [72, 7] width 75 height 7
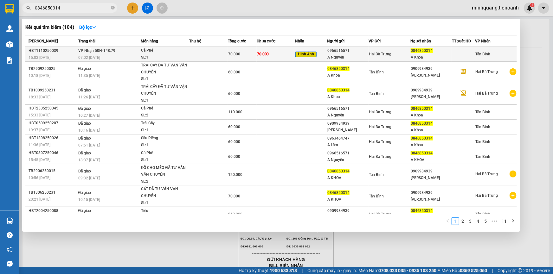
type input "0846850314"
click at [199, 54] on td at bounding box center [208, 54] width 38 height 15
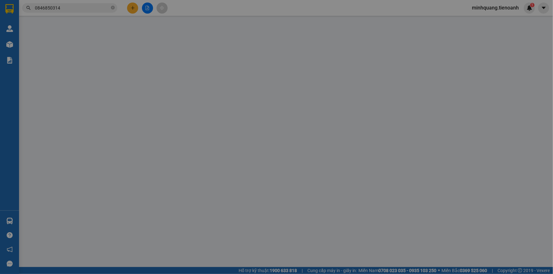
type input "0846850314"
type input "A Khoa"
type input "0966516571"
type input "A Nguyên"
type input "245360310"
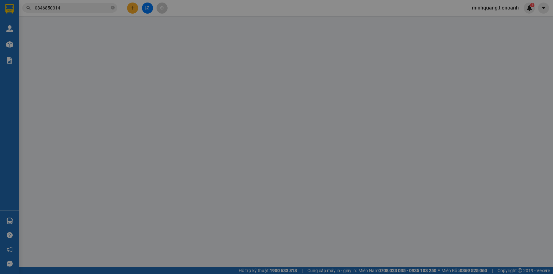
type input "0"
type input "70.000"
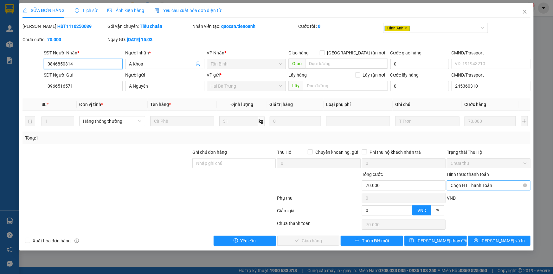
click at [481, 186] on span "Chọn HT Thanh Toán" at bounding box center [489, 186] width 76 height 10
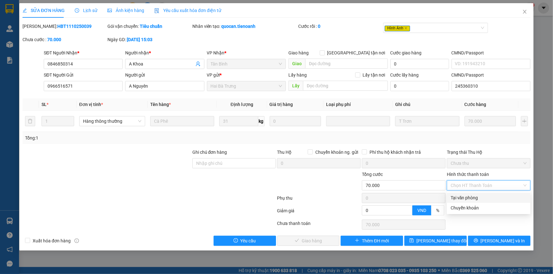
click at [475, 197] on div "Tại văn phòng" at bounding box center [489, 198] width 76 height 7
type input "0"
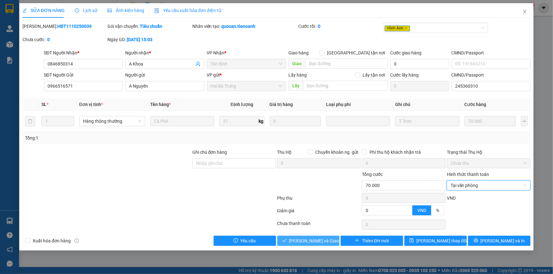
click at [310, 238] on span "[PERSON_NAME] và Giao hàng" at bounding box center [319, 241] width 61 height 7
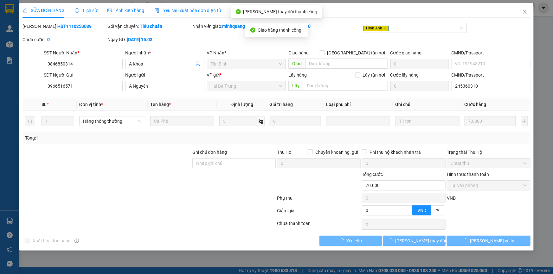
click at [488, 241] on span "[PERSON_NAME] và In" at bounding box center [492, 241] width 44 height 7
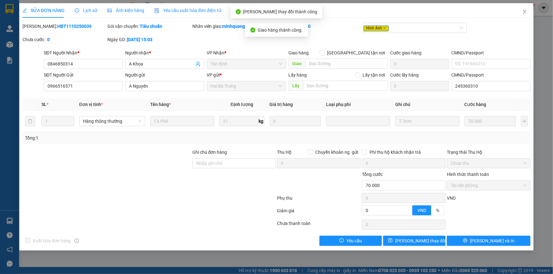
click at [488, 241] on span "[PERSON_NAME] và In" at bounding box center [492, 241] width 44 height 7
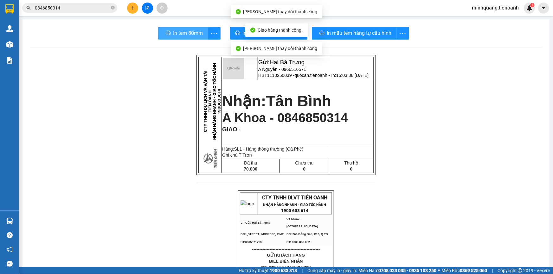
click at [185, 35] on span "In tem 80mm" at bounding box center [188, 33] width 30 height 8
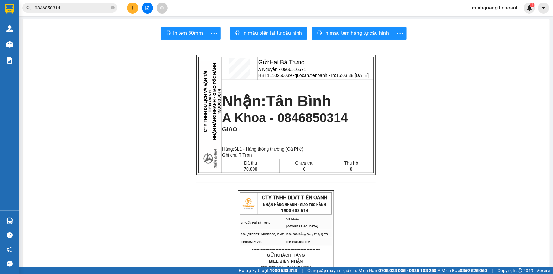
click at [130, 12] on button at bounding box center [132, 8] width 11 height 11
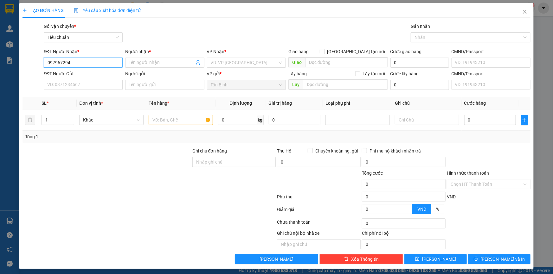
type input "0979672940"
drag, startPoint x: 89, startPoint y: 78, endPoint x: 86, endPoint y: 88, distance: 11.0
click at [89, 78] on div "0979672940 - [GEOGRAPHIC_DATA]" at bounding box center [82, 75] width 71 height 7
type input "[PERSON_NAME]"
type input "30.000"
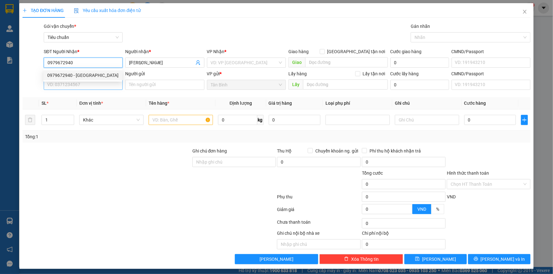
type input "30.000"
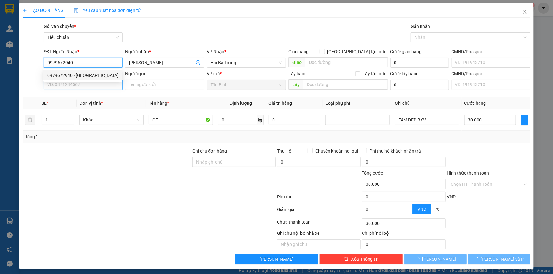
type input "0979672940"
click at [86, 88] on input "SĐT Người Gửi" at bounding box center [83, 85] width 79 height 10
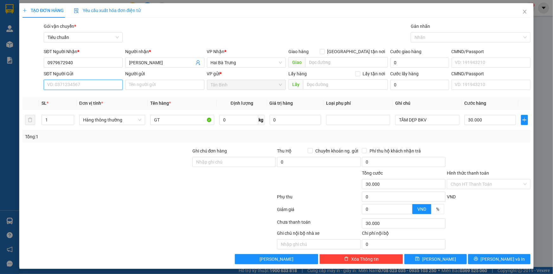
click at [77, 86] on input "SĐT Người Gửi" at bounding box center [83, 85] width 79 height 10
click at [75, 88] on input "SĐT Người Gửi" at bounding box center [83, 85] width 79 height 10
type input "0938066039"
click at [80, 97] on div "0938066039 - C HỒI" at bounding box center [82, 97] width 71 height 7
type input "C HỒI"
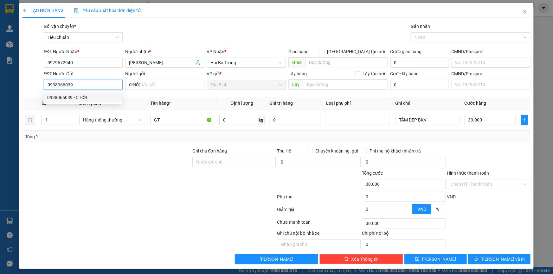
type input "0938066039"
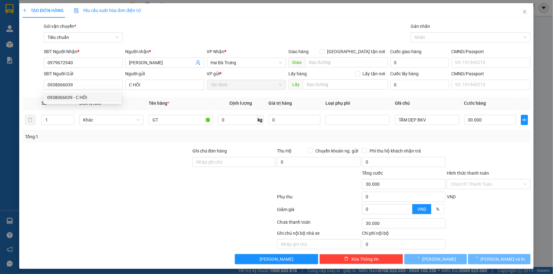
drag, startPoint x: 147, startPoint y: 152, endPoint x: 166, endPoint y: 131, distance: 28.5
click at [148, 152] on div at bounding box center [107, 159] width 170 height 22
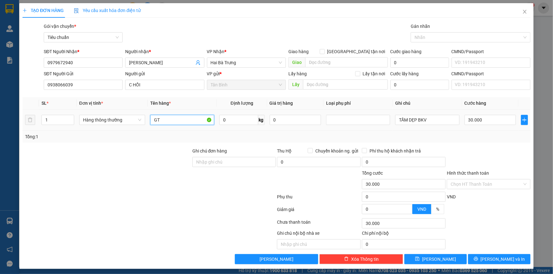
click at [167, 121] on input "GT" at bounding box center [182, 120] width 64 height 10
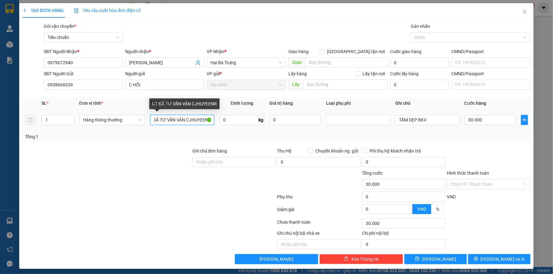
drag, startPoint x: 189, startPoint y: 124, endPoint x: 256, endPoint y: 124, distance: 67.5
click at [256, 124] on tr "1 Hàng thông thường GT ĐÃ TƯ VẤN VÂN CJHUYEENR 0 kg 0 TẤM DẸP BKV 30.000" at bounding box center [276, 120] width 508 height 21
type input "GT ĐÃ TƯ VẤN VÂN CHUYỂN"
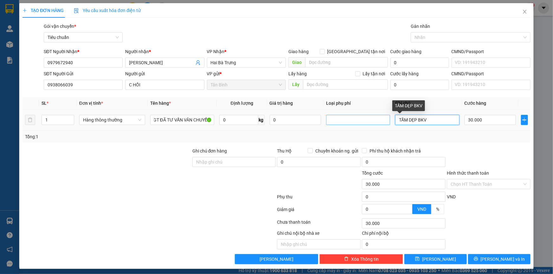
scroll to position [0, 0]
drag, startPoint x: 419, startPoint y: 122, endPoint x: 325, endPoint y: 122, distance: 93.8
click at [325, 122] on tr "1 Hàng thông thường GT ĐÃ TƯ VẤN VÂN CHUYỂN 0 kg 0 TẤM DẸP BKV 30.000" at bounding box center [276, 120] width 508 height 21
type input "TÚI GIẤY ĐỎ"
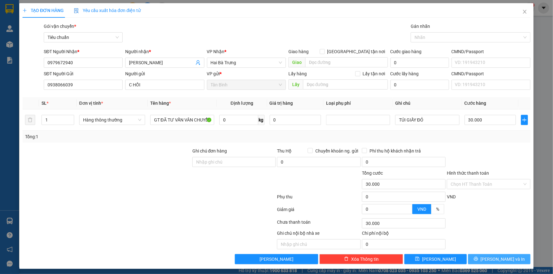
click at [468, 257] on button "[PERSON_NAME] và In" at bounding box center [499, 259] width 62 height 10
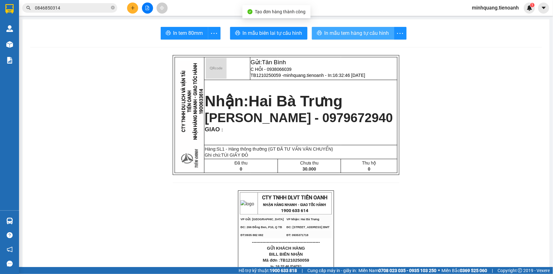
click at [325, 39] on button "In mẫu tem hàng tự cấu hình" at bounding box center [353, 33] width 82 height 13
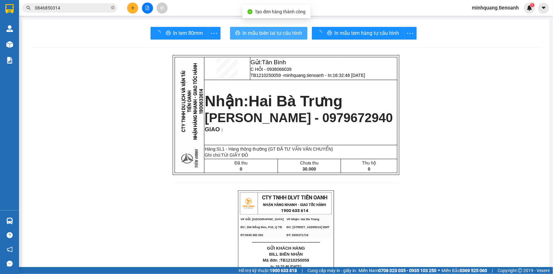
click at [266, 31] on span "In mẫu biên lai tự cấu hình" at bounding box center [273, 33] width 60 height 8
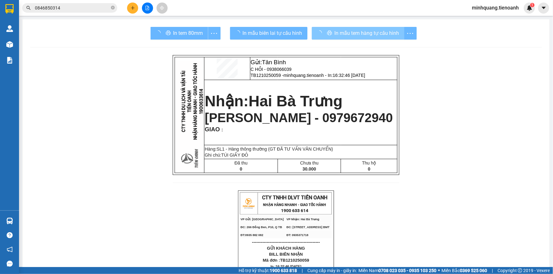
click at [95, 10] on input "0846850314" at bounding box center [72, 7] width 75 height 7
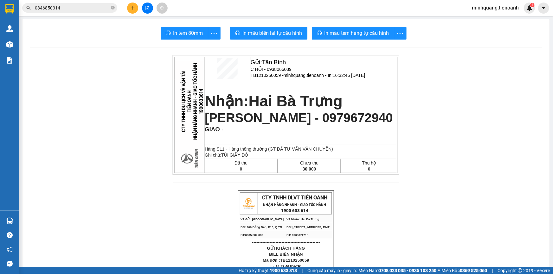
click at [113, 9] on icon "close-circle" at bounding box center [113, 8] width 4 height 4
click at [98, 10] on input "text" at bounding box center [72, 7] width 75 height 7
click at [128, 9] on button at bounding box center [132, 8] width 11 height 11
click at [303, 119] on span "Minh Anh - 0979672940" at bounding box center [299, 118] width 188 height 14
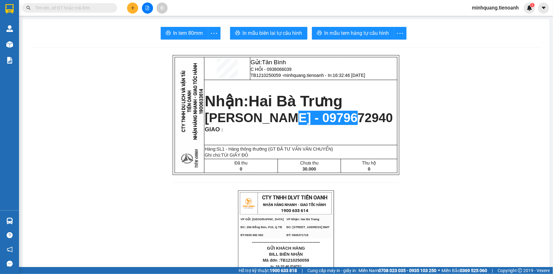
copy span "0979672940"
click at [61, 6] on input "text" at bounding box center [72, 7] width 75 height 7
click at [65, 10] on input "text" at bounding box center [72, 7] width 75 height 7
paste input "0979672940"
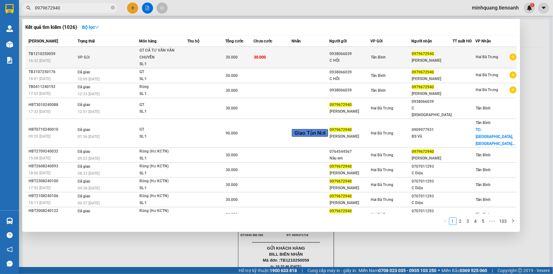
type input "0979672940"
click at [361, 60] on div "C HỒI" at bounding box center [349, 60] width 41 height 7
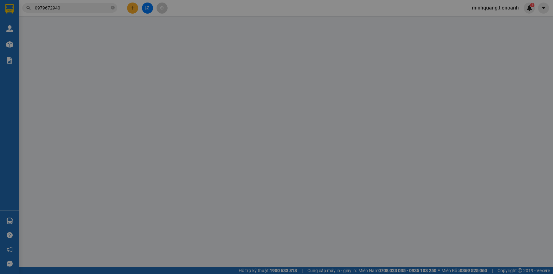
type input "0979672940"
type input "Minh Anh"
type input "0938066039"
type input "C HỒI"
type input "0"
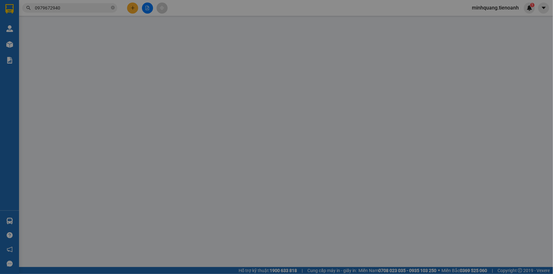
type input "30.000"
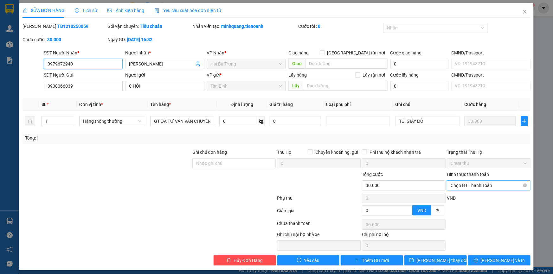
drag, startPoint x: 468, startPoint y: 181, endPoint x: 470, endPoint y: 190, distance: 9.4
click at [469, 187] on span "Chọn HT Thanh Toán" at bounding box center [489, 186] width 76 height 10
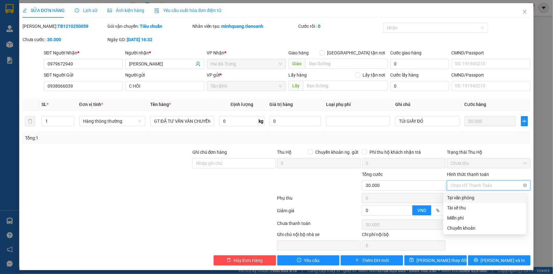
click at [475, 187] on span "Chọn HT Thanh Toán" at bounding box center [489, 186] width 76 height 10
click at [471, 194] on div "Tại văn phòng" at bounding box center [484, 198] width 83 height 10
type input "0"
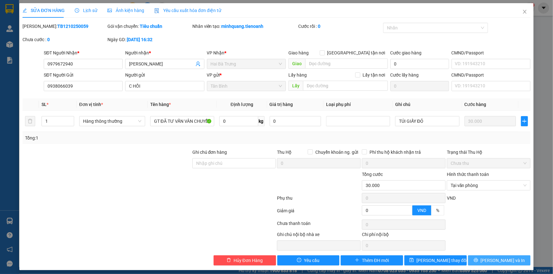
click at [488, 260] on button "[PERSON_NAME] và In" at bounding box center [499, 261] width 62 height 10
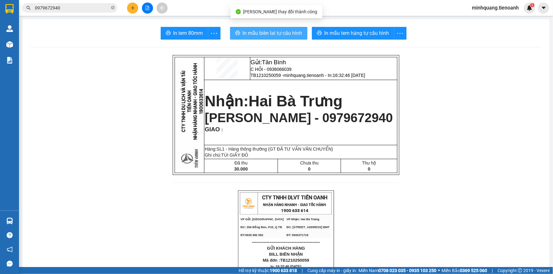
click at [280, 35] on span "In mẫu biên lai tự cấu hình" at bounding box center [273, 33] width 60 height 8
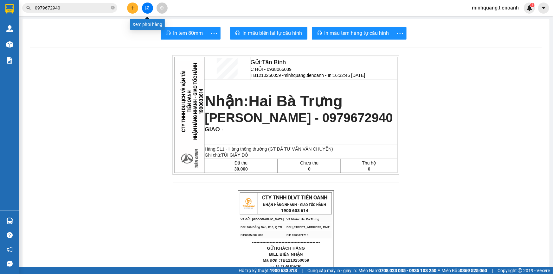
click at [136, 9] on button at bounding box center [132, 8] width 11 height 11
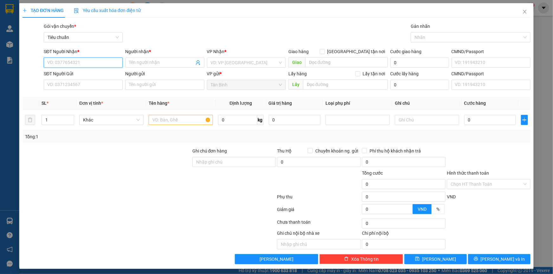
click at [96, 64] on input "SĐT Người Nhận *" at bounding box center [83, 63] width 79 height 10
click at [81, 85] on div "0941462050 - C TÂM" at bounding box center [82, 85] width 71 height 7
type input "0941462050"
type input "C TÂM"
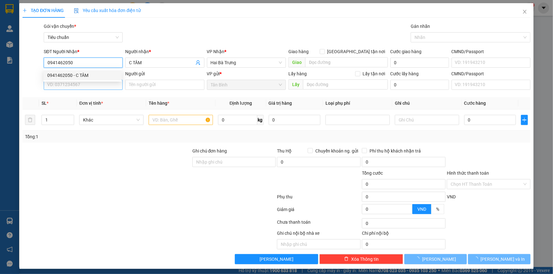
type input "0941462050"
type input "140.000"
click at [74, 86] on input "SĐT Người Gửi" at bounding box center [83, 85] width 79 height 10
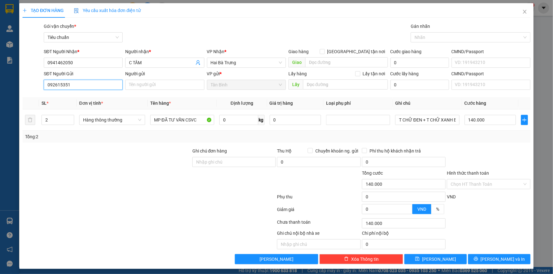
type input "0926153512"
click at [91, 95] on div "0926153512 - C MY" at bounding box center [82, 97] width 71 height 7
type input "C MY"
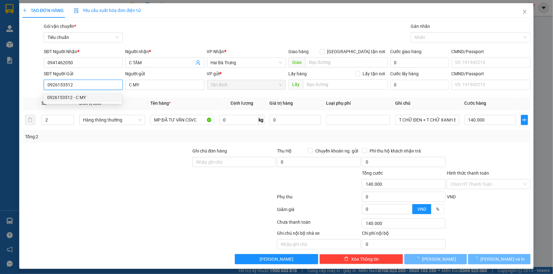
type input "0926153512"
type input "40.000"
click at [83, 138] on div "Tổng: 2" at bounding box center [119, 136] width 189 height 7
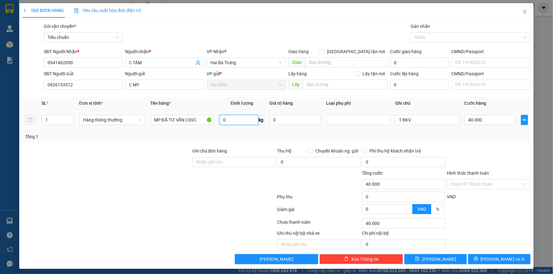
click at [232, 122] on input "0" at bounding box center [238, 120] width 39 height 10
type input "30"
click at [135, 149] on div at bounding box center [107, 159] width 170 height 22
type input "65.000"
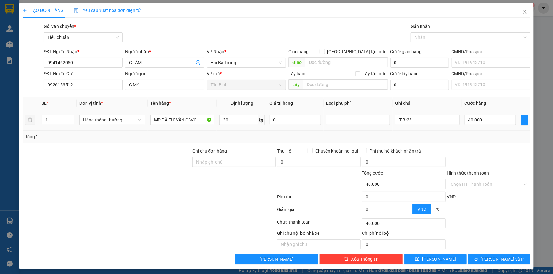
type input "65.000"
click at [399, 123] on input "T BKV" at bounding box center [427, 120] width 64 height 10
type input "T CHỮ ĐEN BKV"
click at [498, 120] on input "65.000" at bounding box center [490, 120] width 52 height 10
type input "7"
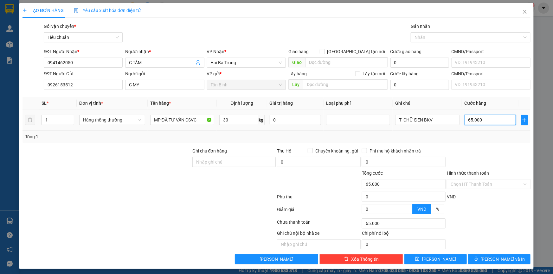
type input "7"
type input "70"
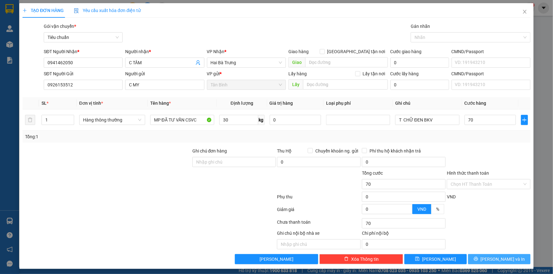
type input "70.000"
click at [489, 259] on button "[PERSON_NAME] và In" at bounding box center [499, 259] width 62 height 10
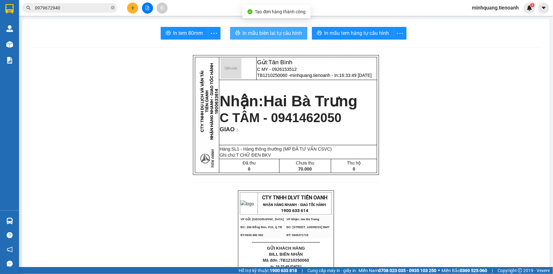
click at [283, 34] on span "In mẫu biên lai tự cấu hình" at bounding box center [273, 33] width 60 height 8
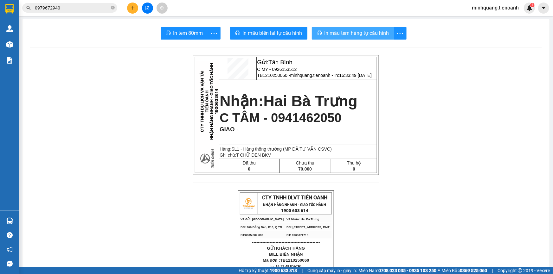
click at [342, 27] on button "In mẫu tem hàng tự cấu hình" at bounding box center [353, 33] width 82 height 13
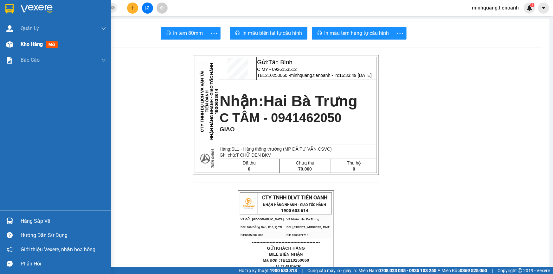
drag, startPoint x: 33, startPoint y: 47, endPoint x: 59, endPoint y: 43, distance: 26.3
click at [34, 47] on span "Kho hàng" at bounding box center [32, 44] width 22 height 6
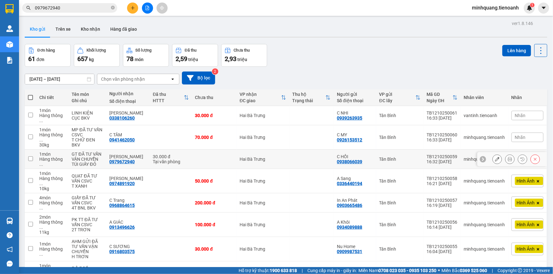
click at [508, 157] on icon at bounding box center [510, 159] width 4 height 4
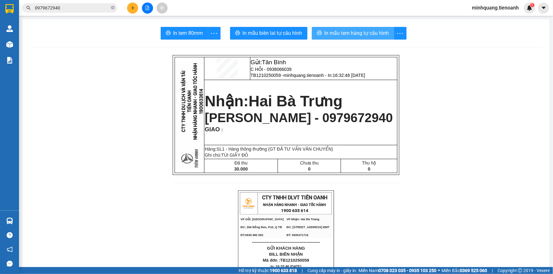
click at [361, 28] on button "In mẫu tem hàng tự cấu hình" at bounding box center [353, 33] width 82 height 13
click at [108, 8] on input "0979672940" at bounding box center [72, 7] width 75 height 7
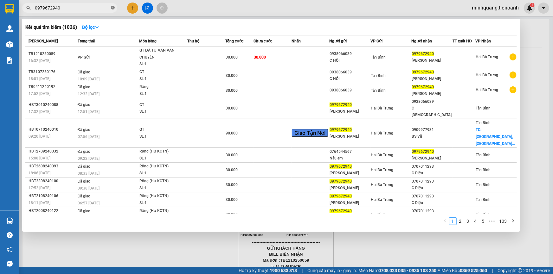
click at [113, 7] on icon "close-circle" at bounding box center [113, 8] width 4 height 4
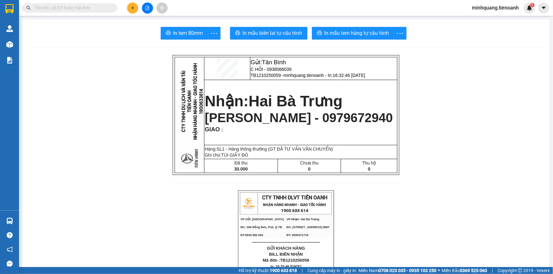
click at [105, 8] on input "text" at bounding box center [72, 7] width 75 height 7
click at [65, 8] on input "text" at bounding box center [72, 7] width 75 height 7
click at [93, 6] on input "text" at bounding box center [72, 7] width 75 height 7
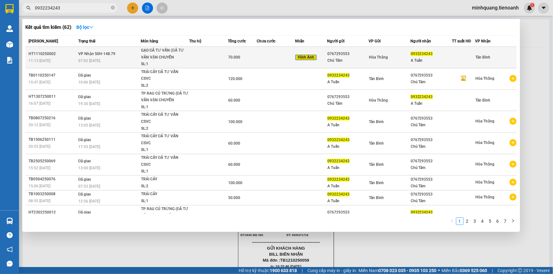
type input "0932234243"
click at [201, 55] on td at bounding box center [208, 58] width 38 height 22
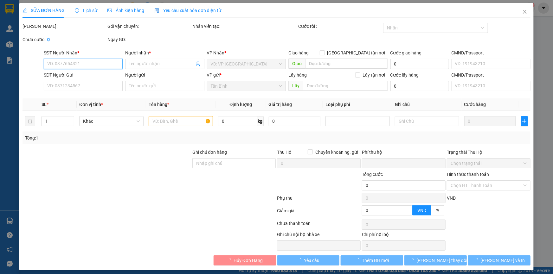
type input "0932234243"
type input "A Tuấn"
type input "0767293553"
type input "Chú Tâm"
type input "0"
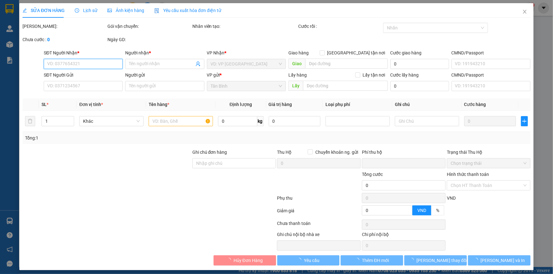
type input "70.000"
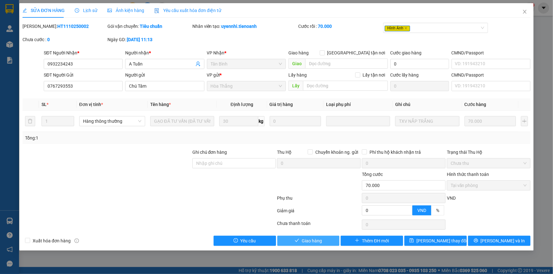
click at [300, 241] on button "Giao hàng" at bounding box center [308, 241] width 62 height 10
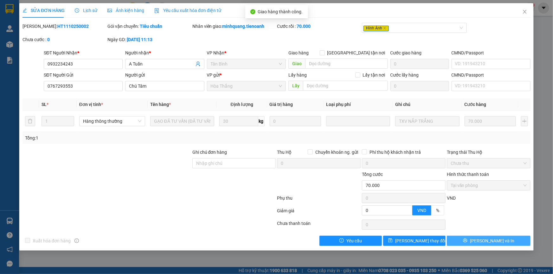
click at [489, 242] on span "[PERSON_NAME] và In" at bounding box center [492, 241] width 44 height 7
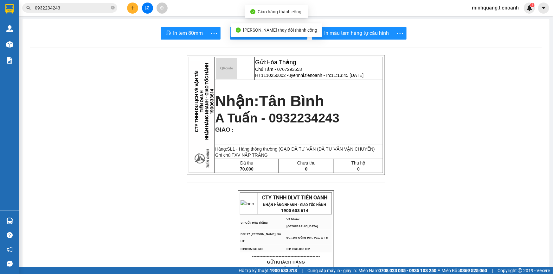
drag, startPoint x: 194, startPoint y: 25, endPoint x: 189, endPoint y: 30, distance: 7.0
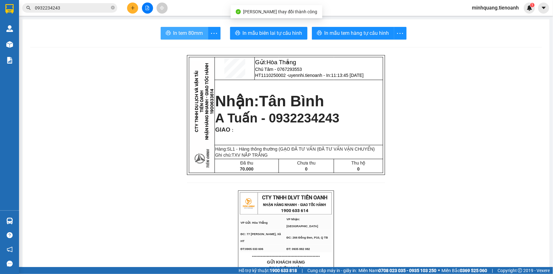
click at [189, 30] on span "In tem 80mm" at bounding box center [188, 33] width 30 height 8
click at [73, 6] on input "0932234243" at bounding box center [72, 7] width 75 height 7
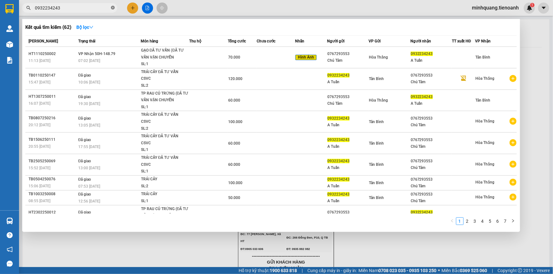
drag, startPoint x: 112, startPoint y: 8, endPoint x: 83, endPoint y: 10, distance: 28.9
click at [112, 8] on icon "close-circle" at bounding box center [113, 8] width 4 height 4
click at [83, 10] on input "text" at bounding box center [72, 7] width 75 height 7
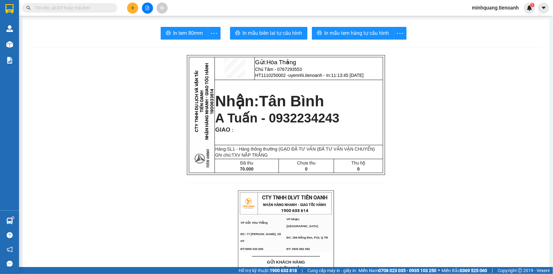
click at [69, 8] on input "text" at bounding box center [72, 7] width 75 height 7
click at [85, 12] on span at bounding box center [69, 8] width 95 height 10
click at [85, 9] on input "text" at bounding box center [72, 7] width 75 height 7
click at [130, 10] on button at bounding box center [132, 8] width 11 height 11
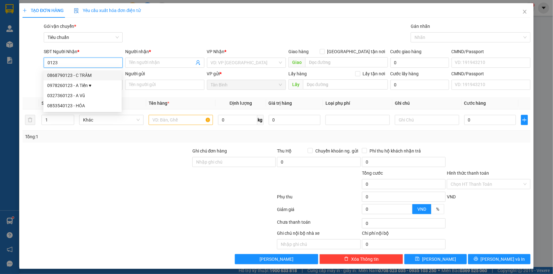
click at [87, 72] on div "0868790123 - C TRÂM" at bounding box center [82, 75] width 71 height 7
type input "0868790123"
type input "C TRÂM"
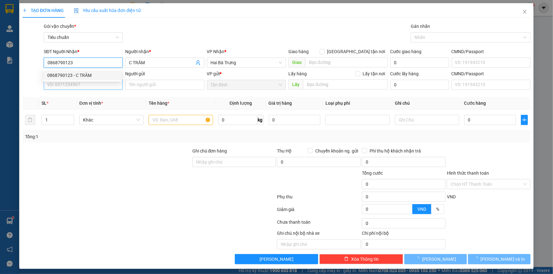
type input "0868790123"
drag, startPoint x: 89, startPoint y: 83, endPoint x: 93, endPoint y: 81, distance: 4.8
click at [89, 84] on input "SĐT Người Gửi" at bounding box center [83, 85] width 79 height 10
type input "1.050.000"
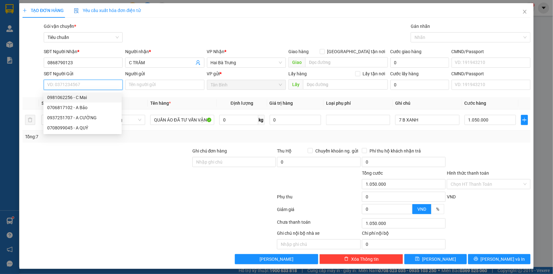
click at [85, 96] on div "0981062256 - C Mai" at bounding box center [82, 97] width 71 height 7
type input "0981062256"
type input "C Mai"
click at [140, 155] on div at bounding box center [107, 159] width 170 height 22
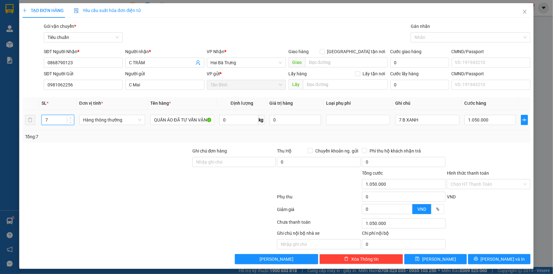
click at [31, 123] on tr "7 Hàng thông thường QUẦN ÁO ĐÃ TƯ VẤN VẬN CHUYỂN 0 kg 0 7 B XANH 1.050.000" at bounding box center [276, 120] width 508 height 21
click at [105, 118] on span "Hàng thông thường" at bounding box center [112, 120] width 58 height 10
type input "3"
type input "0"
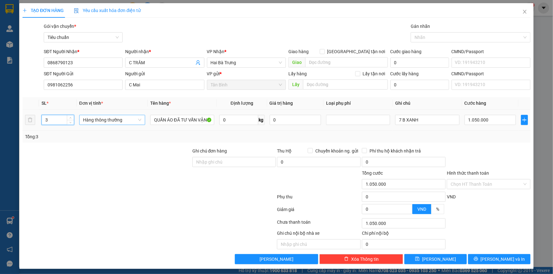
type input "0"
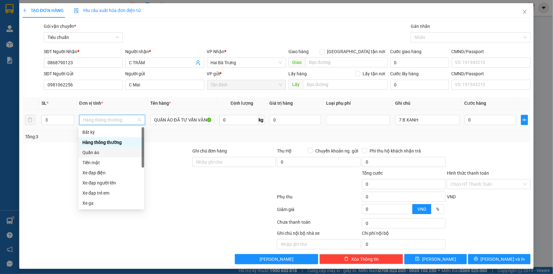
click at [99, 150] on div "Quần áo" at bounding box center [111, 152] width 58 height 7
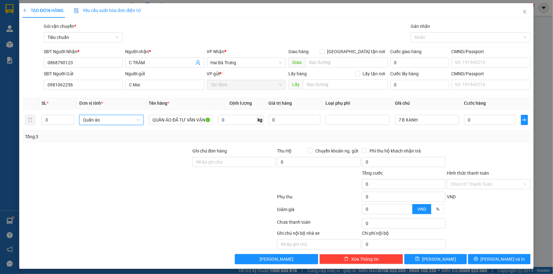
drag, startPoint x: 58, startPoint y: 150, endPoint x: 227, endPoint y: 123, distance: 172.0
click at [62, 150] on div at bounding box center [107, 159] width 170 height 22
click at [241, 118] on input "0" at bounding box center [237, 120] width 39 height 10
type input "48"
click at [153, 144] on div "Transit Pickup Surcharge Ids Transit Deliver Surcharge Ids Transit Deliver Surc…" at bounding box center [276, 144] width 508 height 242
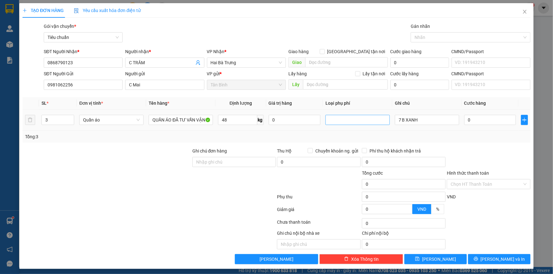
type input "89.000"
drag, startPoint x: 396, startPoint y: 123, endPoint x: 389, endPoint y: 124, distance: 6.7
click at [392, 123] on td "7 B XANH" at bounding box center [426, 120] width 69 height 21
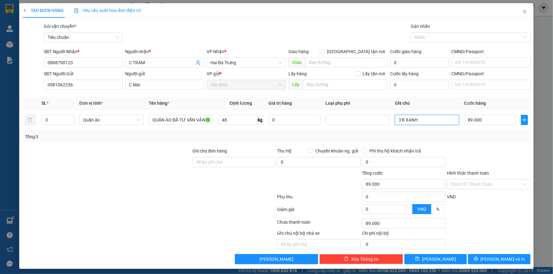
type input "3 B XANH"
click at [396, 133] on div "Tổng: 3" at bounding box center [276, 137] width 508 height 12
click at [471, 116] on input "89.000" at bounding box center [490, 120] width 52 height 10
type input "9"
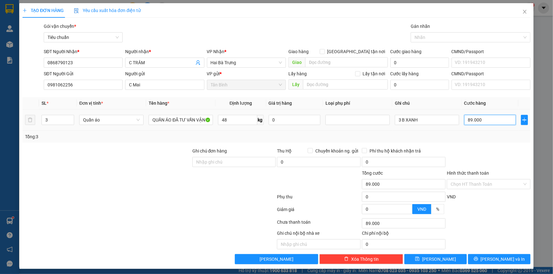
type input "9"
type input "90"
type input "0"
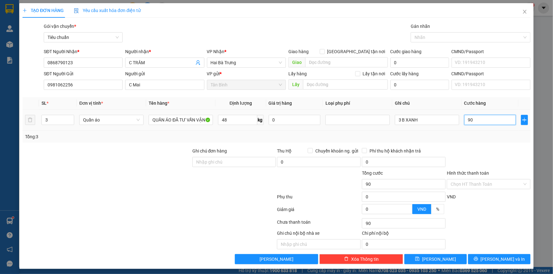
type input "0"
type input "270.000"
click at [483, 138] on div "Tổng: 3" at bounding box center [276, 136] width 503 height 7
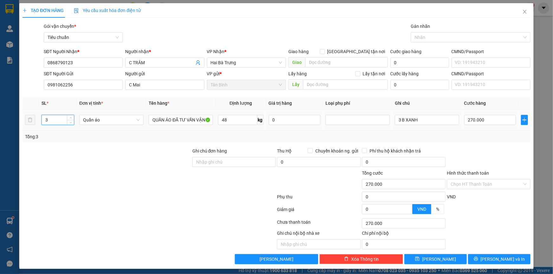
drag, startPoint x: 48, startPoint y: 120, endPoint x: 37, endPoint y: 120, distance: 10.5
click at [35, 120] on tr "3 Quần áo QUẦN ÁO ĐÃ TƯ VẤN VẬN CHUYỂN 48 kg 0 3 B XANH 270.000" at bounding box center [276, 120] width 508 height 21
type input "2"
drag, startPoint x: 100, startPoint y: 132, endPoint x: 219, endPoint y: 125, distance: 119.4
click at [100, 133] on div "Tổng: 2" at bounding box center [276, 137] width 508 height 12
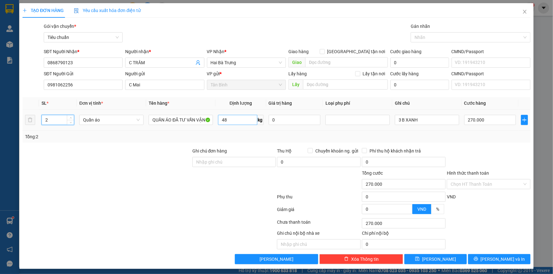
type input "89.000"
click at [227, 123] on input "48" at bounding box center [237, 120] width 39 height 10
type input "74"
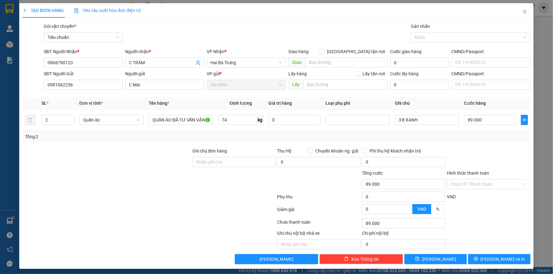
click at [146, 136] on div "Tổng: 2" at bounding box center [119, 136] width 189 height 7
type input "167.000"
drag, startPoint x: 400, startPoint y: 122, endPoint x: 382, endPoint y: 122, distance: 17.7
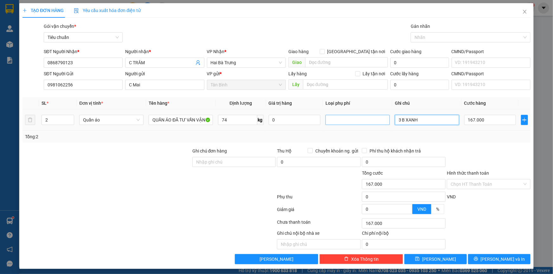
click at [382, 122] on tr "2 Quần áo QUẦN ÁO ĐÃ TƯ VẤN VẬN CHUYỂN 74 kg 0 3 B XANH 167.000" at bounding box center [276, 120] width 508 height 21
type input "2B XANH"
click at [439, 136] on div "Tổng: 2" at bounding box center [276, 136] width 503 height 7
click at [478, 120] on input "167.000" at bounding box center [490, 120] width 52 height 10
type input "1"
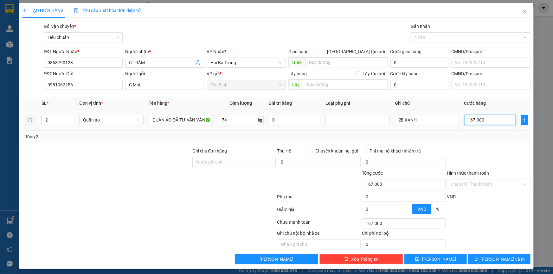
type input "1"
type input "17"
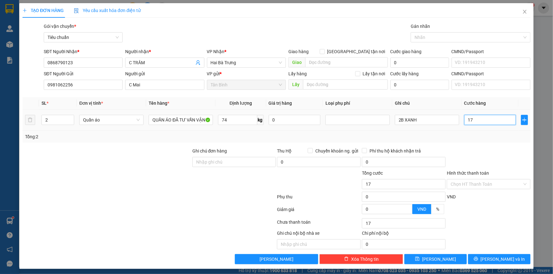
type input "170"
type input "0"
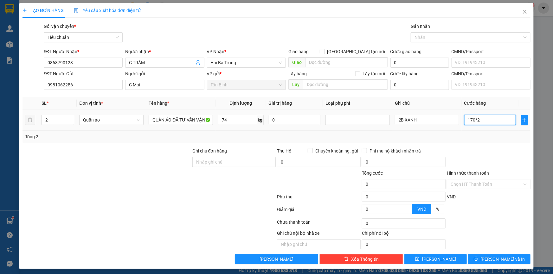
type input "340.000"
click at [488, 259] on button "[PERSON_NAME] và In" at bounding box center [499, 259] width 62 height 10
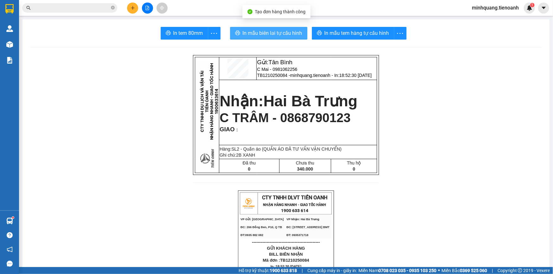
click at [256, 35] on span "In mẫu biên lai tự cấu hình" at bounding box center [273, 33] width 60 height 8
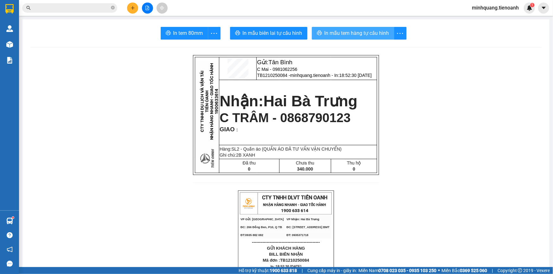
click at [346, 34] on span "In mẫu tem hàng tự cấu hình" at bounding box center [356, 33] width 65 height 8
click at [89, 6] on input "text" at bounding box center [72, 7] width 75 height 7
click at [111, 8] on span at bounding box center [69, 8] width 95 height 10
drag, startPoint x: 128, startPoint y: 8, endPoint x: 113, endPoint y: 10, distance: 14.7
click at [126, 9] on div at bounding box center [148, 8] width 48 height 11
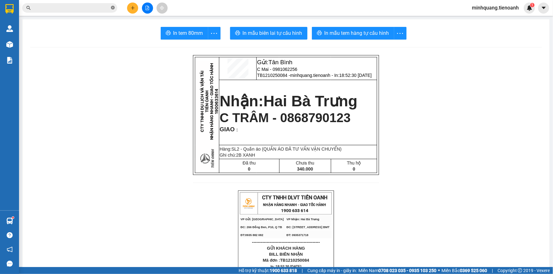
click at [111, 9] on icon "close-circle" at bounding box center [113, 8] width 4 height 4
click at [82, 14] on div "Kết quả tìm kiếm ( 62 ) Bộ lọc Mã ĐH Trạng thái Món hàng Thu hộ Tổng cước Chưa …" at bounding box center [276, 8] width 553 height 16
click at [86, 9] on input "text" at bounding box center [72, 7] width 75 height 7
click at [129, 9] on button at bounding box center [132, 8] width 11 height 11
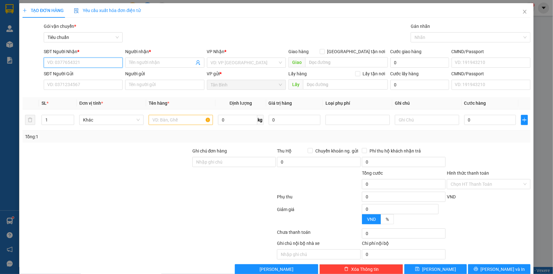
click at [71, 63] on input "SĐT Người Nhận *" at bounding box center [83, 63] width 79 height 10
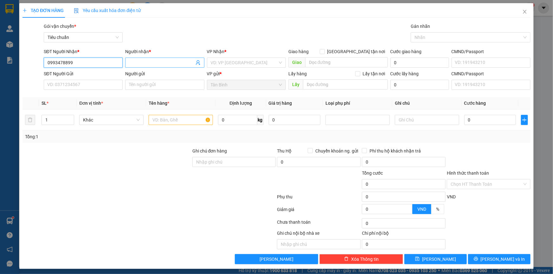
type input "0993478899"
click at [138, 60] on input "Người nhận *" at bounding box center [161, 62] width 65 height 7
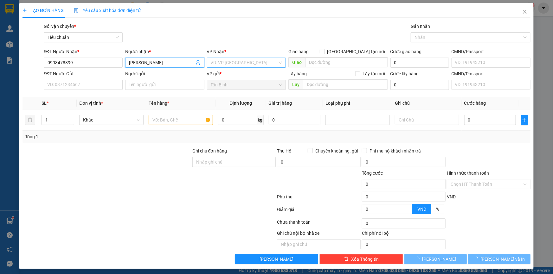
type input "HOÀNG ANH"
click at [215, 62] on input "search" at bounding box center [244, 63] width 67 height 10
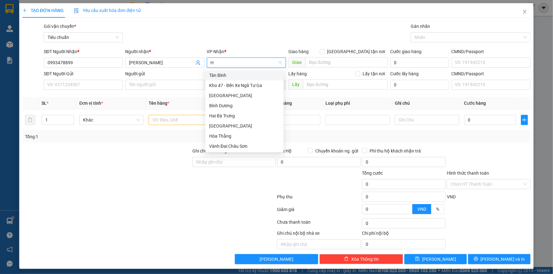
type input "HB"
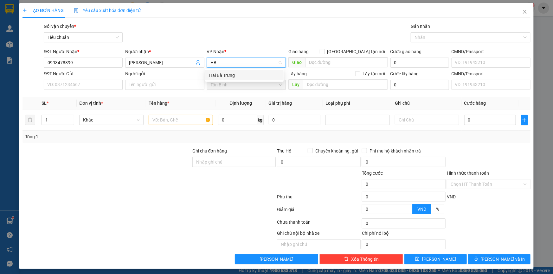
click at [211, 73] on div "Hai Bà Trưng" at bounding box center [244, 75] width 71 height 7
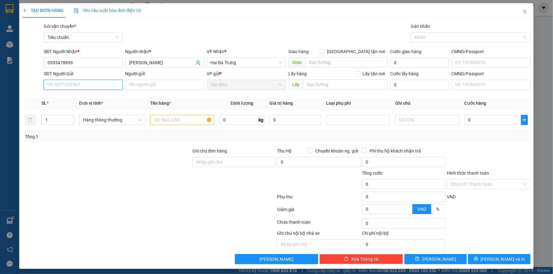
click at [94, 86] on input "SĐT Người Gửi" at bounding box center [83, 85] width 79 height 10
type input "0935125125"
click at [84, 95] on div "0935125125 - A Tâm" at bounding box center [82, 97] width 71 height 7
type input "A Tâm"
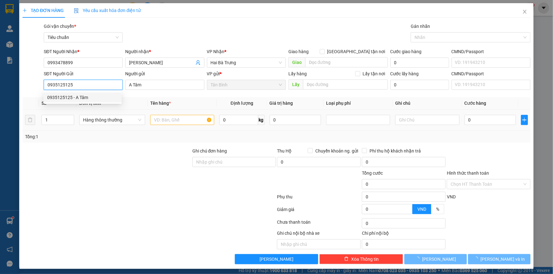
type input "0935125125"
type input "30.000"
drag, startPoint x: 166, startPoint y: 172, endPoint x: 173, endPoint y: 133, distance: 39.9
click at [166, 173] on div at bounding box center [107, 181] width 170 height 22
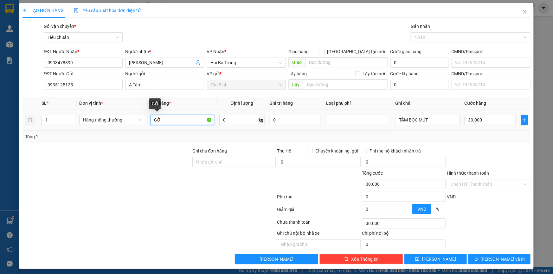
drag, startPoint x: 163, startPoint y: 121, endPoint x: 170, endPoint y: 124, distance: 6.8
click at [104, 121] on tr "1 Hàng thông thường GỖ 0 kg 0 TẤM BỌC MÚT 30.000" at bounding box center [276, 120] width 508 height 21
click at [195, 125] on div "GỖ" at bounding box center [182, 120] width 64 height 13
click at [228, 120] on input "0" at bounding box center [238, 120] width 39 height 10
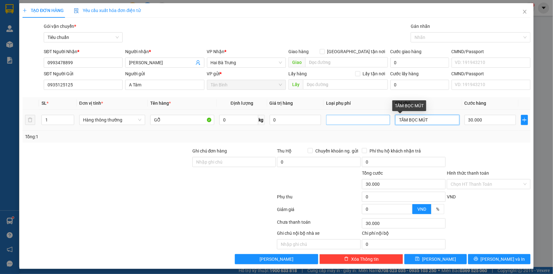
drag, startPoint x: 432, startPoint y: 120, endPoint x: 336, endPoint y: 122, distance: 96.0
click at [342, 120] on tr "1 Hàng thông thường GỖ 0 kg 0 TẤM BỌC MÚT 30.000" at bounding box center [276, 120] width 508 height 21
type input "0"
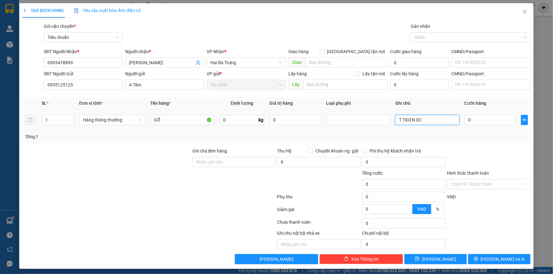
type input "T TRƠN DC"
click at [364, 129] on td at bounding box center [357, 120] width 69 height 21
click at [228, 119] on input "0" at bounding box center [238, 120] width 39 height 10
type input "5"
click at [166, 141] on div "Tổng: 1" at bounding box center [276, 137] width 508 height 12
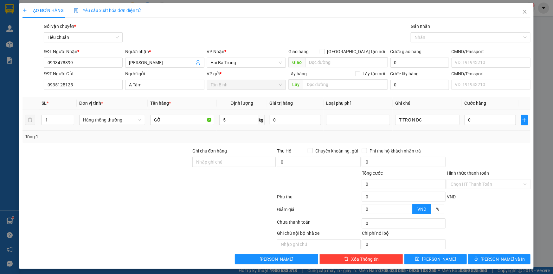
type input "30.000"
click at [478, 118] on input "30.000" at bounding box center [490, 120] width 52 height 10
click at [477, 127] on td "30.000" at bounding box center [490, 120] width 57 height 21
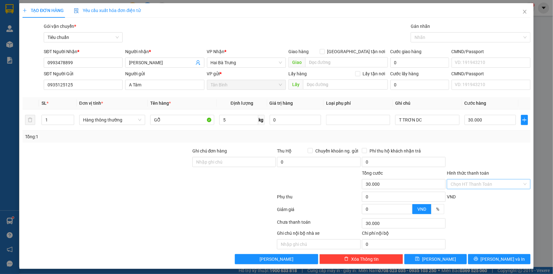
click at [478, 185] on input "Hình thức thanh toán" at bounding box center [487, 185] width 72 height 10
click at [473, 194] on div "Tại văn phòng" at bounding box center [484, 196] width 75 height 7
type input "0"
click at [491, 260] on span "[PERSON_NAME] và In" at bounding box center [503, 259] width 44 height 7
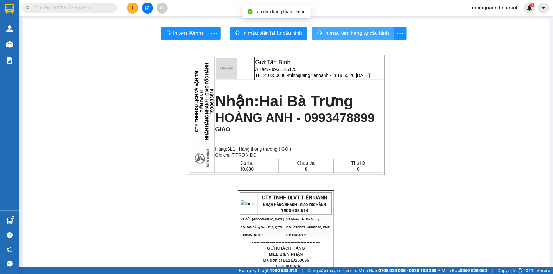
click at [353, 31] on span "In mẫu tem hàng tự cấu hình" at bounding box center [356, 33] width 65 height 8
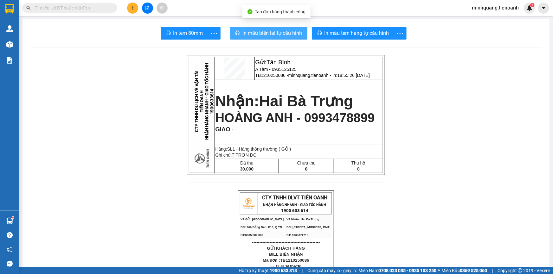
click at [271, 37] on span "In mẫu biên lai tự cấu hình" at bounding box center [273, 33] width 60 height 8
click at [131, 9] on icon "plus" at bounding box center [133, 8] width 4 height 4
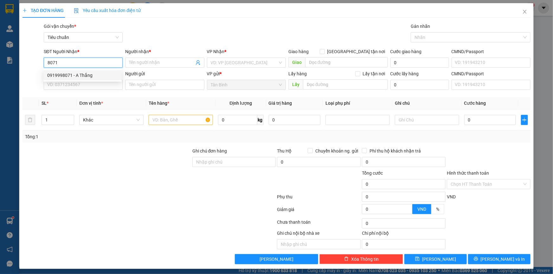
click at [79, 74] on div "0919998071 - A Thắng" at bounding box center [82, 75] width 71 height 7
type input "0919998071"
type input "A Thắng"
type input "0919998071"
type input "30.000"
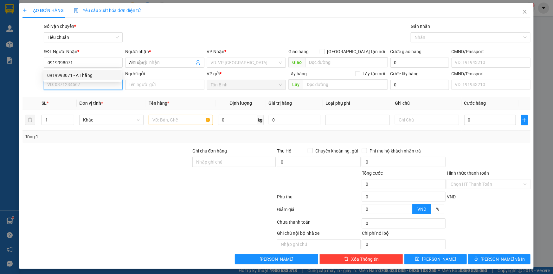
type input "30.000"
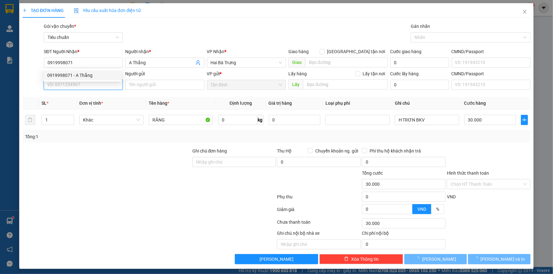
click at [74, 85] on input "SĐT Người Gửi" at bounding box center [83, 85] width 79 height 10
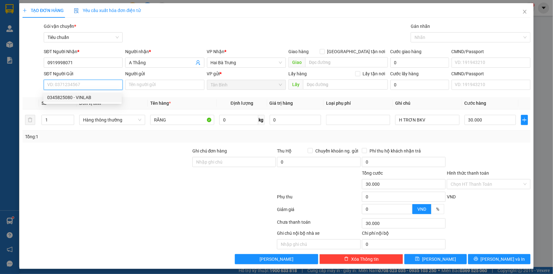
click at [97, 95] on div "0345825080 - VINLAB" at bounding box center [82, 97] width 71 height 7
type input "0345825080"
type input "VINLAB"
drag, startPoint x: 481, startPoint y: 186, endPoint x: 481, endPoint y: 190, distance: 4.1
click at [481, 187] on input "Hình thức thanh toán" at bounding box center [487, 185] width 72 height 10
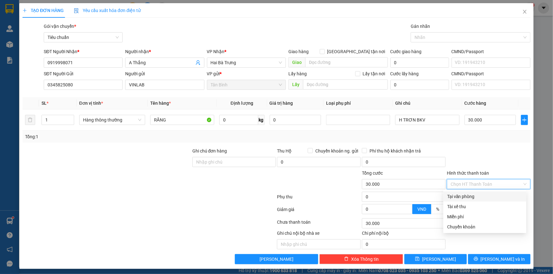
click at [481, 198] on div "Tại văn phòng" at bounding box center [484, 196] width 75 height 7
type input "0"
click at [486, 252] on div "Transit Pickup Surcharge Ids Transit Deliver Surcharge Ids Transit Deliver Surc…" at bounding box center [276, 144] width 508 height 242
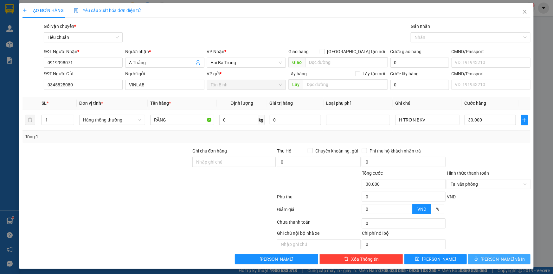
click at [478, 257] on icon "printer" at bounding box center [476, 259] width 4 height 4
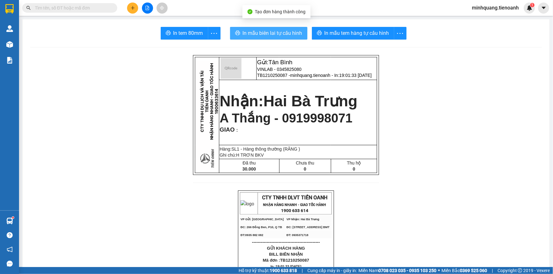
click at [265, 33] on span "In mẫu biên lai tự cấu hình" at bounding box center [273, 33] width 60 height 8
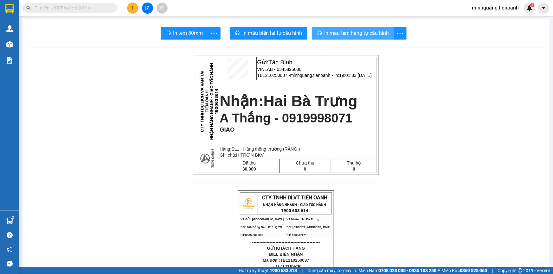
click at [340, 32] on span "In mẫu tem hàng tự cấu hình" at bounding box center [356, 33] width 65 height 8
click at [322, 118] on span "A Thắng - 0919998071" at bounding box center [286, 118] width 133 height 14
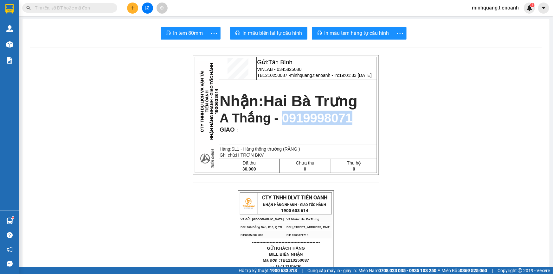
click at [322, 118] on span "A Thắng - 0919998071" at bounding box center [286, 118] width 133 height 14
copy span "0919998071"
drag, startPoint x: 90, startPoint y: 0, endPoint x: 81, endPoint y: 8, distance: 12.6
click at [88, 2] on div "Kết quả tìm kiếm ( 62 ) Bộ lọc Mã ĐH Trạng thái Món hàng Thu hộ Tổng cước Chưa …" at bounding box center [276, 8] width 553 height 16
click at [81, 8] on input "text" at bounding box center [72, 7] width 75 height 7
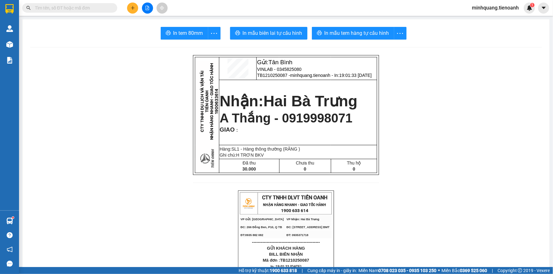
paste input "0919998071"
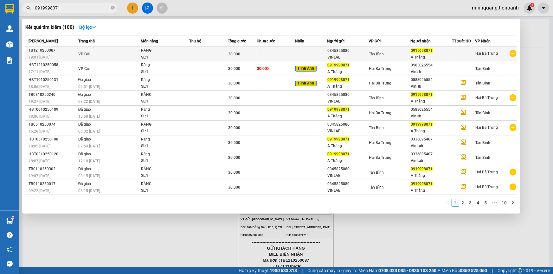
type input "0919998071"
click at [252, 56] on div "30.000" at bounding box center [242, 54] width 28 height 7
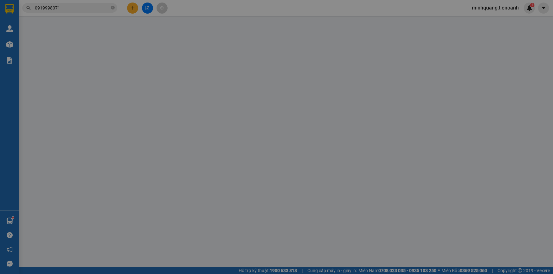
type input "0919998071"
type input "A Thắng"
type input "0345825080"
type input "VINLAB"
type input "0"
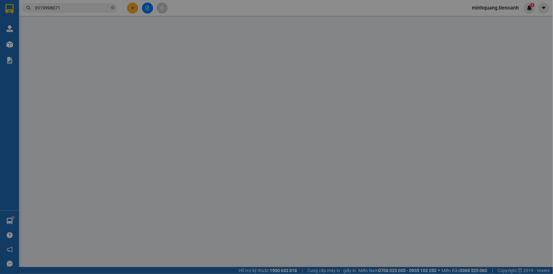
type input "30.000"
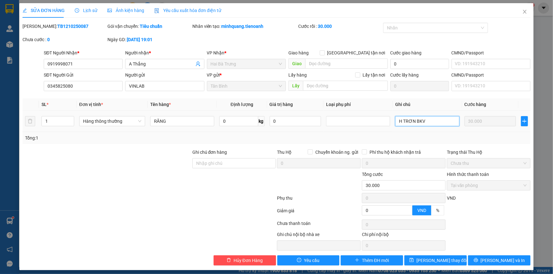
click at [425, 120] on input "H TRƠN BKV" at bounding box center [427, 121] width 64 height 10
type input "H TRƠN BKV BKT BBC"
click at [457, 264] on button "Lưu thay đổi" at bounding box center [435, 261] width 62 height 10
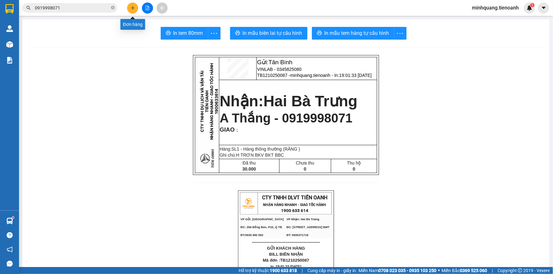
click at [134, 9] on icon "plus" at bounding box center [133, 8] width 4 height 4
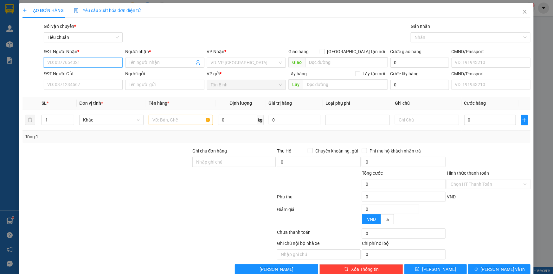
click at [90, 67] on input "SĐT Người Nhận *" at bounding box center [83, 63] width 79 height 10
click at [104, 64] on input "SĐT Người Nhận *" at bounding box center [83, 63] width 79 height 10
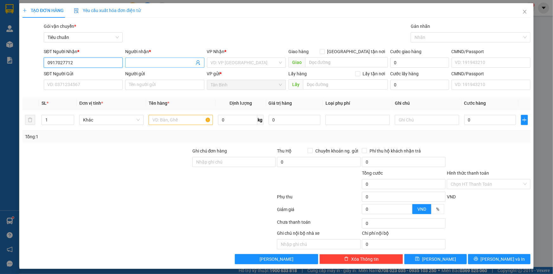
type input "0917027712"
click at [136, 64] on input "Người nhận *" at bounding box center [161, 62] width 65 height 7
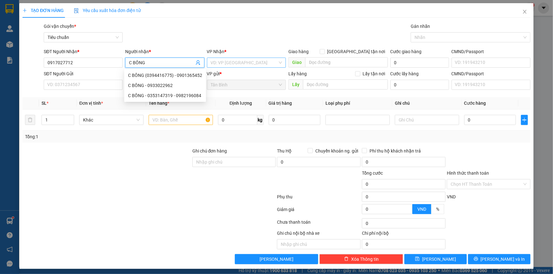
click at [218, 58] on div "VD: VP [GEOGRAPHIC_DATA]" at bounding box center [246, 63] width 79 height 10
type input "C BÔNG"
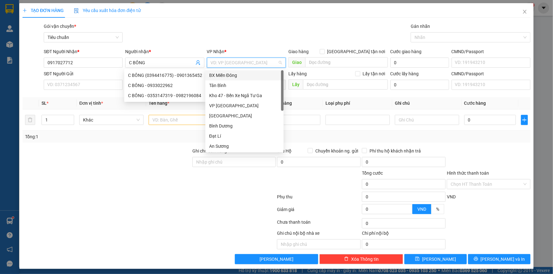
click at [219, 62] on input "search" at bounding box center [244, 63] width 67 height 10
click at [223, 58] on input "search" at bounding box center [244, 63] width 67 height 10
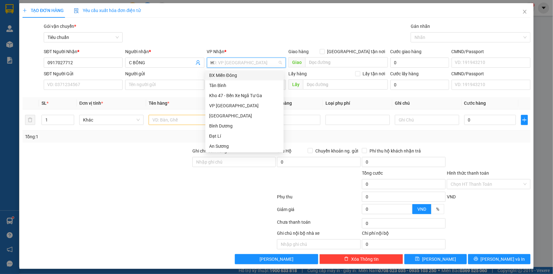
type input "HB"
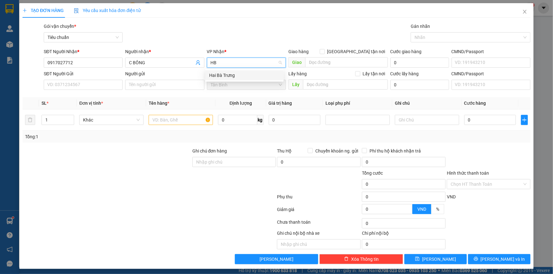
click at [218, 72] on div "Hai Bà Trưng" at bounding box center [244, 75] width 71 height 7
click at [82, 84] on input "SĐT Người Gửi" at bounding box center [83, 85] width 79 height 10
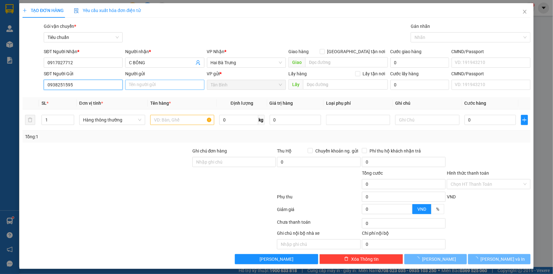
type input "0938251595"
click at [145, 87] on input "Người gửi" at bounding box center [164, 85] width 79 height 10
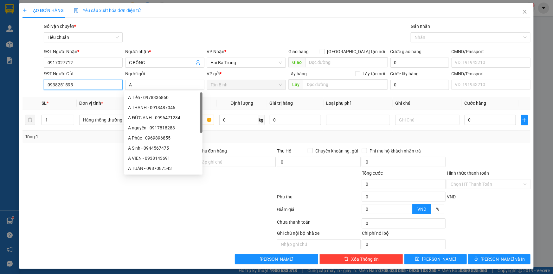
click at [112, 86] on input "0938251595" at bounding box center [83, 85] width 79 height 10
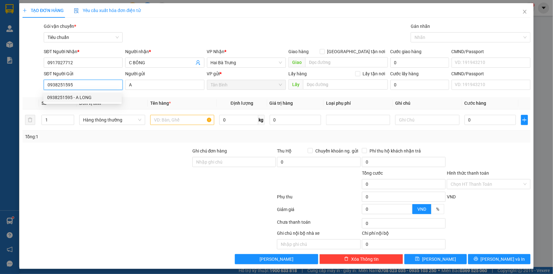
click at [93, 100] on div "0938251595 - A LONG" at bounding box center [82, 97] width 71 height 7
type input "A LONG"
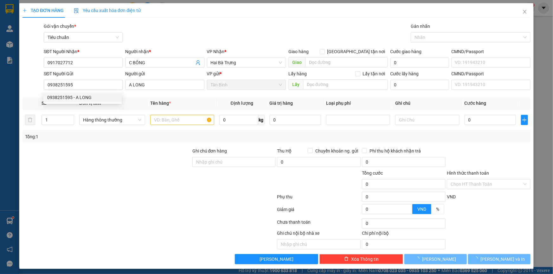
drag, startPoint x: 117, startPoint y: 153, endPoint x: 158, endPoint y: 131, distance: 46.4
click at [117, 154] on div at bounding box center [107, 159] width 170 height 22
type input "30.000"
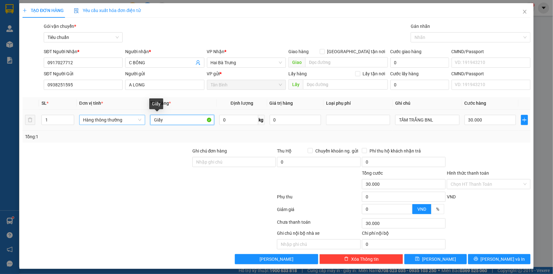
drag, startPoint x: 120, startPoint y: 123, endPoint x: 106, endPoint y: 121, distance: 14.4
click at [112, 122] on tr "1 Hàng thông thường Giấy 0 kg 0 TẤM TRẮNG BNL 30.000" at bounding box center [276, 120] width 508 height 21
type input "TEM ĐÃ TƯ VẤN VẬN CHUYỂN"
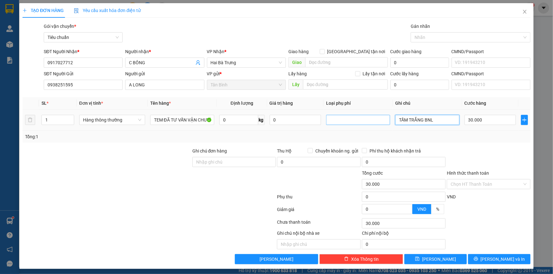
drag, startPoint x: 441, startPoint y: 122, endPoint x: 355, endPoint y: 121, distance: 85.2
click at [360, 120] on tr "1 Hàng thông thường TEM ĐÃ TƯ VẤN VẬN CHUYỂN 0 kg 0 TẤM TRẮNG BNL 30.000" at bounding box center [276, 120] width 508 height 21
type input "T HẢO HẢO"
click at [239, 123] on input "0" at bounding box center [238, 120] width 39 height 10
type input "10"
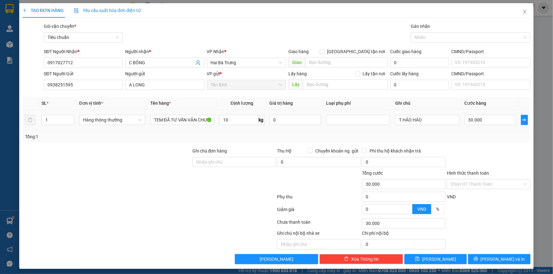
drag, startPoint x: 161, startPoint y: 160, endPoint x: 433, endPoint y: 128, distance: 273.7
click at [161, 160] on div at bounding box center [107, 159] width 170 height 22
type input "40.000"
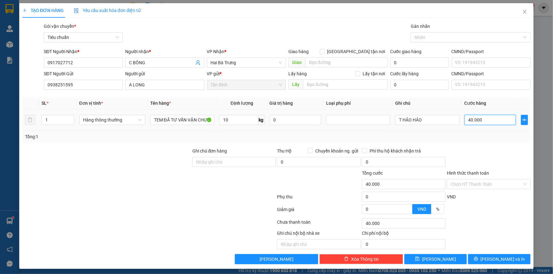
click at [488, 121] on input "40.000" at bounding box center [490, 120] width 52 height 10
type input "3"
type input "30"
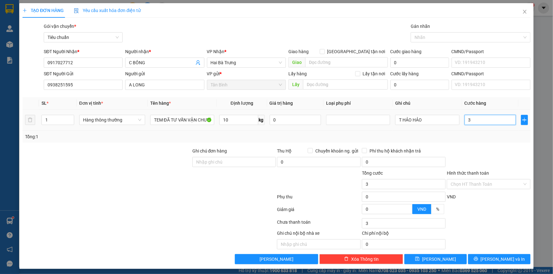
type input "30"
type input "30.000"
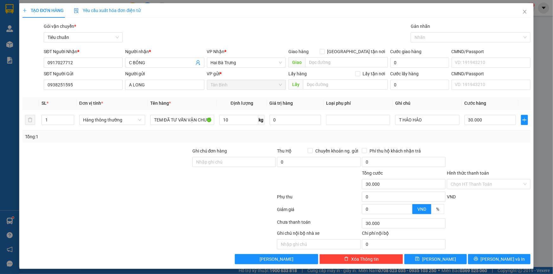
click at [466, 158] on div at bounding box center [488, 159] width 85 height 22
click at [491, 262] on span "[PERSON_NAME] và In" at bounding box center [503, 259] width 44 height 7
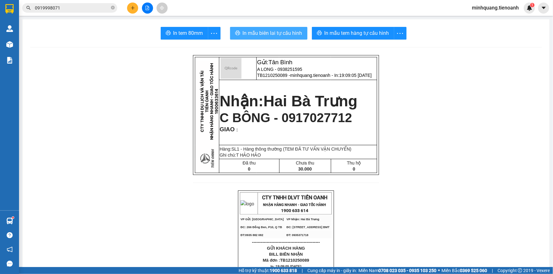
click at [286, 30] on span "In mẫu biên lai tự cấu hình" at bounding box center [273, 33] width 60 height 8
click at [307, 117] on span "C BÔNG - 0917027712" at bounding box center [286, 118] width 132 height 14
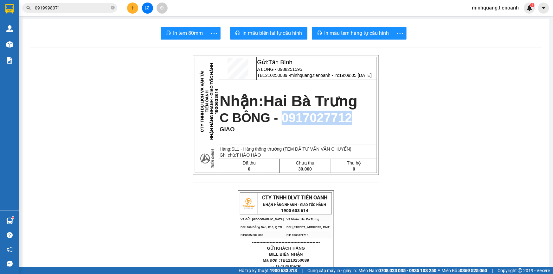
click at [307, 117] on span "C BÔNG - 0917027712" at bounding box center [286, 118] width 132 height 14
copy span "0917027712"
click at [76, 14] on div "Kết quả tìm kiếm ( 100 ) Bộ lọc Mã ĐH Trạng thái Món hàng Thu hộ Tổng cước Chưa…" at bounding box center [276, 8] width 553 height 16
click at [75, 9] on input "0919998071" at bounding box center [72, 7] width 75 height 7
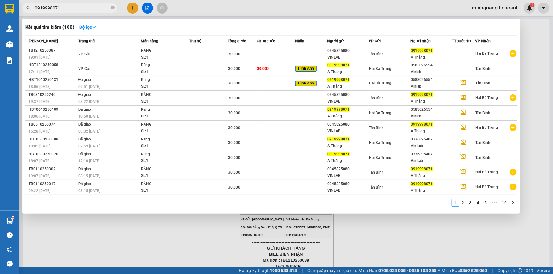
click at [75, 9] on input "0919998071" at bounding box center [72, 7] width 75 height 7
paste input "7027712"
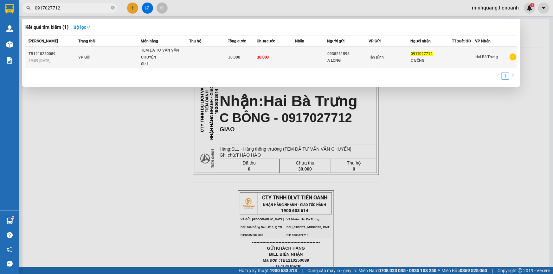
type input "0917027712"
click at [273, 51] on td "30.000" at bounding box center [276, 58] width 38 height 22
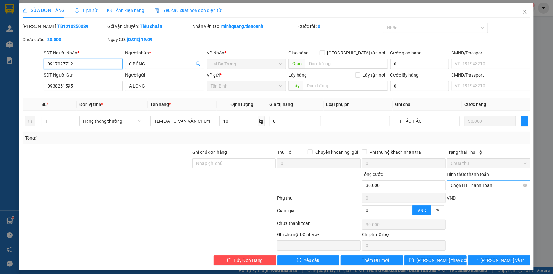
click at [480, 188] on span "Chọn HT Thanh Toán" at bounding box center [489, 186] width 76 height 10
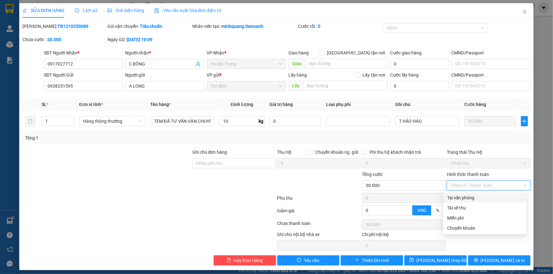
click at [478, 198] on div "Tại văn phòng" at bounding box center [484, 198] width 75 height 7
type input "0"
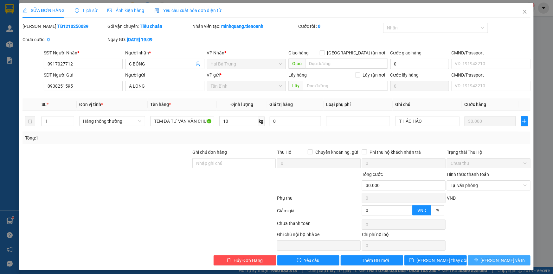
drag, startPoint x: 487, startPoint y: 264, endPoint x: 472, endPoint y: 248, distance: 21.7
click at [487, 264] on button "[PERSON_NAME] và In" at bounding box center [499, 261] width 62 height 10
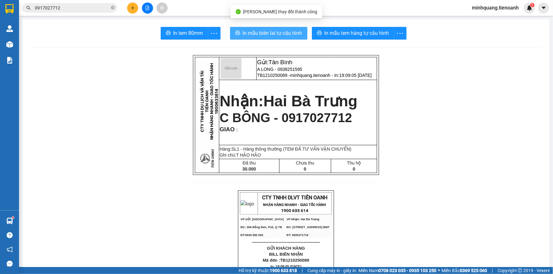
click at [272, 35] on span "In mẫu biên lai tự cấu hình" at bounding box center [273, 33] width 60 height 8
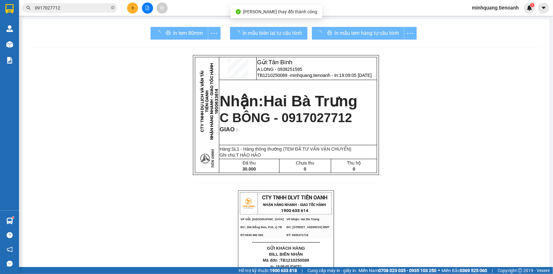
click at [345, 32] on div "In mẫu tem hàng tự cấu hình" at bounding box center [364, 33] width 105 height 13
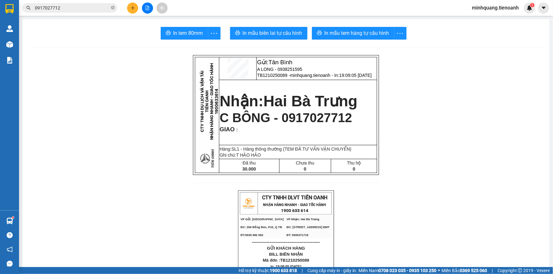
click at [345, 32] on span "In mẫu tem hàng tự cấu hình" at bounding box center [356, 33] width 65 height 8
click at [132, 8] on icon "plus" at bounding box center [132, 8] width 3 height 0
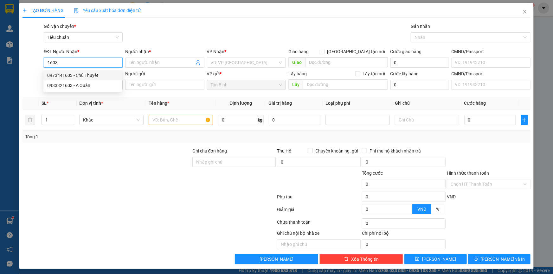
click at [82, 75] on div "0973441603 - Chú Thuyết" at bounding box center [82, 75] width 71 height 7
type input "0973441603"
type input "Chú Thuyết"
type input "0973441603"
click at [80, 88] on input "SĐT Người Gửi" at bounding box center [83, 85] width 79 height 10
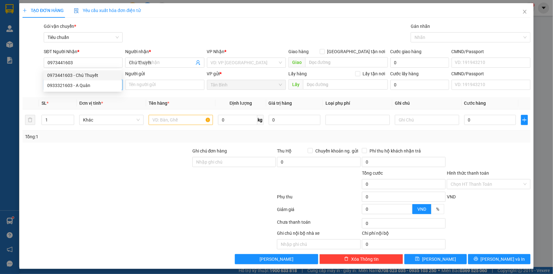
type input "30.000"
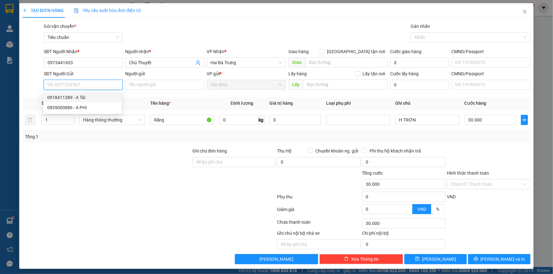
click at [85, 98] on div "0918411389 - A Tài" at bounding box center [82, 97] width 71 height 7
type input "0918411389"
type input "A Tài"
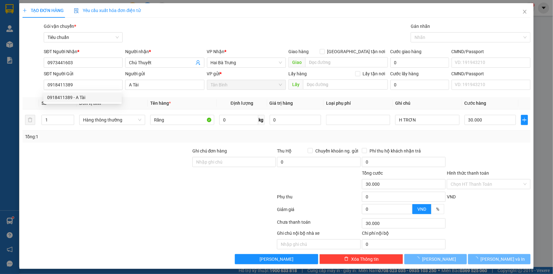
click at [127, 150] on div at bounding box center [107, 159] width 170 height 22
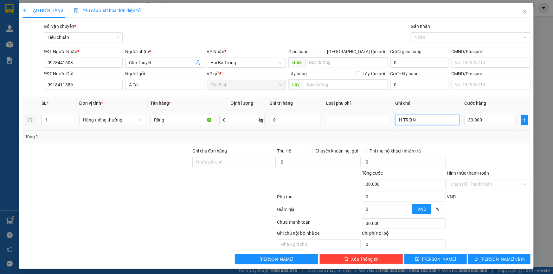
click at [425, 120] on input "H TRƠN" at bounding box center [427, 120] width 64 height 10
type input "H TRƠN BKDV"
click at [473, 154] on div at bounding box center [488, 159] width 85 height 22
click at [489, 259] on button "[PERSON_NAME] và In" at bounding box center [499, 259] width 62 height 10
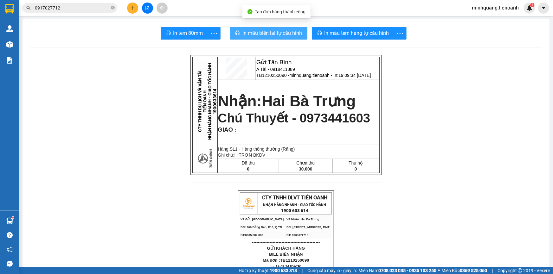
click at [259, 33] on span "In mẫu biên lai tự cấu hình" at bounding box center [273, 33] width 60 height 8
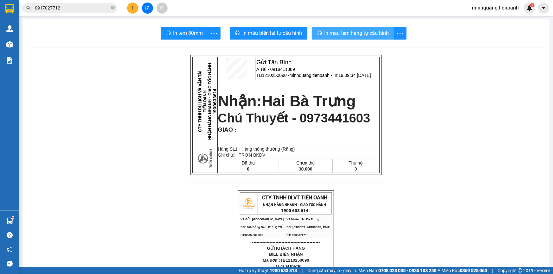
click at [344, 36] on span "In mẫu tem hàng tự cấu hình" at bounding box center [356, 33] width 65 height 8
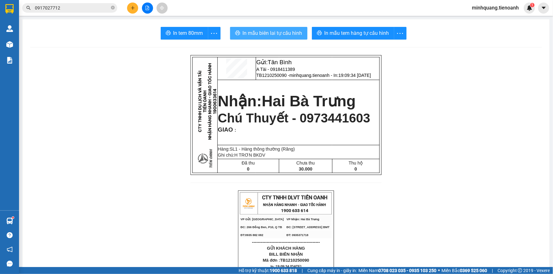
click at [275, 28] on button "In mẫu biên lai tự cấu hình" at bounding box center [268, 33] width 77 height 13
click at [273, 31] on span "In mẫu biên lai tự cấu hình" at bounding box center [273, 33] width 60 height 8
click at [131, 13] on button at bounding box center [132, 8] width 11 height 11
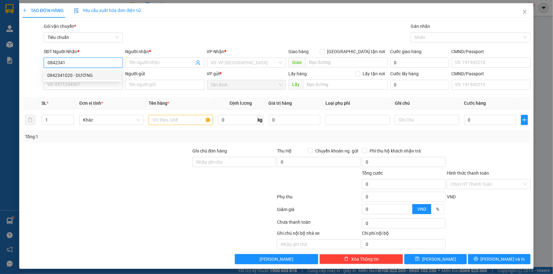
click at [91, 80] on div "0842341020 - DƯƠNG" at bounding box center [82, 75] width 78 height 10
type input "0842341020"
type input "DƯƠNG"
type input "066201013463"
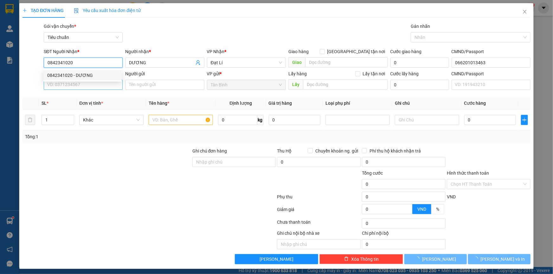
type input "350.000"
type input "0842341020"
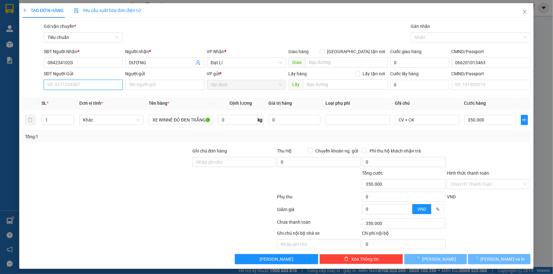
click at [89, 84] on input "SĐT Người Gửi" at bounding box center [83, 85] width 79 height 10
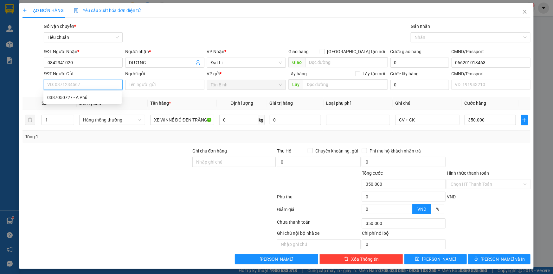
click at [87, 84] on input "SĐT Người Gửi" at bounding box center [83, 85] width 79 height 10
click at [98, 87] on input "SĐT Người Gửi" at bounding box center [83, 85] width 79 height 10
type input "0988837007"
click at [150, 82] on input "Người gửi" at bounding box center [164, 85] width 79 height 10
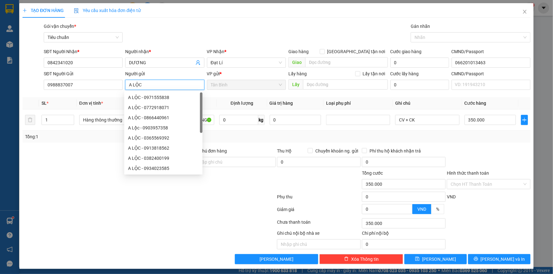
type input "A LỘC"
click at [63, 185] on div at bounding box center [107, 181] width 170 height 22
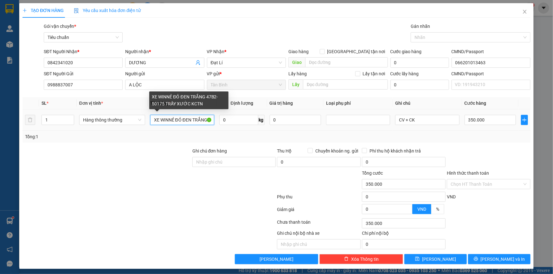
drag, startPoint x: 192, startPoint y: 118, endPoint x: 77, endPoint y: 118, distance: 115.0
click at [77, 118] on tr "1 Hàng thông thường XE WINNẺ ĐỎ ĐEN TRẮNG 47B2-50175 TRẦY XƯỚC KCTN 0 kg 0 CV +…" at bounding box center [276, 120] width 508 height 21
click at [188, 119] on input "TRẮNG 47B2-50175 TRẦY XƯỚC KCTN" at bounding box center [182, 120] width 64 height 10
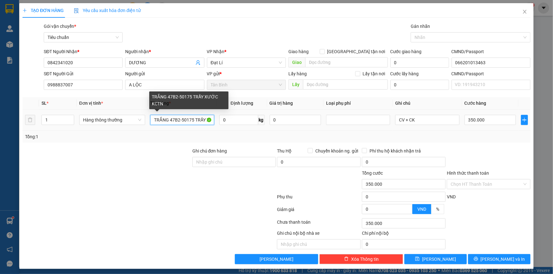
click at [188, 119] on input "TRẮNG 47B2-50175 TRẦY XƯỚC KCTN" at bounding box center [182, 120] width 64 height 10
type input "GT ĐÃ TƯ VẤN VẬN CHUYỂN"
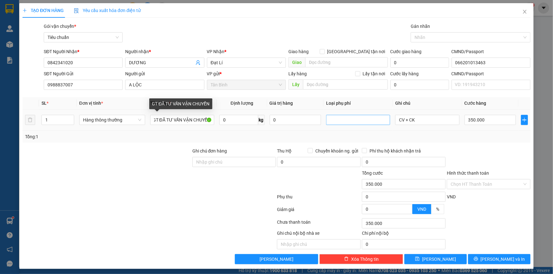
drag, startPoint x: 112, startPoint y: 160, endPoint x: 366, endPoint y: 123, distance: 256.5
click at [113, 160] on div at bounding box center [107, 159] width 170 height 22
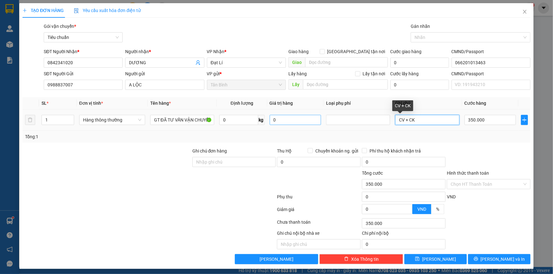
drag, startPoint x: 346, startPoint y: 120, endPoint x: 316, endPoint y: 120, distance: 29.8
click at [316, 120] on tr "1 Hàng thông thường GT ĐÃ TƯ VẤN VẬN CHUYỂN 0 kg 0 CV + CK 350.000" at bounding box center [276, 120] width 508 height 21
type input "BÌA NHỰA"
click at [479, 121] on input "350.000" at bounding box center [490, 120] width 52 height 10
type input "3"
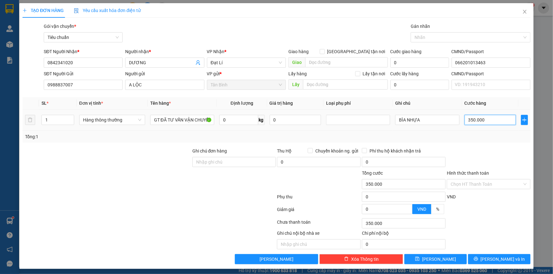
type input "3"
type input "30"
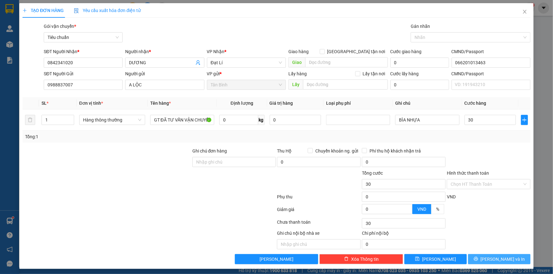
type input "30.000"
click at [500, 257] on span "[PERSON_NAME] và In" at bounding box center [503, 259] width 44 height 7
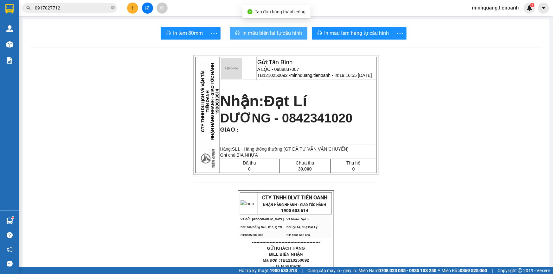
click at [270, 33] on span "In mẫu biên lai tự cấu hình" at bounding box center [273, 33] width 60 height 8
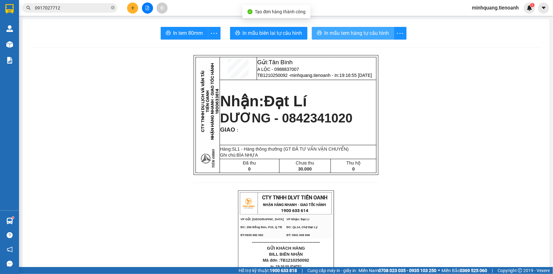
click at [364, 27] on button "In mẫu tem hàng tự cấu hình" at bounding box center [353, 33] width 82 height 13
click at [361, 32] on span "In mẫu tem hàng tự cấu hình" at bounding box center [356, 33] width 65 height 8
click at [131, 6] on icon "plus" at bounding box center [133, 8] width 4 height 4
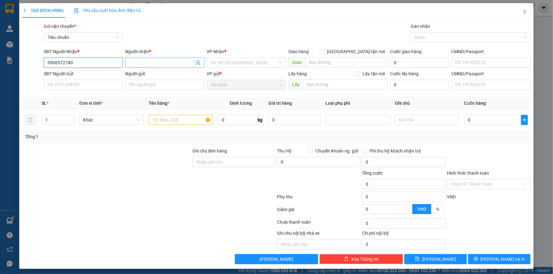
type input "0906572740"
click at [133, 61] on input "Người nhận *" at bounding box center [161, 62] width 65 height 7
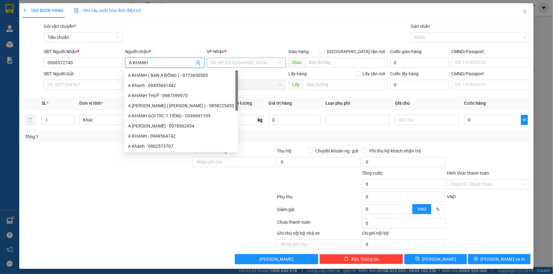
type input "A KHANH"
click at [237, 67] on input "search" at bounding box center [244, 63] width 67 height 10
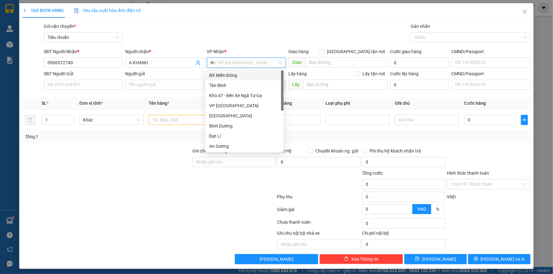
type input "HB"
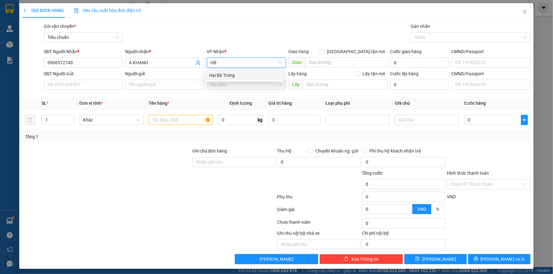
click at [229, 74] on div "Hai Bà Trưng" at bounding box center [244, 75] width 71 height 7
click at [54, 80] on input "SĐT Người Gửi" at bounding box center [83, 85] width 79 height 10
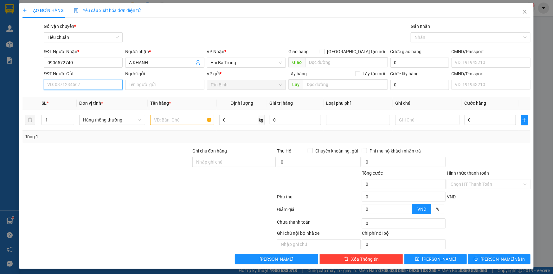
click at [58, 85] on input "SĐT Người Gửi" at bounding box center [83, 85] width 79 height 10
type input "0938335608"
click at [70, 98] on div "0938335608 - A Quang" at bounding box center [82, 97] width 71 height 7
type input "A Quang"
type input "040092000690"
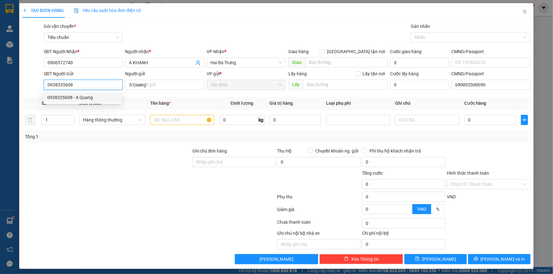
type input "0938335608"
type input "30.000"
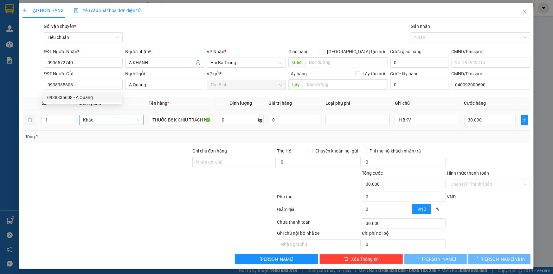
drag, startPoint x: 100, startPoint y: 146, endPoint x: 131, endPoint y: 124, distance: 38.2
click at [101, 146] on div "Transit Pickup Surcharge Ids Transit Deliver Surcharge Ids Transit Deliver Surc…" at bounding box center [276, 144] width 508 height 242
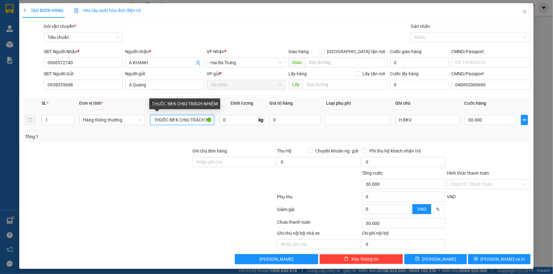
drag, startPoint x: 170, startPoint y: 122, endPoint x: 322, endPoint y: 124, distance: 152.1
click at [359, 122] on tr "1 Hàng thông thường THUỐC Bể K CHỊU TRÁCH NHIỆM 0 kg 0 H BKV 30.000" at bounding box center [276, 120] width 508 height 21
type input "THUỐC ĐÃ TƯ VẤN VẬN CHUYỂN"
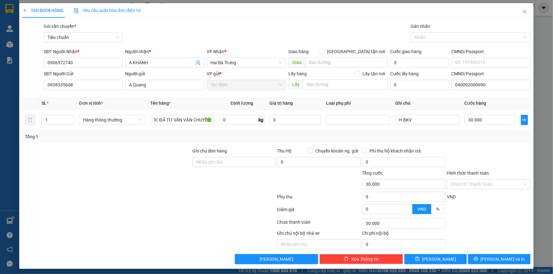
click at [144, 171] on div at bounding box center [107, 181] width 170 height 22
click at [238, 120] on input "0" at bounding box center [238, 120] width 39 height 10
type input "5"
click at [129, 170] on div at bounding box center [107, 181] width 170 height 22
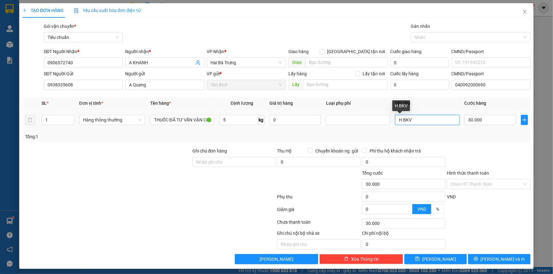
drag, startPoint x: 425, startPoint y: 120, endPoint x: 346, endPoint y: 131, distance: 79.0
click at [349, 131] on div "SL * Đơn vị tính * Tên hàng * Định lượng Giá trị hàng Loại phụ phí Ghi chú Cước…" at bounding box center [276, 120] width 508 height 46
type input "TXT BKV"
click at [479, 143] on div "Transit Pickup Surcharge Ids Transit Deliver Surcharge Ids Transit Deliver Surc…" at bounding box center [276, 144] width 508 height 242
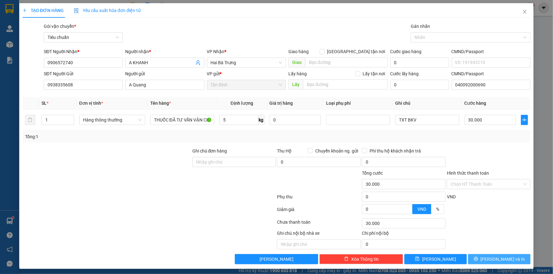
click at [478, 259] on icon "printer" at bounding box center [476, 259] width 4 height 4
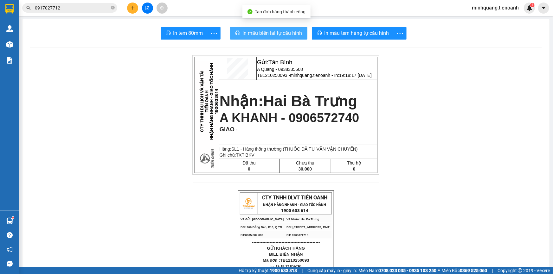
click at [262, 35] on span "In mẫu biên lai tự cấu hình" at bounding box center [273, 33] width 60 height 8
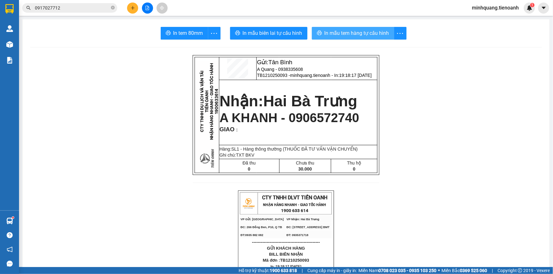
click at [336, 36] on span "In mẫu tem hàng tự cấu hình" at bounding box center [356, 33] width 65 height 8
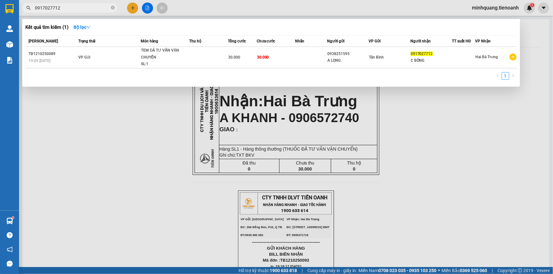
click at [73, 4] on input "0917027712" at bounding box center [72, 7] width 75 height 7
drag, startPoint x: 112, startPoint y: 8, endPoint x: 89, endPoint y: 8, distance: 23.8
click at [112, 8] on icon "close-circle" at bounding box center [113, 8] width 4 height 4
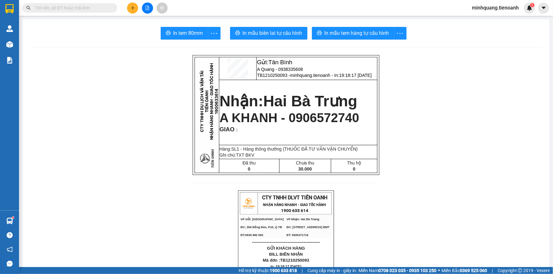
click at [89, 8] on input "text" at bounding box center [72, 7] width 75 height 7
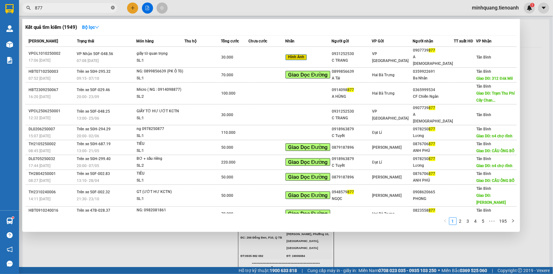
drag, startPoint x: 113, startPoint y: 7, endPoint x: 87, endPoint y: 8, distance: 26.0
click at [112, 7] on icon "close-circle" at bounding box center [113, 8] width 4 height 4
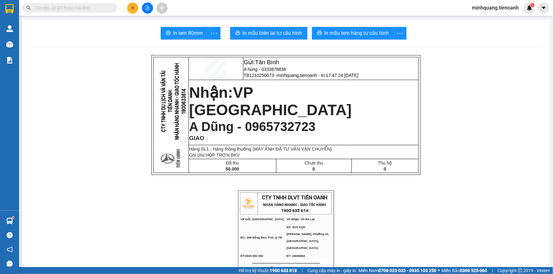
click at [87, 8] on input "text" at bounding box center [72, 7] width 75 height 7
click at [136, 7] on button at bounding box center [132, 8] width 11 height 11
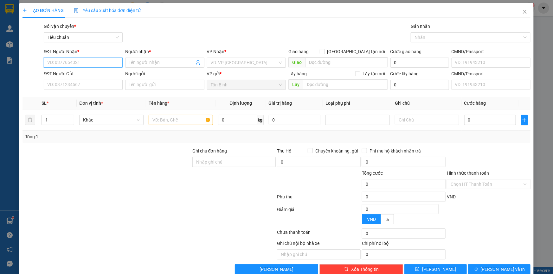
click at [67, 64] on input "SĐT Người Nhận *" at bounding box center [83, 63] width 79 height 10
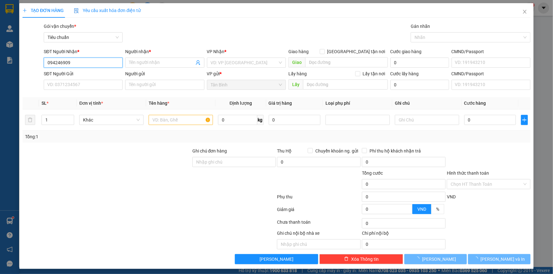
type input "0942469097"
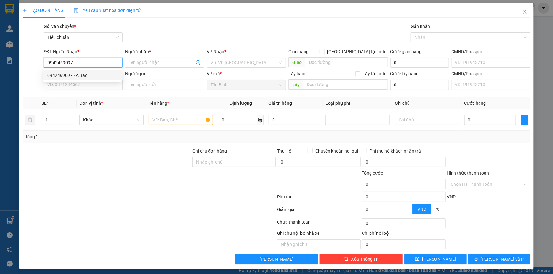
click at [78, 76] on div "0942469097 - A Bảo" at bounding box center [82, 75] width 71 height 7
type input "A Bảo"
type input "056062004989"
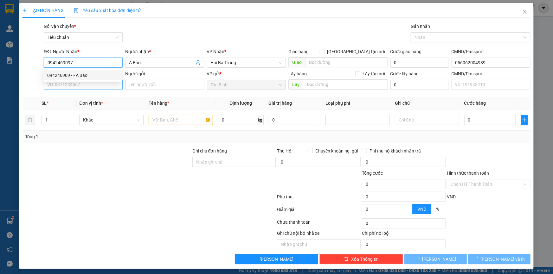
type input "0942469097"
click at [74, 84] on input "SĐT Người Gửi" at bounding box center [83, 85] width 79 height 10
type input "30.000"
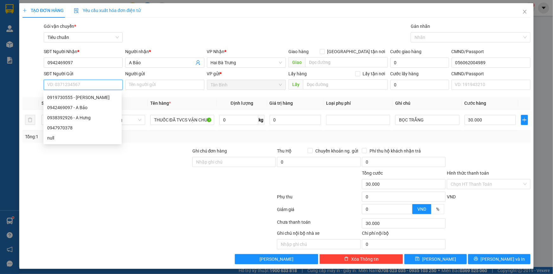
click at [80, 86] on input "SĐT Người Gửi" at bounding box center [83, 85] width 79 height 10
click at [75, 117] on div "0938392926 - A Hưng" at bounding box center [82, 117] width 71 height 7
type input "0938392926"
type input "A Hưng"
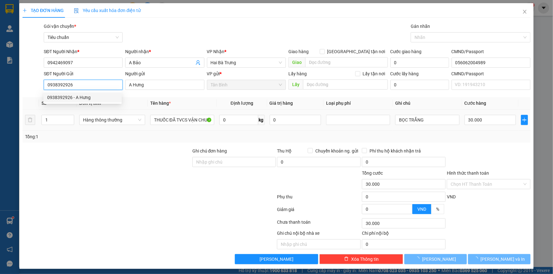
type input "40.000"
click at [129, 144] on div "Transit Pickup Surcharge Ids Transit Deliver Surcharge Ids Transit Deliver Surc…" at bounding box center [276, 144] width 508 height 242
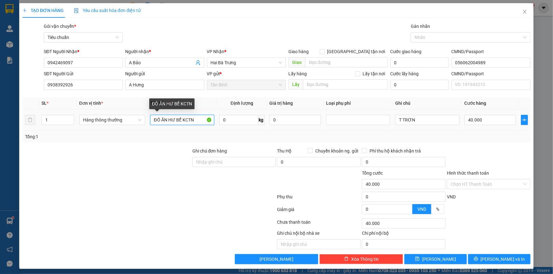
drag, startPoint x: 193, startPoint y: 122, endPoint x: 170, endPoint y: 123, distance: 23.8
click at [170, 123] on input "ĐỒ ĂN HƯ BỂ KCTN" at bounding box center [182, 120] width 64 height 10
type input "ĐỒ ĂN ĐÃ TƯ VẤN VẬN CHUYỂN"
click at [150, 143] on div "Transit Pickup Surcharge Ids Transit Deliver Surcharge Ids Transit Deliver Surc…" at bounding box center [276, 144] width 508 height 242
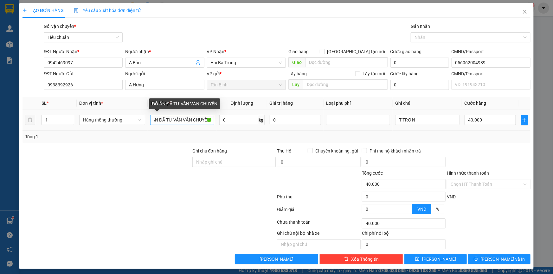
scroll to position [0, 0]
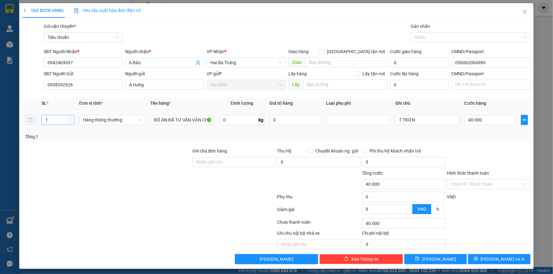
click at [35, 122] on tr "1 Hàng thông thường ĐỒ ĂN ĐÃ TƯ VẤN VẬN CHUYỂN 0 kg 0 T TRƠN 40.000" at bounding box center [276, 120] width 508 height 21
type input "2"
drag, startPoint x: 99, startPoint y: 138, endPoint x: 188, endPoint y: 127, distance: 90.4
click at [102, 138] on div "Tổng: 2" at bounding box center [119, 136] width 189 height 7
type input "0"
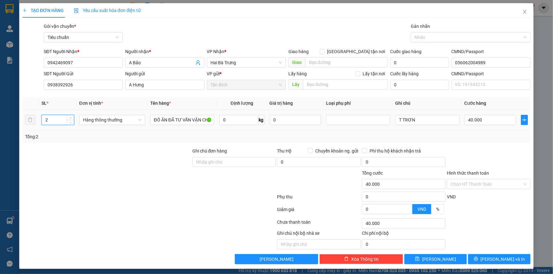
type input "0"
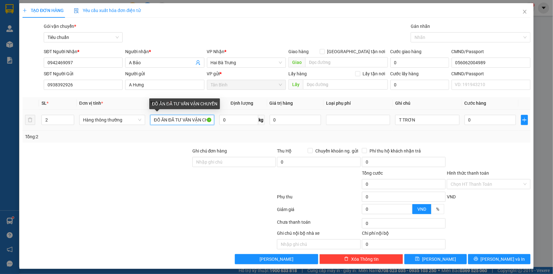
click at [167, 124] on input "ĐỒ ĂN ĐÃ TƯ VẤN VẬN CHUYỂN" at bounding box center [182, 120] width 64 height 10
drag, startPoint x: 166, startPoint y: 122, endPoint x: 141, endPoint y: 123, distance: 25.4
click at [142, 123] on tr "2 Hàng thông thường ĐỒ ĂN ĐÃ TƯ VẤN VẬN CHUYỂN 0 kg 0 T TRƠN 0" at bounding box center [276, 120] width 508 height 21
type input "QA + MÁY PHA ĐÃ TƯ VẤN VẬN CHUYỂN"
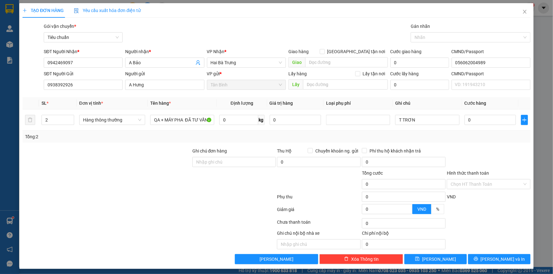
drag, startPoint x: 111, startPoint y: 153, endPoint x: 154, endPoint y: 136, distance: 46.8
click at [113, 154] on div at bounding box center [107, 159] width 170 height 22
drag, startPoint x: 431, startPoint y: 119, endPoint x: 367, endPoint y: 119, distance: 63.7
click at [367, 119] on tr "2 Hàng thông thường QA + MÁY PHA ĐÃ TƯ VẤN VẬN CHUYỂN 0 kg 0 T TRƠN 0" at bounding box center [276, 120] width 508 height 21
type input "TXV + T CHỮ ĐEN"
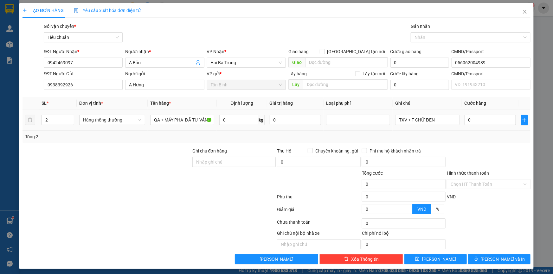
click at [335, 140] on div "Tổng: 2" at bounding box center [276, 137] width 508 height 12
click at [495, 120] on input "0" at bounding box center [490, 120] width 52 height 10
type input "8"
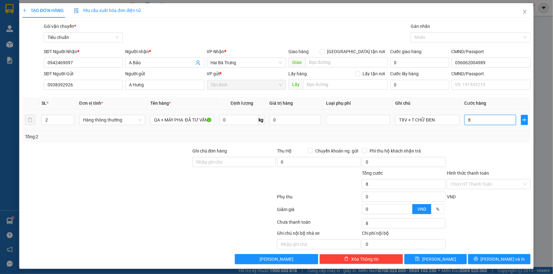
type input "80"
type input "80.000"
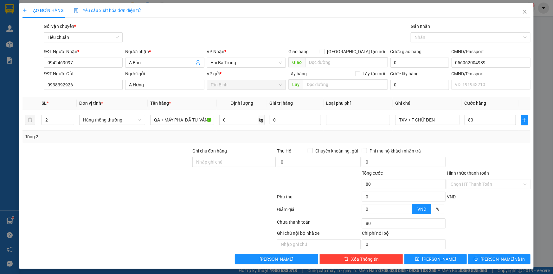
type input "80.000"
click at [495, 148] on div at bounding box center [488, 159] width 85 height 22
click at [100, 127] on td "Hàng thông thường" at bounding box center [112, 120] width 71 height 21
click at [108, 121] on span "Hàng thông thường" at bounding box center [112, 120] width 58 height 10
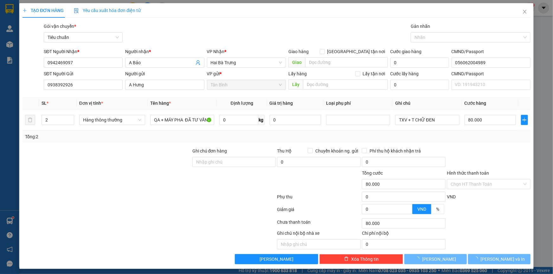
click at [176, 143] on div "Transit Pickup Surcharge Ids Transit Deliver Surcharge Ids Transit Deliver Surc…" at bounding box center [276, 144] width 508 height 242
type input "0"
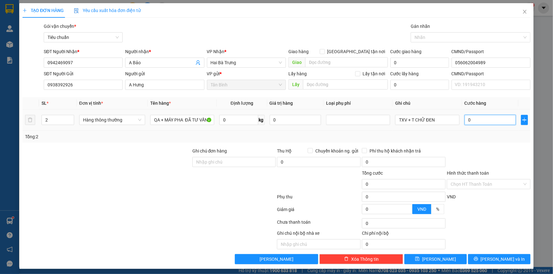
click at [483, 118] on input "0" at bounding box center [490, 120] width 52 height 10
type input "8"
type input "80"
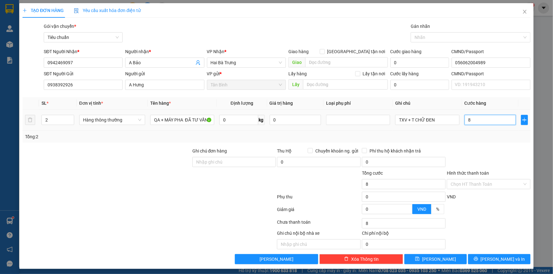
type input "80"
type input "80.000"
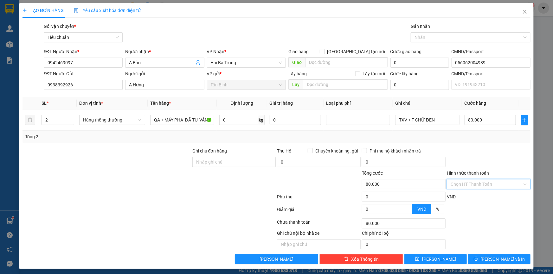
drag, startPoint x: 467, startPoint y: 185, endPoint x: 468, endPoint y: 194, distance: 8.9
click at [468, 185] on input "Hình thức thanh toán" at bounding box center [487, 185] width 72 height 10
click at [468, 196] on div "Tại văn phòng" at bounding box center [484, 196] width 75 height 7
type input "0"
click at [475, 260] on button "[PERSON_NAME] và In" at bounding box center [499, 259] width 62 height 10
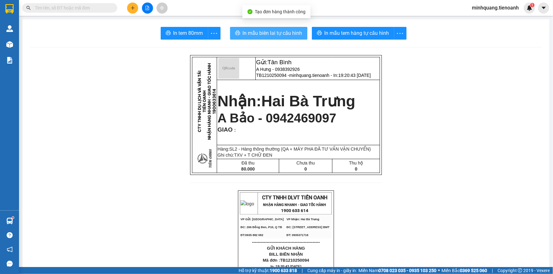
click at [271, 35] on span "In mẫu biên lai tự cấu hình" at bounding box center [273, 33] width 60 height 8
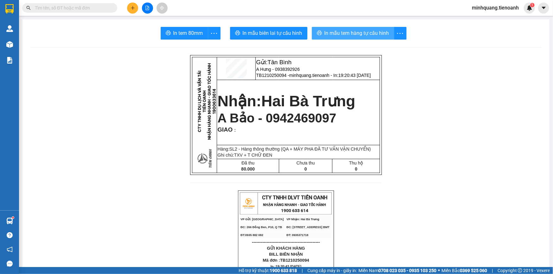
click at [337, 35] on span "In mẫu tem hàng tự cấu hình" at bounding box center [356, 33] width 65 height 8
click at [66, 5] on input "text" at bounding box center [72, 7] width 75 height 7
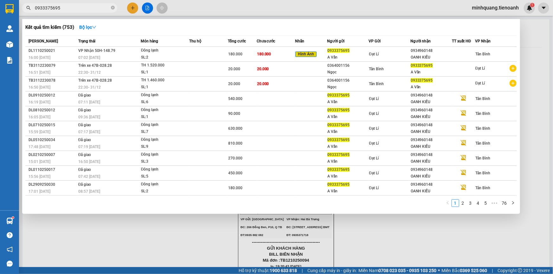
type input "0933375695"
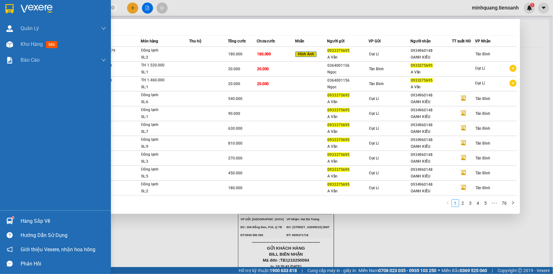
drag, startPoint x: 75, startPoint y: 11, endPoint x: 0, endPoint y: 11, distance: 74.8
click at [0, 11] on section "Kết quả tìm kiếm ( 753 ) Bộ lọc Mã ĐH Trạng thái Món hàng Thu hộ Tổng cước Chưa…" at bounding box center [276, 137] width 553 height 274
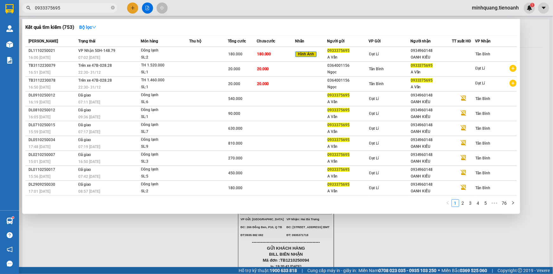
drag, startPoint x: 44, startPoint y: 10, endPoint x: 26, endPoint y: 11, distance: 17.8
click at [26, 10] on span "0933375695" at bounding box center [69, 8] width 95 height 10
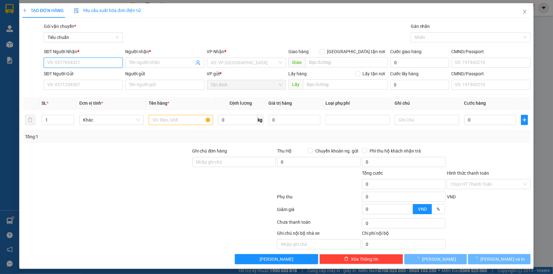
click at [72, 59] on input "SĐT Người Nhận *" at bounding box center [83, 63] width 79 height 10
paste input "0933375695"
type input "0933375695"
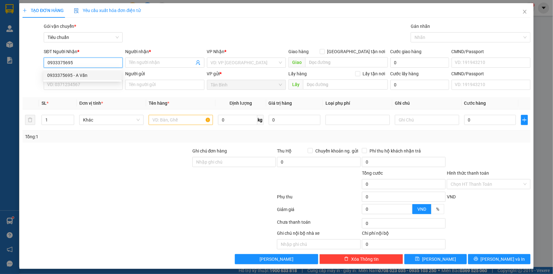
click at [83, 76] on div "0933375695 - A Vấn" at bounding box center [82, 75] width 71 height 7
type input "A Vấn"
type input "0933375695"
type input "30.000"
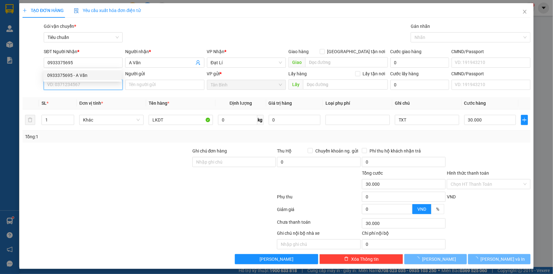
click at [76, 88] on input "SĐT Người Gửi" at bounding box center [83, 85] width 79 height 10
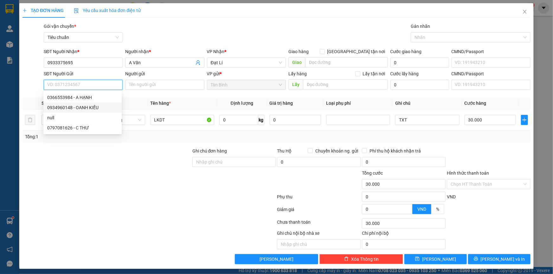
click at [86, 107] on div "0934960148 - OANH KIỀU" at bounding box center [82, 107] width 71 height 7
type input "0934960148"
type input "OANH KIỀU"
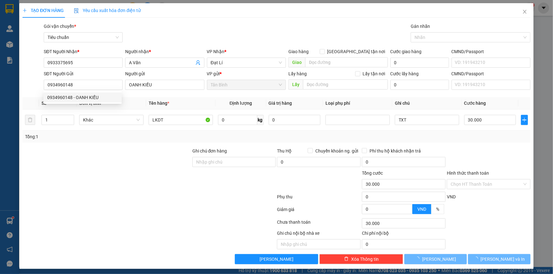
click at [131, 147] on div "Transit Pickup Surcharge Ids Transit Deliver Surcharge Ids Transit Deliver Surc…" at bounding box center [276, 144] width 508 height 242
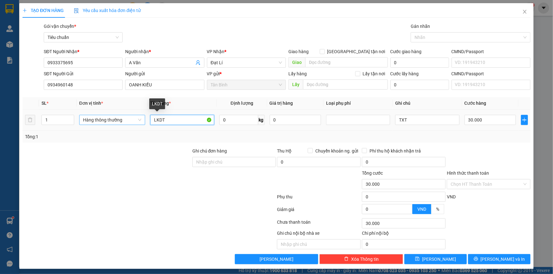
drag, startPoint x: 149, startPoint y: 118, endPoint x: 130, endPoint y: 118, distance: 19.0
click at [130, 118] on tr "1 Hàng thông thường LKDT 0 kg 0 TXT 30.000" at bounding box center [276, 120] width 508 height 21
type input "SẦU"
drag, startPoint x: 246, startPoint y: 113, endPoint x: 235, endPoint y: 120, distance: 12.7
click at [244, 113] on td "0 kg" at bounding box center [242, 120] width 50 height 21
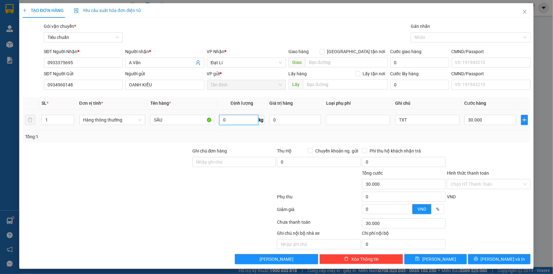
click at [235, 120] on input "0" at bounding box center [238, 120] width 39 height 10
type input "30"
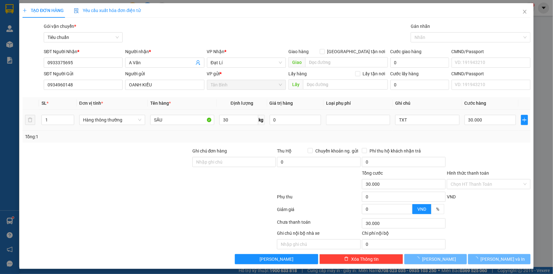
drag, startPoint x: 160, startPoint y: 151, endPoint x: 380, endPoint y: 127, distance: 221.2
click at [165, 152] on div at bounding box center [107, 159] width 170 height 22
type input "65.000"
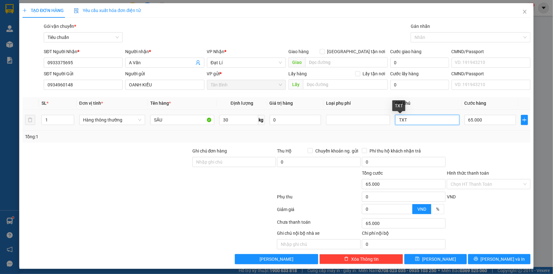
click at [418, 118] on input "TXT" at bounding box center [427, 120] width 64 height 10
click at [483, 120] on input "65.000" at bounding box center [490, 120] width 52 height 10
type input "7"
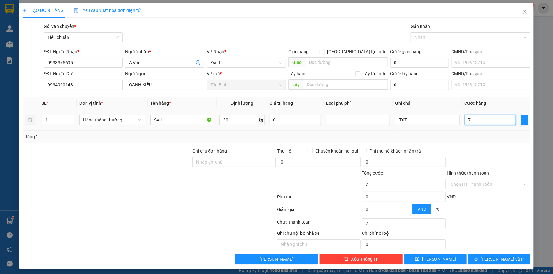
type input "70"
type input "70.000"
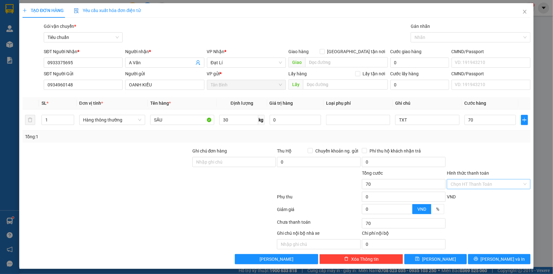
type input "70.000"
click at [478, 188] on input "Hình thức thanh toán" at bounding box center [487, 185] width 72 height 10
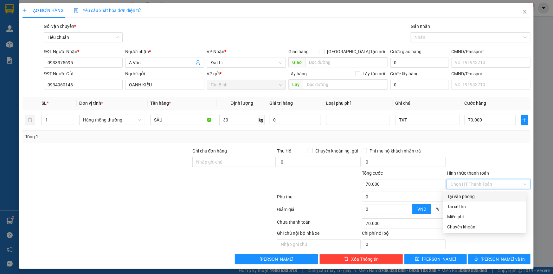
click at [471, 200] on div "Tại văn phòng" at bounding box center [484, 196] width 75 height 7
type input "0"
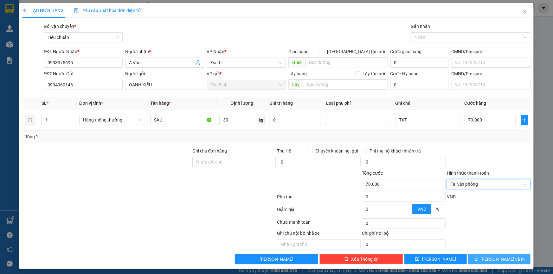
click at [495, 263] on button "[PERSON_NAME] và In" at bounding box center [499, 259] width 62 height 10
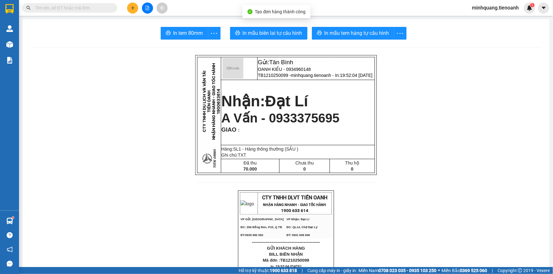
click at [278, 34] on span "In mẫu biên lai tự cấu hình" at bounding box center [273, 33] width 60 height 8
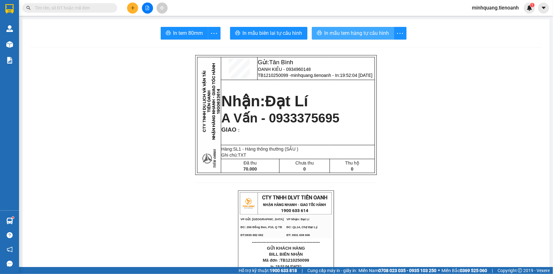
click at [367, 34] on span "In mẫu tem hàng tự cấu hình" at bounding box center [356, 33] width 65 height 8
click at [133, 8] on icon "plus" at bounding box center [132, 8] width 3 height 0
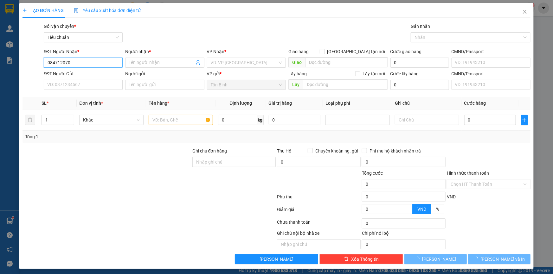
type input "0847120704"
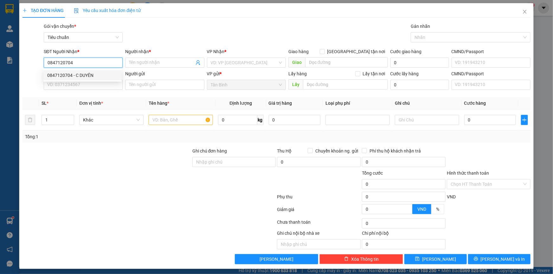
drag, startPoint x: 82, startPoint y: 74, endPoint x: 79, endPoint y: 87, distance: 13.0
click at [82, 75] on div "0847120704 - C DUYÊN" at bounding box center [82, 75] width 71 height 7
type input "C DUYÊN"
type input "0847120704"
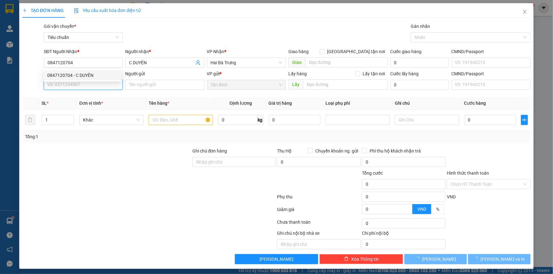
click at [79, 87] on input "SĐT Người Gửi" at bounding box center [83, 85] width 79 height 10
type input "30.000"
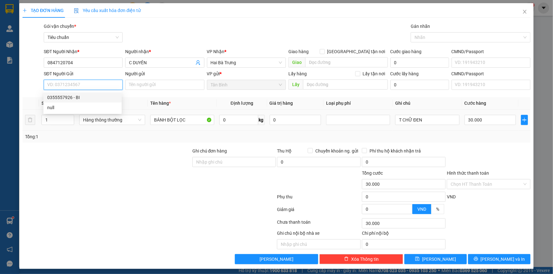
drag, startPoint x: 84, startPoint y: 93, endPoint x: 76, endPoint y: 122, distance: 30.3
click at [84, 93] on div "0355557926 - BI" at bounding box center [82, 98] width 78 height 10
type input "0355557926"
type input "BI"
drag, startPoint x: 80, startPoint y: 136, endPoint x: 154, endPoint y: 129, distance: 73.5
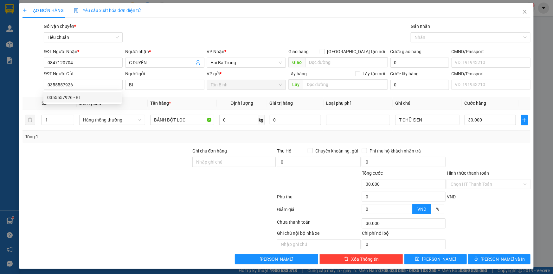
click at [81, 137] on div "Tổng: 1" at bounding box center [119, 136] width 189 height 7
click at [228, 116] on input "0" at bounding box center [238, 120] width 39 height 10
type input "7"
drag, startPoint x: 35, startPoint y: 162, endPoint x: 362, endPoint y: 130, distance: 329.1
click at [35, 162] on div at bounding box center [107, 159] width 170 height 22
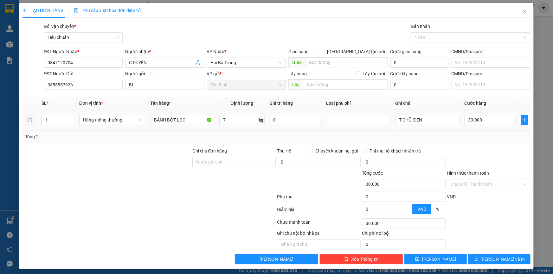
type input "40.000"
click at [428, 118] on input "T CHỮ ĐEN" at bounding box center [427, 120] width 64 height 10
type input "T CHỮ ĐEN BKDV"
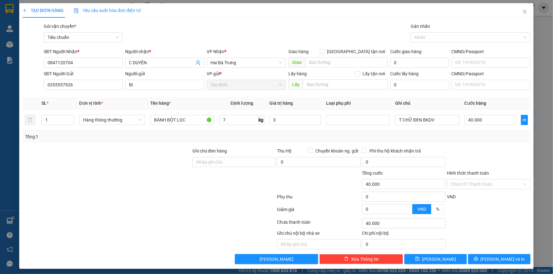
click at [417, 143] on div "Transit Pickup Surcharge Ids Transit Deliver Surcharge Ids Transit Deliver Surc…" at bounding box center [276, 144] width 508 height 242
click at [195, 120] on input "BÁNH BỘT LỌC" at bounding box center [182, 120] width 64 height 10
click at [0, 170] on div "TẠO ĐƠN HÀNG Yêu cầu xuất hóa đơn điện tử Transit Pickup Surcharge Ids Transit …" at bounding box center [276, 137] width 553 height 274
drag, startPoint x: 77, startPoint y: 65, endPoint x: 0, endPoint y: 63, distance: 76.7
click at [0, 63] on div "TẠO ĐƠN HÀNG Yêu cầu xuất hóa đơn điện tử Transit Pickup Surcharge Ids Transit …" at bounding box center [276, 137] width 553 height 274
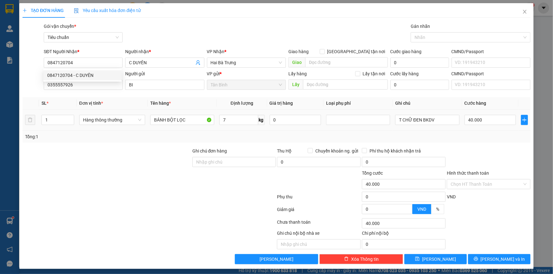
click at [106, 141] on div "Tổng: 1" at bounding box center [276, 137] width 508 height 12
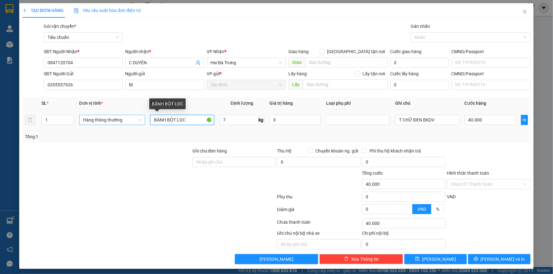
drag, startPoint x: 117, startPoint y: 123, endPoint x: 105, endPoint y: 123, distance: 12.0
click at [105, 123] on tr "1 Hàng thông thường BÁNH BỘT LỌC 7 kg 0 T CHỮ ĐEN BKDV 40.000" at bounding box center [276, 120] width 508 height 21
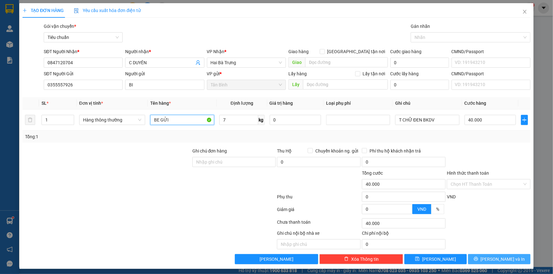
type input "BE GỬI"
click at [498, 258] on span "[PERSON_NAME] và In" at bounding box center [503, 259] width 44 height 7
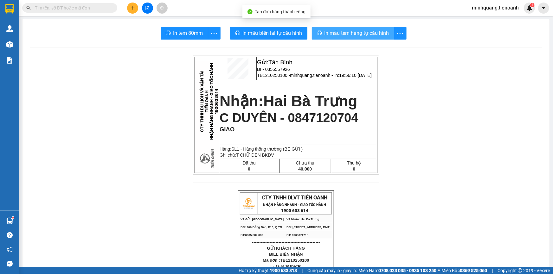
click at [331, 32] on span "In mẫu tem hàng tự cấu hình" at bounding box center [356, 33] width 65 height 8
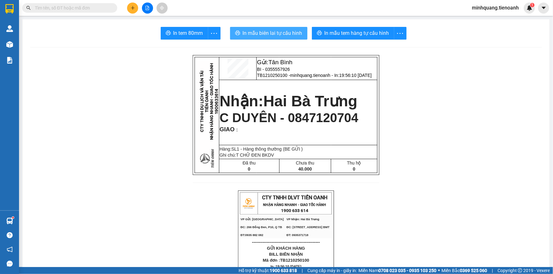
click at [269, 31] on span "In mẫu biên lai tự cấu hình" at bounding box center [273, 33] width 60 height 8
click at [138, 3] on div at bounding box center [148, 8] width 48 height 11
click at [136, 4] on button at bounding box center [132, 8] width 11 height 11
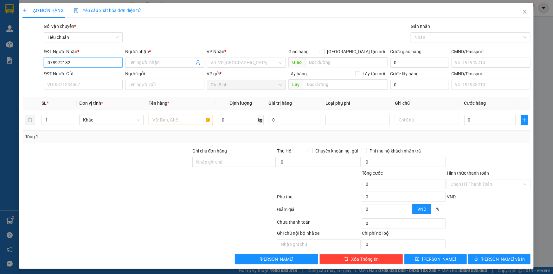
type input "0789721320"
click at [85, 80] on div "0789721320 - [PERSON_NAME]" at bounding box center [82, 75] width 78 height 10
type input "[PERSON_NAME]"
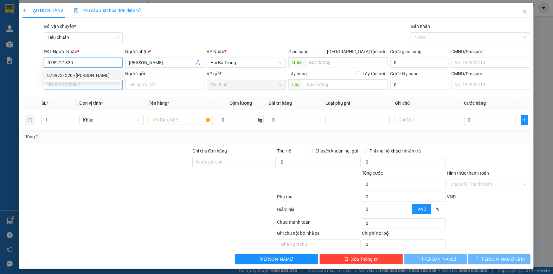
type input "40.000"
type input "0789721320"
click at [84, 86] on input "SĐT Người Gửi" at bounding box center [83, 85] width 79 height 10
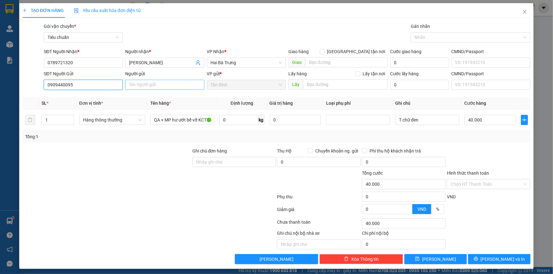
type input "0909440095"
click at [139, 85] on input "Người gửi" at bounding box center [164, 85] width 79 height 10
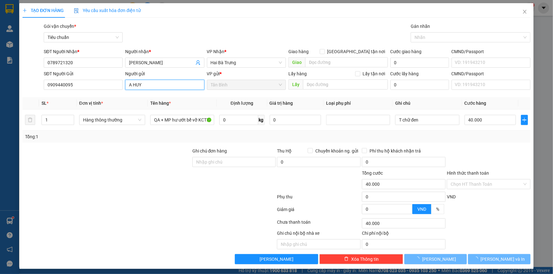
type input "A HUY"
click at [87, 148] on div at bounding box center [107, 159] width 170 height 22
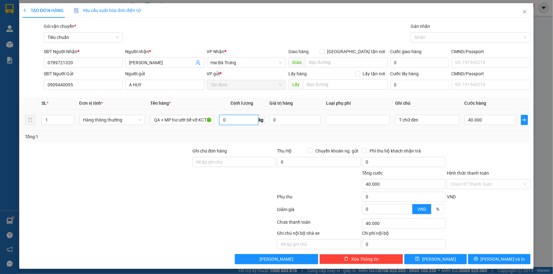
click at [233, 118] on input "0" at bounding box center [238, 120] width 39 height 10
type input "14"
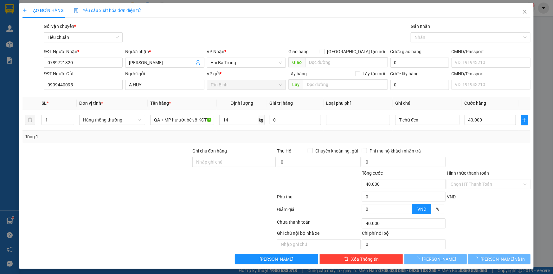
click at [106, 148] on div at bounding box center [107, 159] width 170 height 22
type input "50.000"
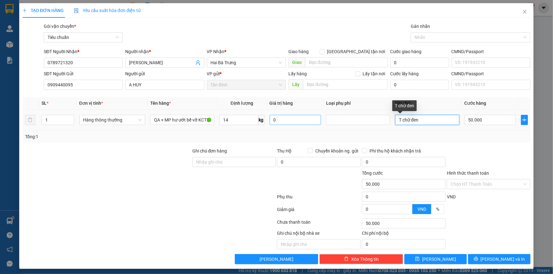
drag, startPoint x: 421, startPoint y: 121, endPoint x: 312, endPoint y: 120, distance: 108.4
click at [312, 120] on tr "1 Hàng thông thường QA + MP hư ướt bể vỡ KCTN 14 kg 0 T chữ đen 50.000" at bounding box center [276, 120] width 508 height 21
type input "TXT BKV"
click at [418, 142] on div "Tổng: 1" at bounding box center [276, 137] width 508 height 12
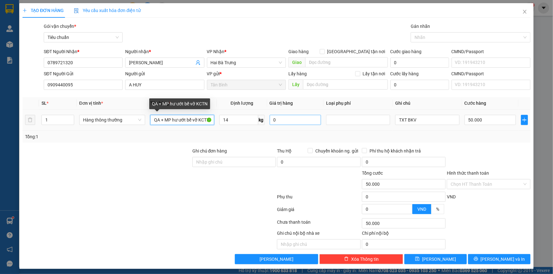
drag, startPoint x: 173, startPoint y: 123, endPoint x: 270, endPoint y: 124, distance: 97.3
click at [272, 124] on tr "1 Hàng thông thường QA + MP hư ướt bể vỡ KCTN 14 kg 0 TXT BKV 50.000" at bounding box center [276, 120] width 508 height 21
type input "QA + MP ĐÃ TƯ VẤN VẬN CHUYỂN"
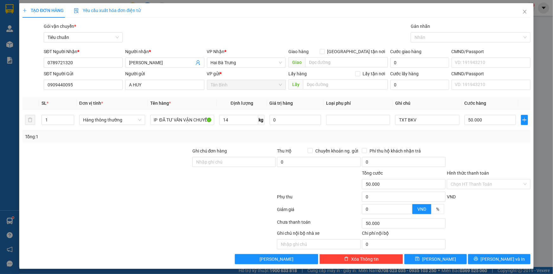
click at [146, 151] on div at bounding box center [107, 159] width 170 height 22
click at [470, 141] on div "Tổng: 1" at bounding box center [276, 137] width 508 height 12
click at [491, 257] on span "[PERSON_NAME] và In" at bounding box center [503, 259] width 44 height 7
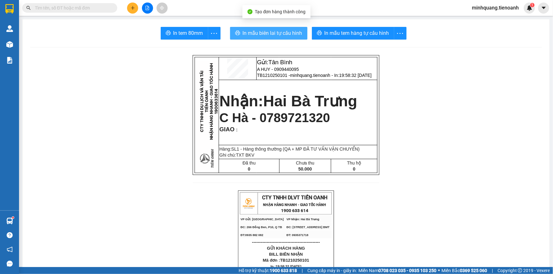
click at [268, 33] on span "In mẫu biên lai tự cấu hình" at bounding box center [273, 33] width 60 height 8
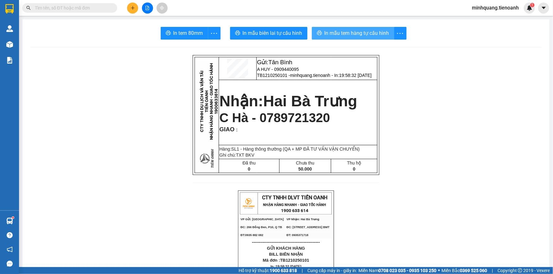
click at [330, 32] on span "In mẫu tem hàng tự cấu hình" at bounding box center [356, 33] width 65 height 8
click at [98, 6] on input "text" at bounding box center [72, 7] width 75 height 7
click at [96, 9] on input "text" at bounding box center [72, 7] width 75 height 7
click at [92, 6] on input "text" at bounding box center [72, 7] width 75 height 7
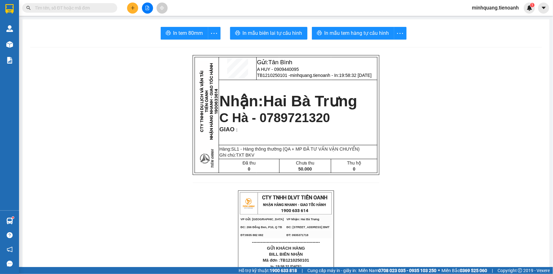
click at [107, 9] on input "text" at bounding box center [72, 7] width 75 height 7
click at [89, 6] on input "text" at bounding box center [72, 7] width 75 height 7
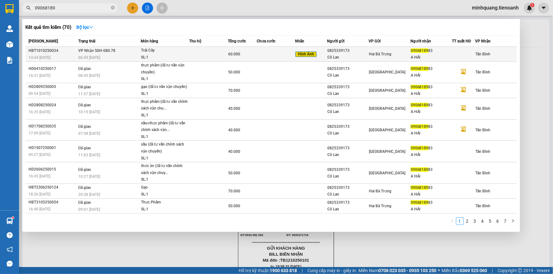
type input "09068189"
click at [168, 53] on div "Trái Cây" at bounding box center [165, 50] width 48 height 7
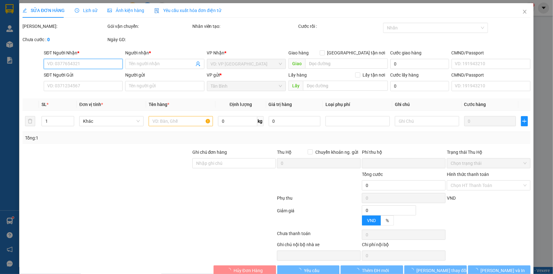
type input "0906818983"
type input "A HẢI"
type input "0825339173"
type input "Cô Lan"
type input "0"
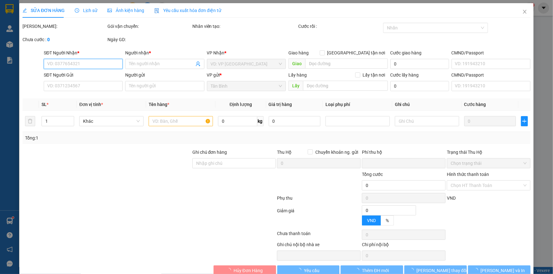
type input "60.000"
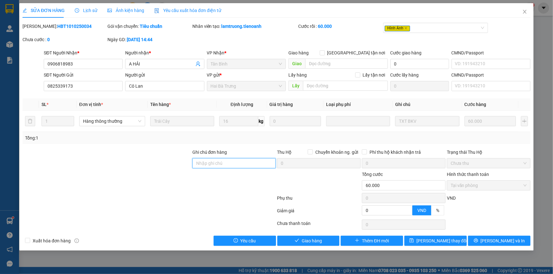
drag, startPoint x: 229, startPoint y: 162, endPoint x: 176, endPoint y: 167, distance: 53.5
click at [228, 162] on input "Ghi chú đơn hàng" at bounding box center [234, 163] width 84 height 10
click at [159, 169] on div at bounding box center [107, 160] width 170 height 22
click at [304, 242] on span "Giao hàng" at bounding box center [312, 241] width 20 height 7
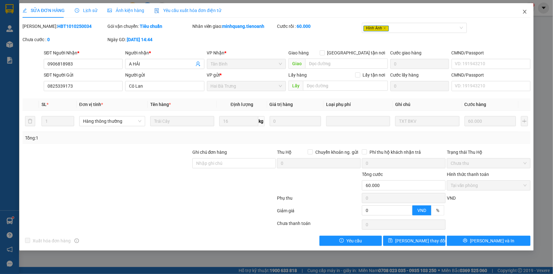
click at [528, 13] on span "Close" at bounding box center [525, 12] width 18 height 18
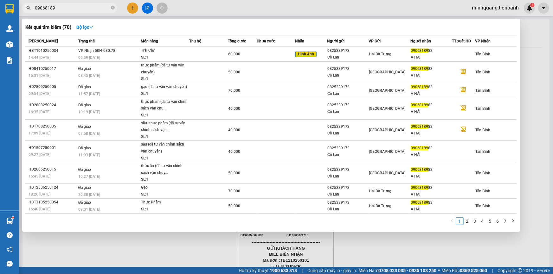
click at [99, 8] on input "09068189" at bounding box center [72, 7] width 75 height 7
drag, startPoint x: 112, startPoint y: 9, endPoint x: 97, endPoint y: 9, distance: 14.6
click at [111, 9] on icon "close-circle" at bounding box center [113, 8] width 4 height 4
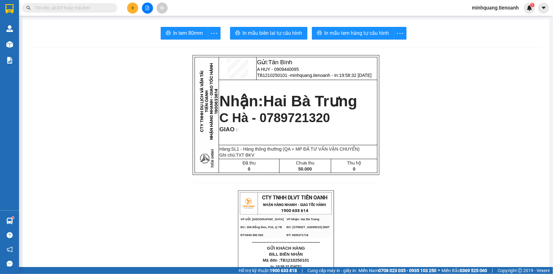
click at [74, 9] on input "text" at bounding box center [72, 7] width 75 height 7
